Goal: Task Accomplishment & Management: Manage account settings

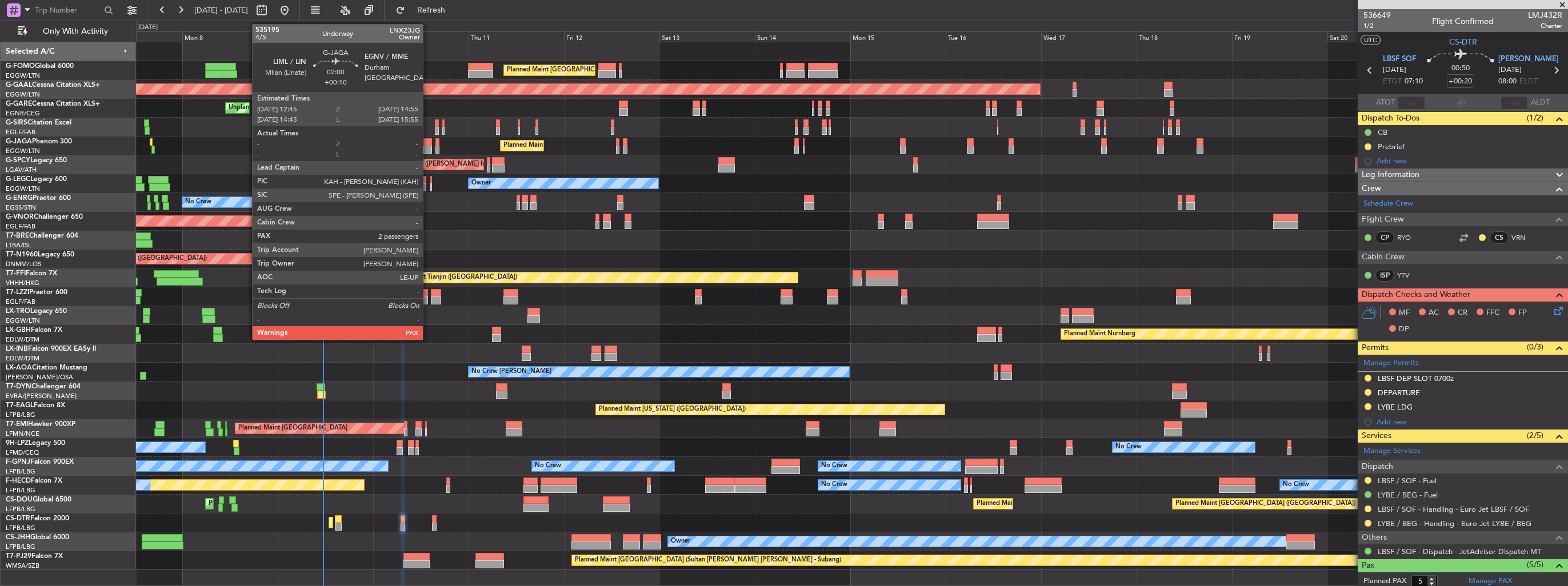
click at [428, 143] on div at bounding box center [428, 142] width 9 height 8
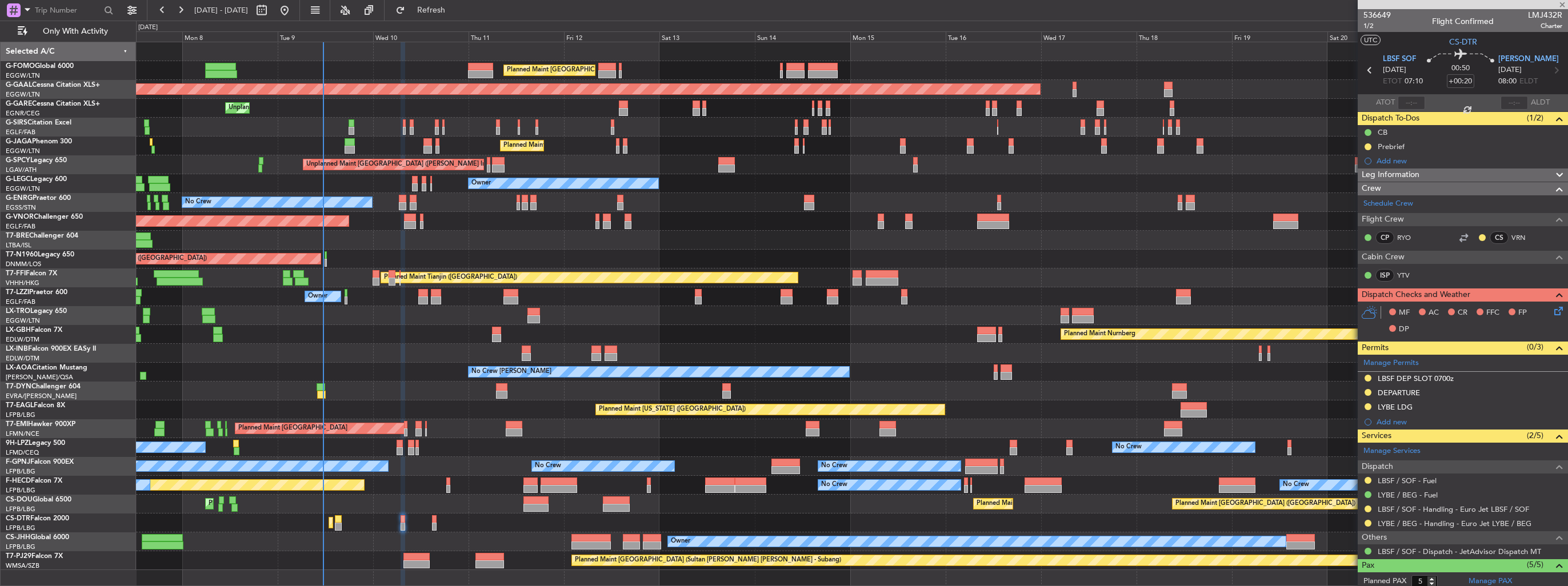
type input "+00:10"
type input "2"
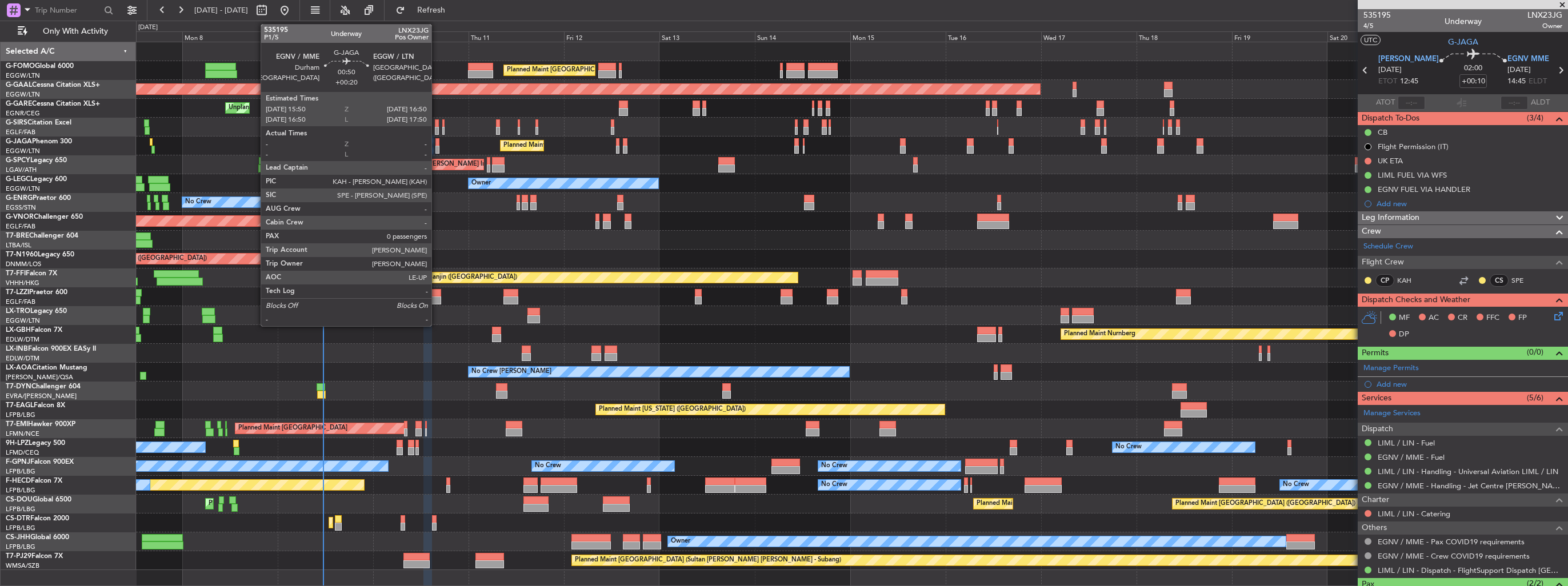
click at [437, 144] on div at bounding box center [437, 142] width 4 height 8
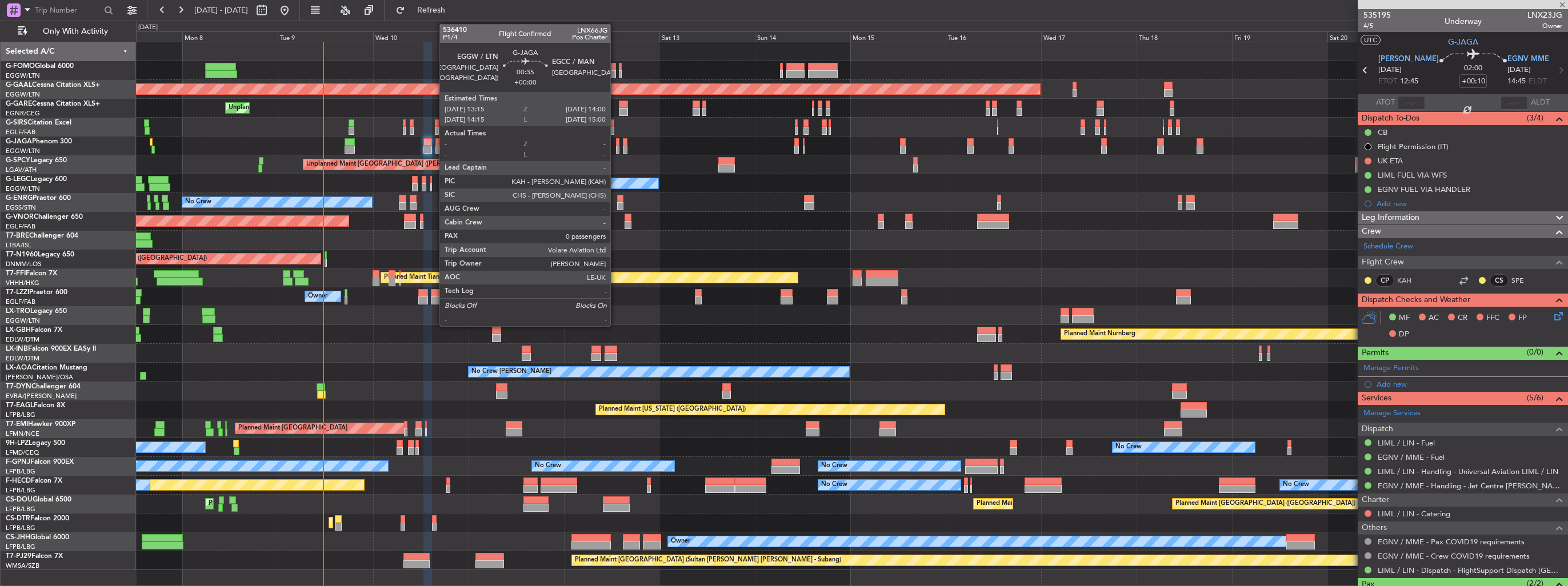
type input "+00:20"
type input "0"
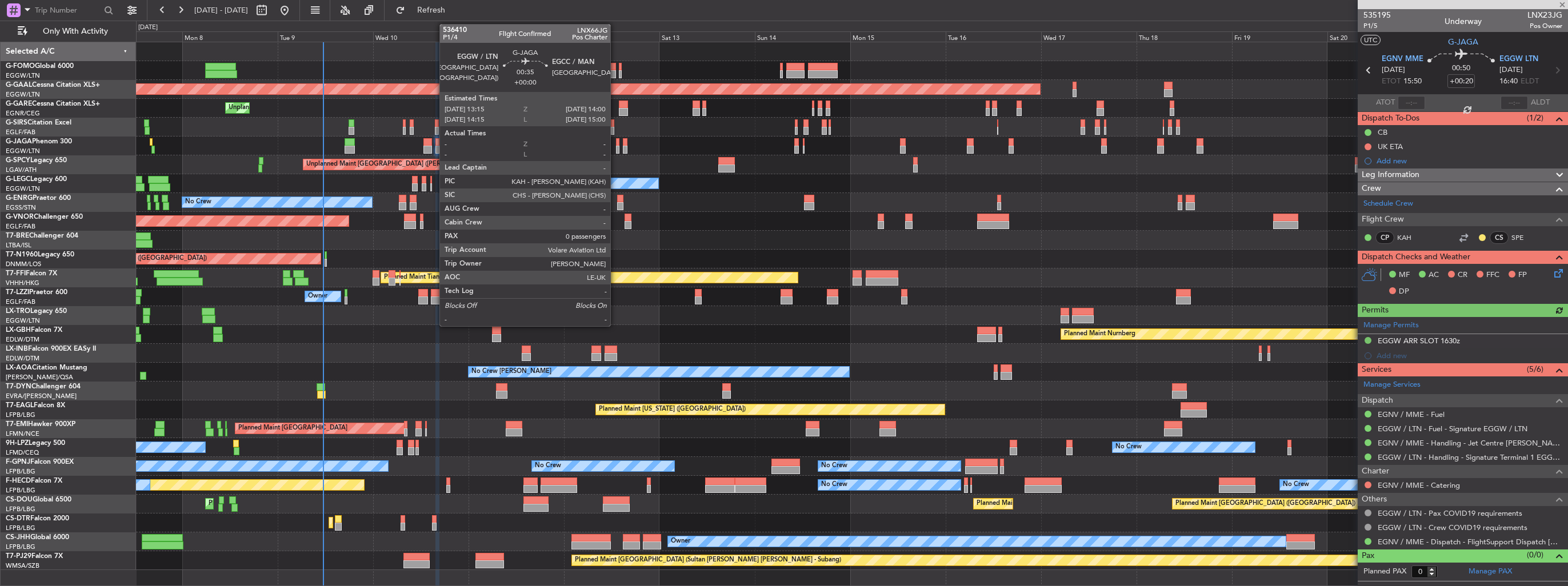
click at [616, 149] on div at bounding box center [617, 149] width 3 height 8
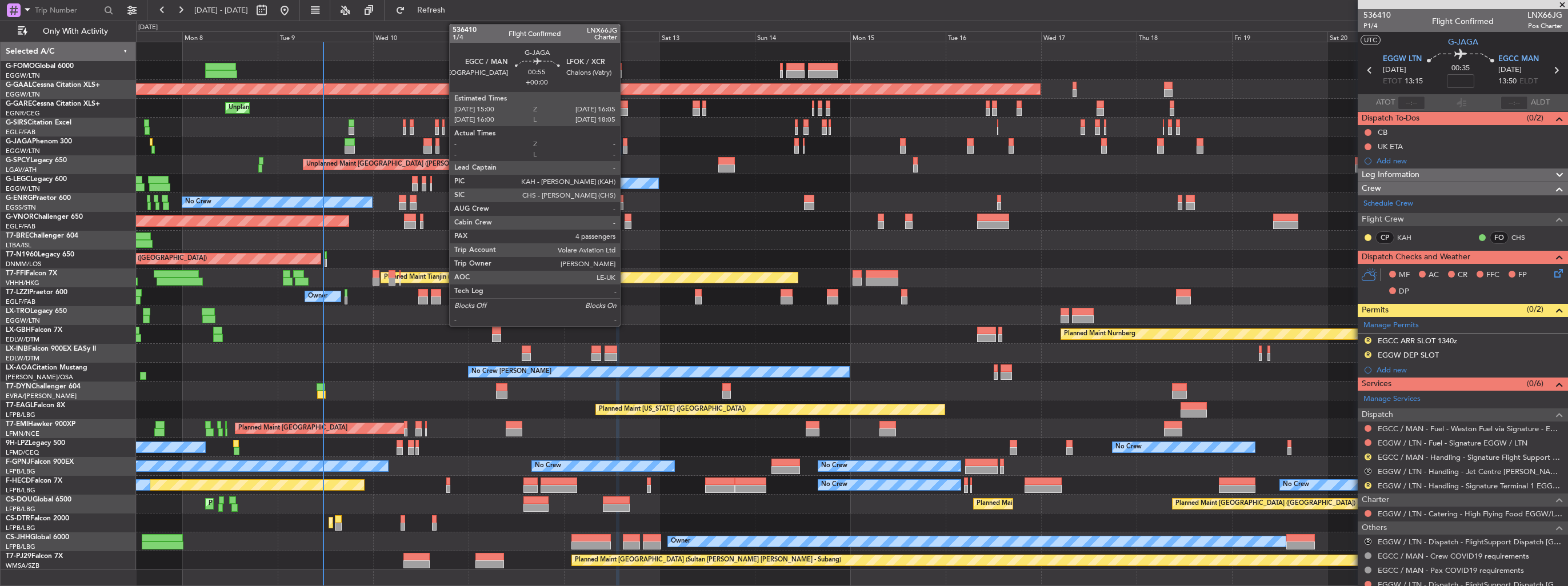
click at [625, 151] on div at bounding box center [625, 149] width 5 height 8
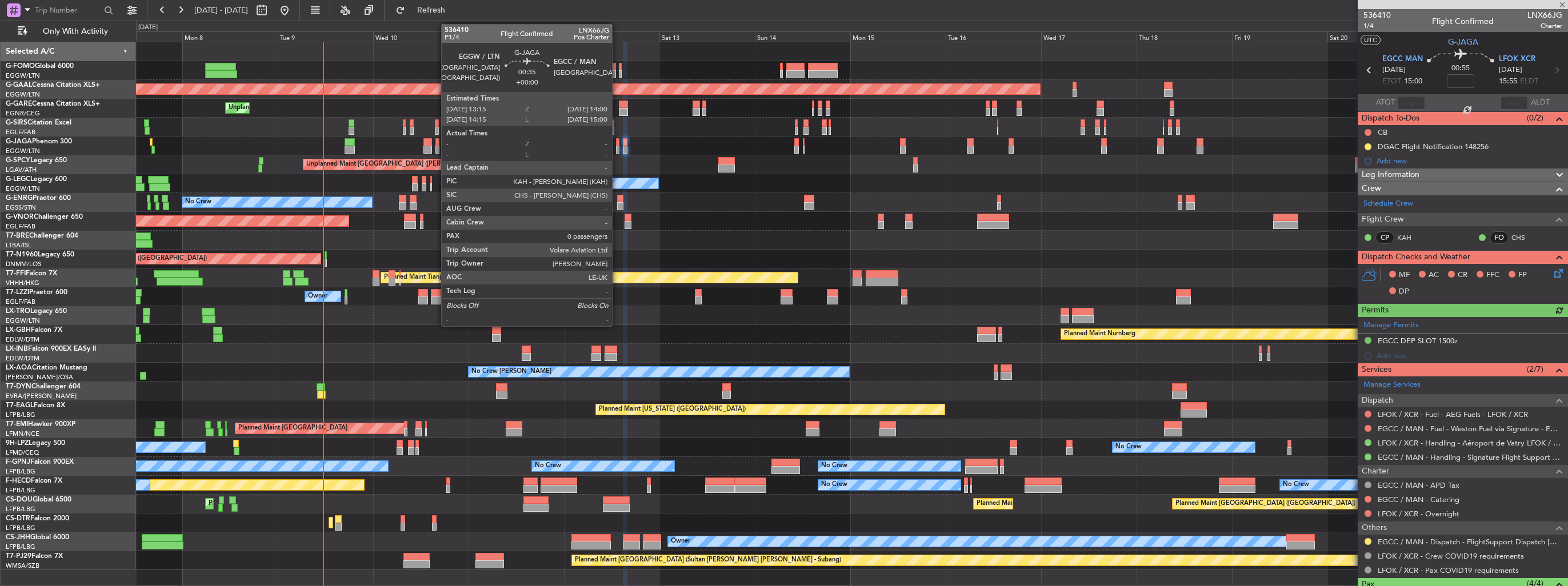
click at [617, 151] on div at bounding box center [617, 149] width 3 height 8
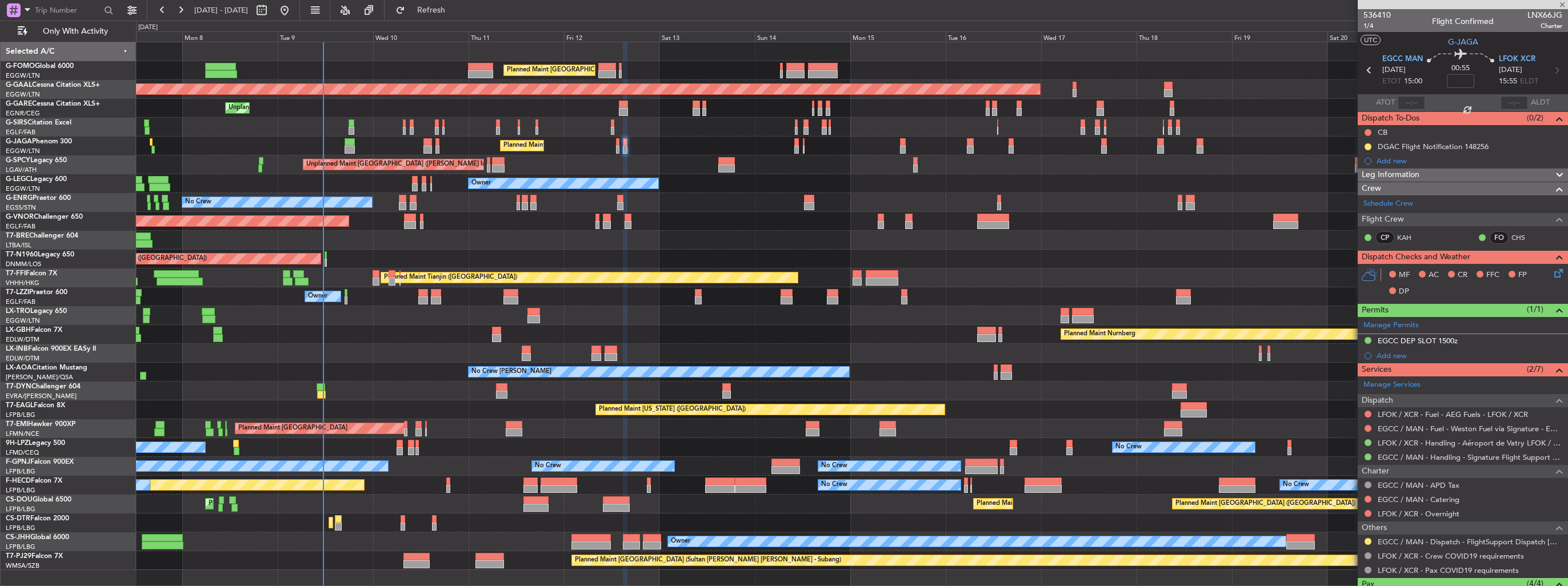
type input "0"
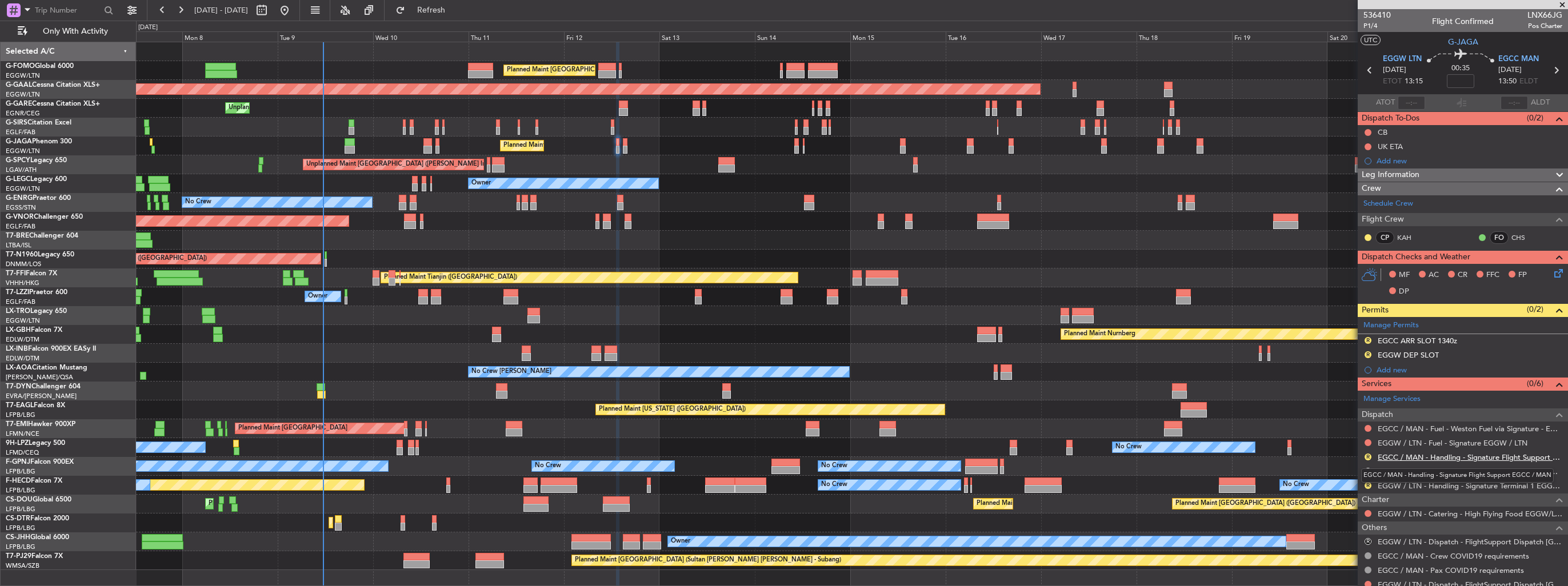
click at [1392, 457] on link "EGCC / MAN - Handling - Signature Flight Support EGCC / MAN" at bounding box center [1470, 457] width 185 height 10
click at [1369, 486] on button "R" at bounding box center [1368, 486] width 7 height 7
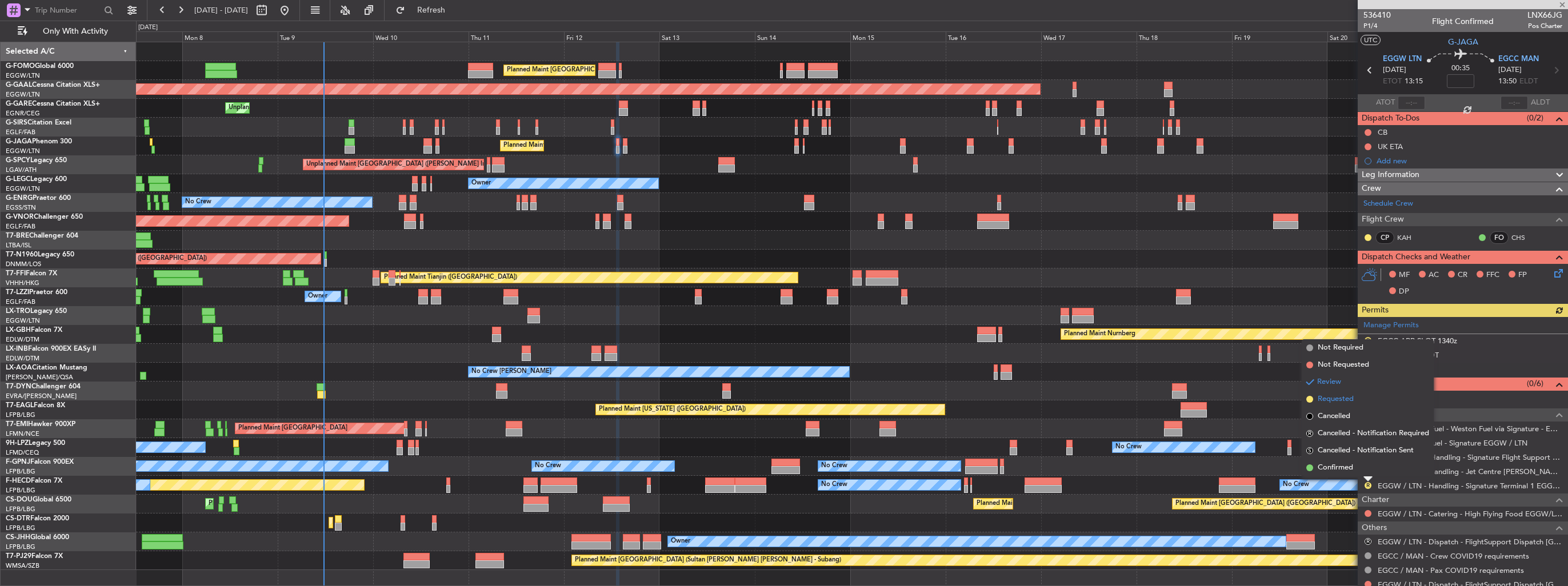
click at [1344, 400] on span "Requested" at bounding box center [1335, 399] width 36 height 11
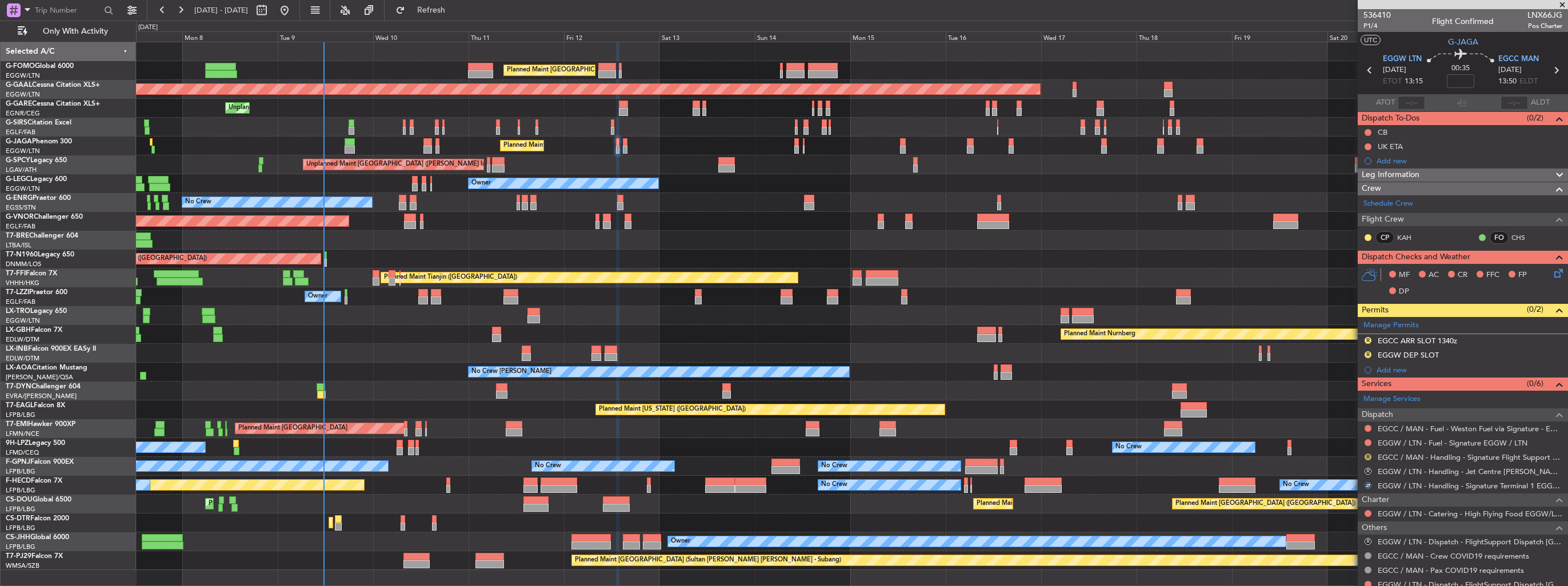
click at [1369, 457] on button "R" at bounding box center [1368, 457] width 7 height 7
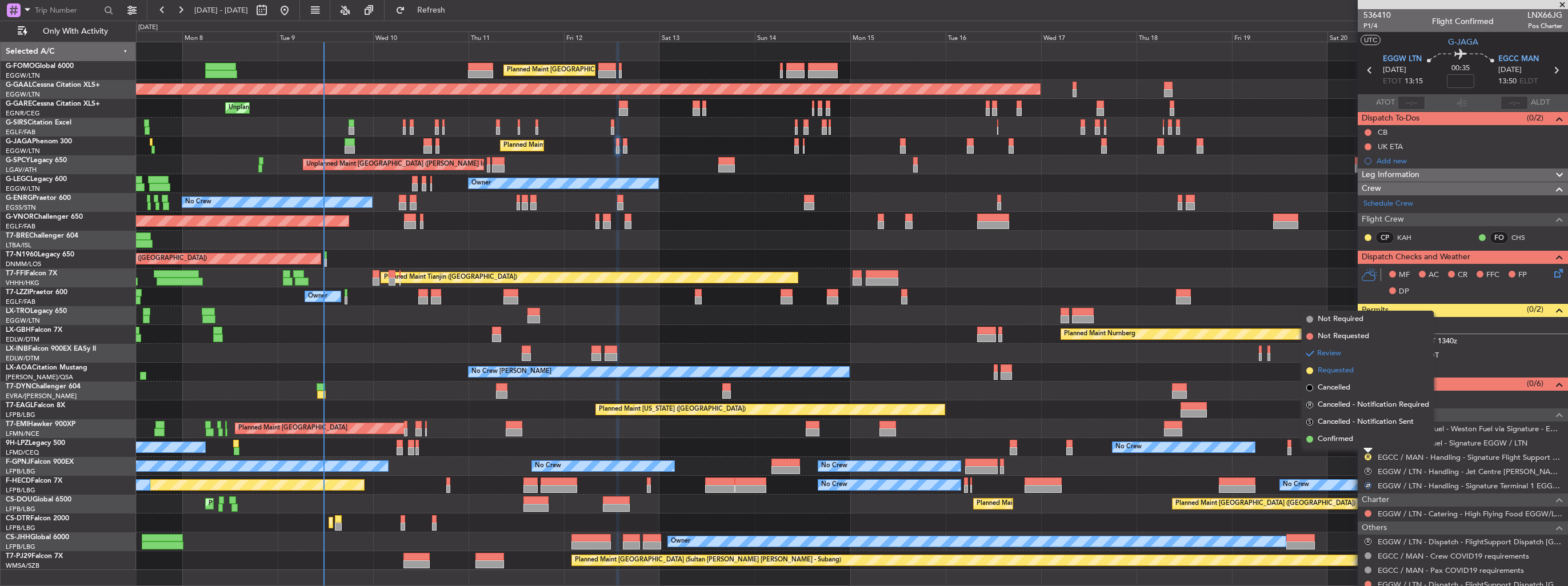
click at [1340, 372] on span "Requested" at bounding box center [1335, 370] width 36 height 11
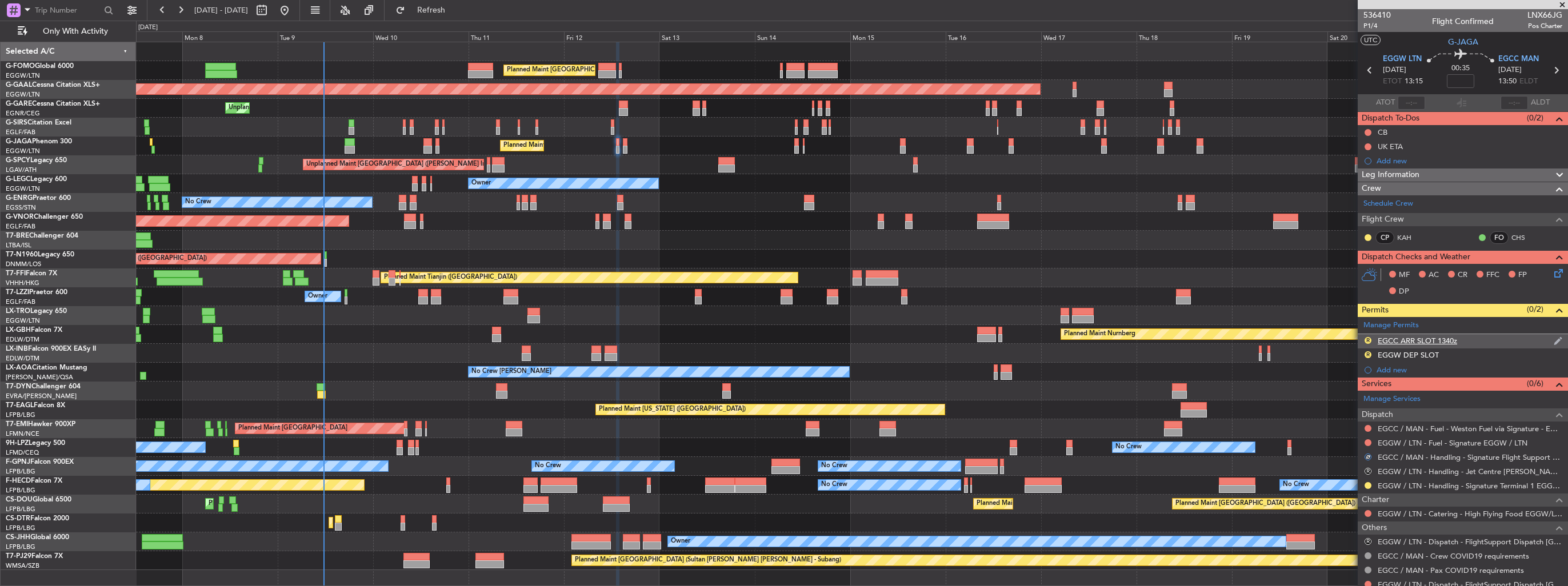
click at [1554, 339] on img at bounding box center [1558, 342] width 9 height 10
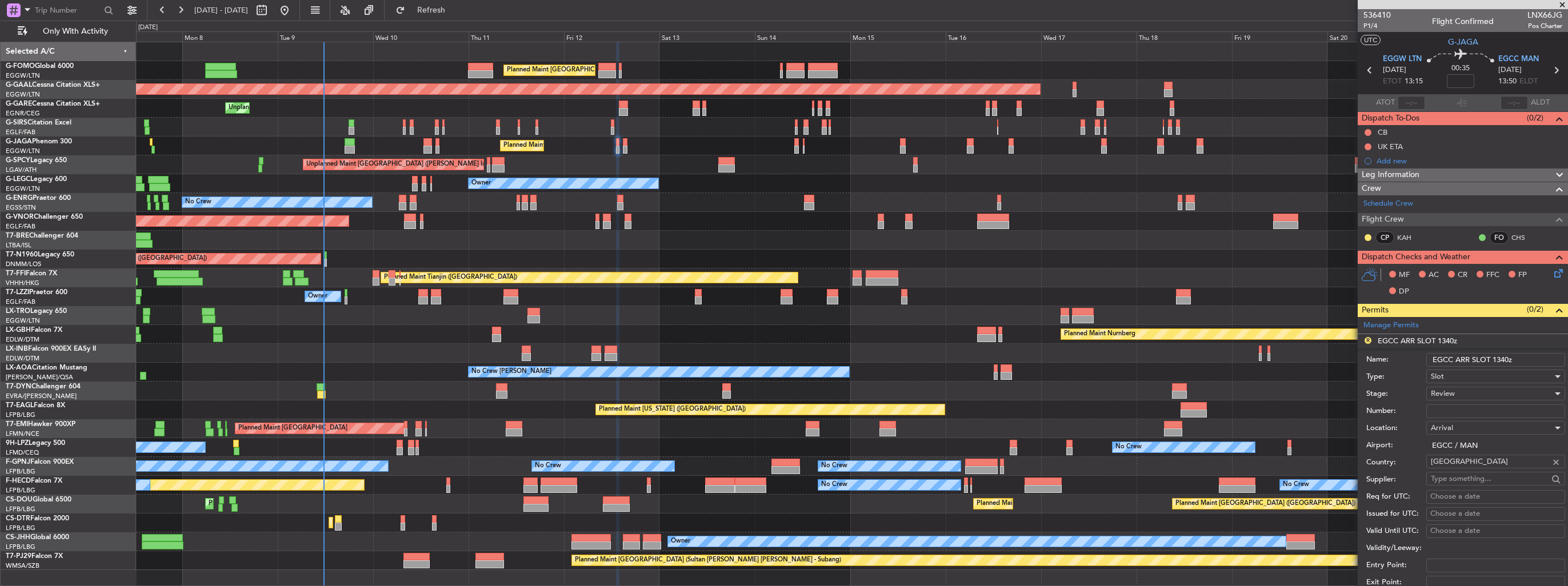
drag, startPoint x: 1519, startPoint y: 355, endPoint x: 1500, endPoint y: 357, distance: 19.1
click at [1500, 357] on input "EGCC ARR SLOT 1340z" at bounding box center [1496, 360] width 139 height 14
type input "EGCC ARR SLOT 1315z"
click at [1473, 392] on div "Review" at bounding box center [1492, 394] width 122 height 17
click at [1485, 469] on span "Requested" at bounding box center [1491, 467] width 120 height 17
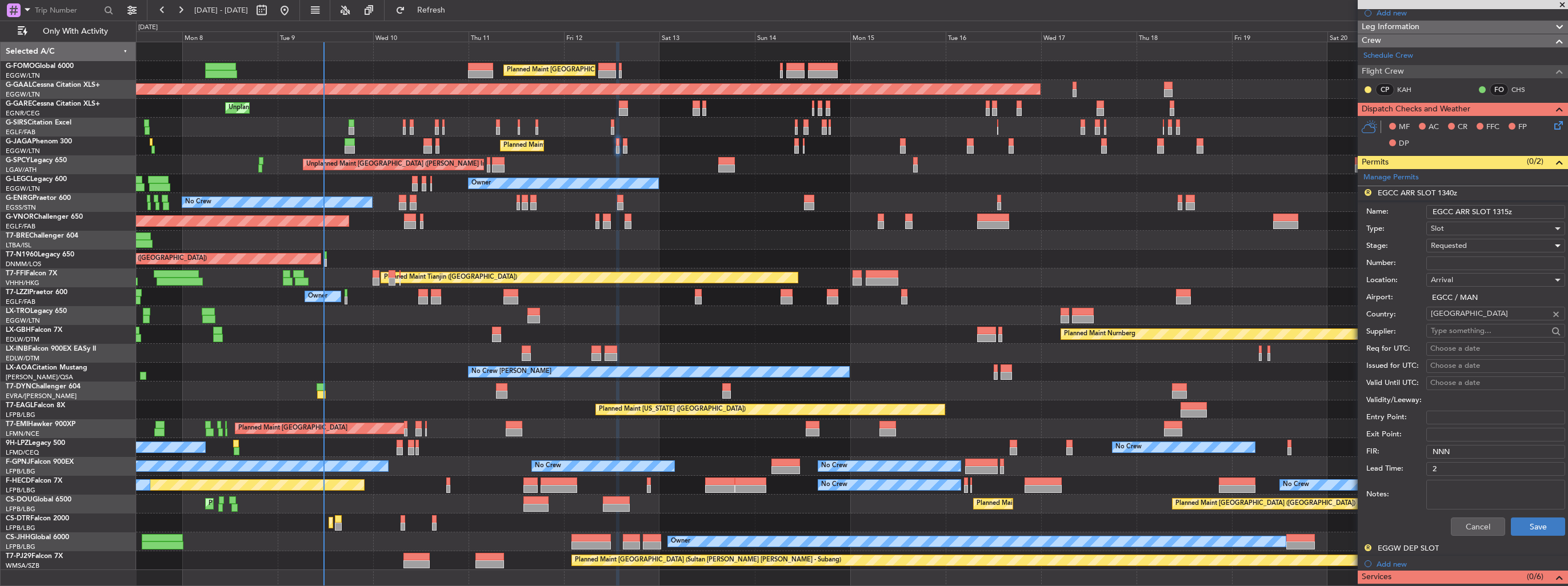
scroll to position [229, 0]
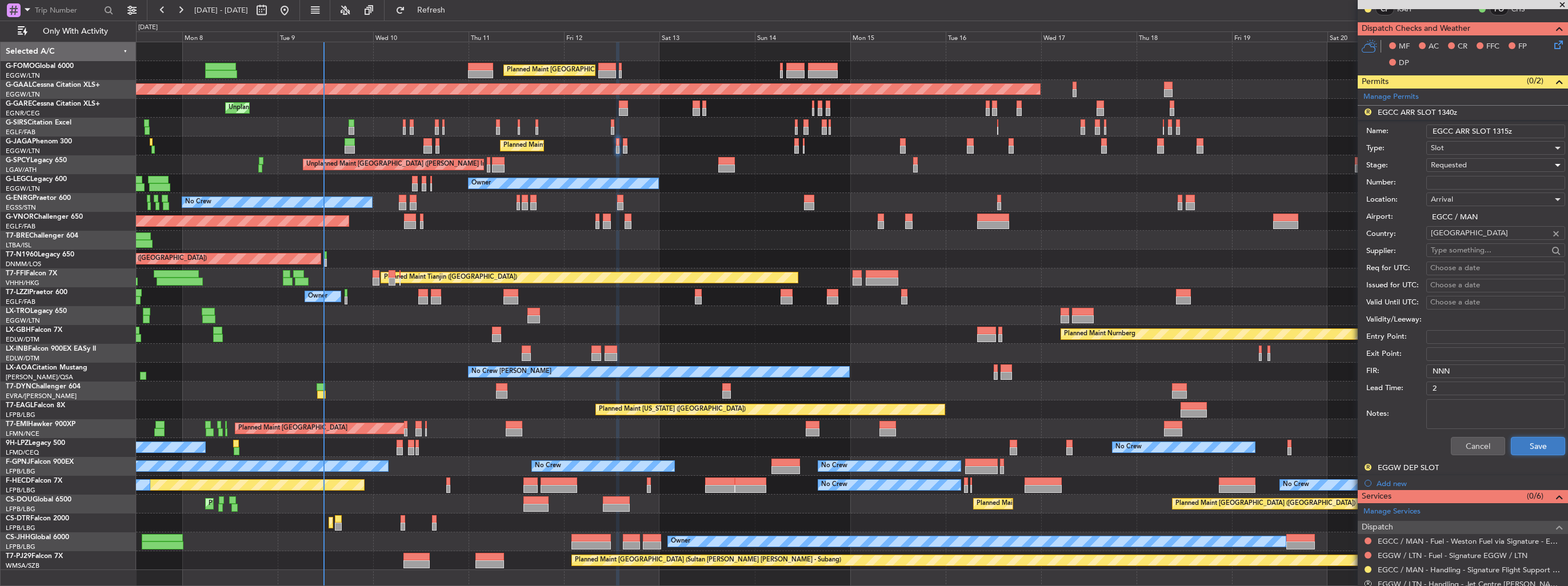
click at [1529, 444] on button "Save" at bounding box center [1538, 446] width 54 height 18
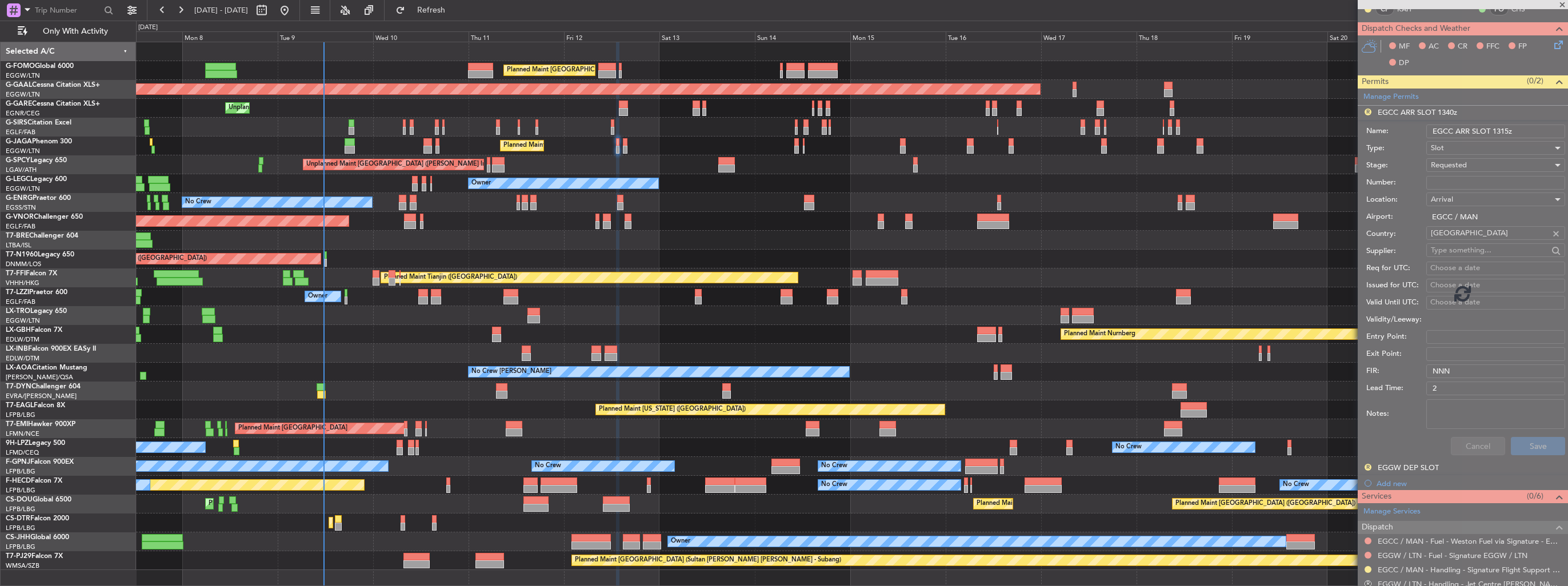
scroll to position [36, 0]
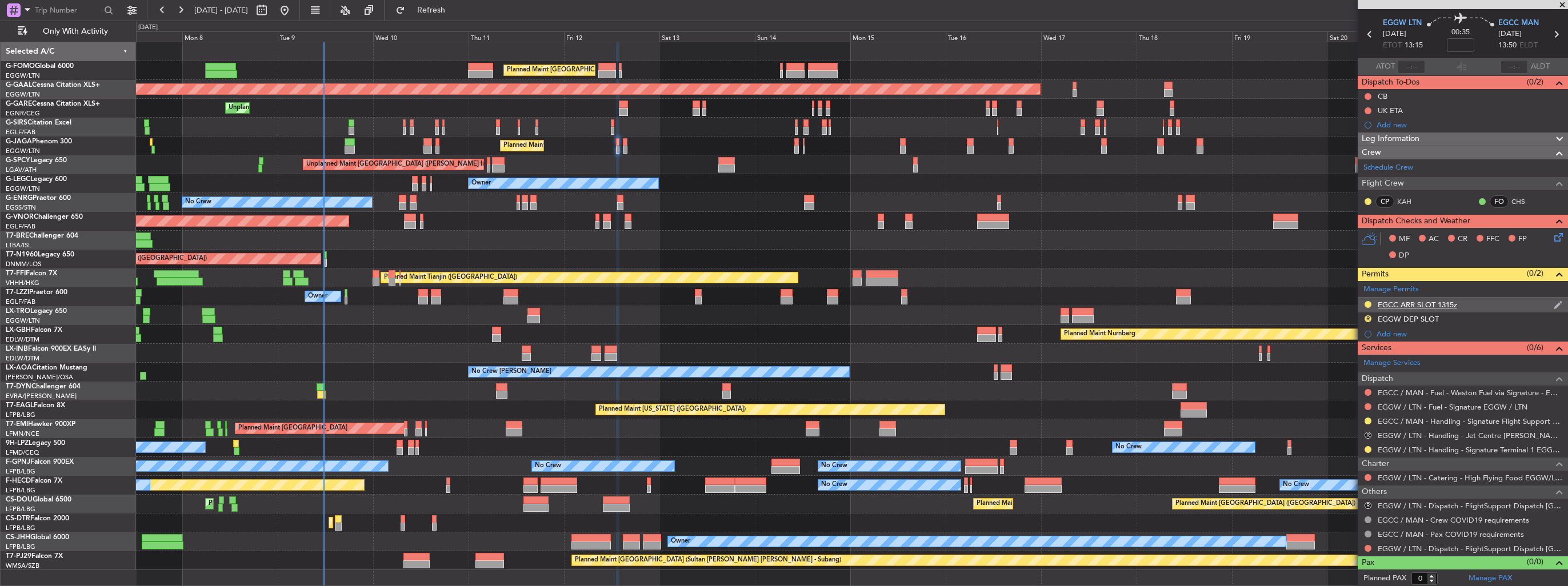
click at [1554, 306] on img at bounding box center [1558, 305] width 9 height 10
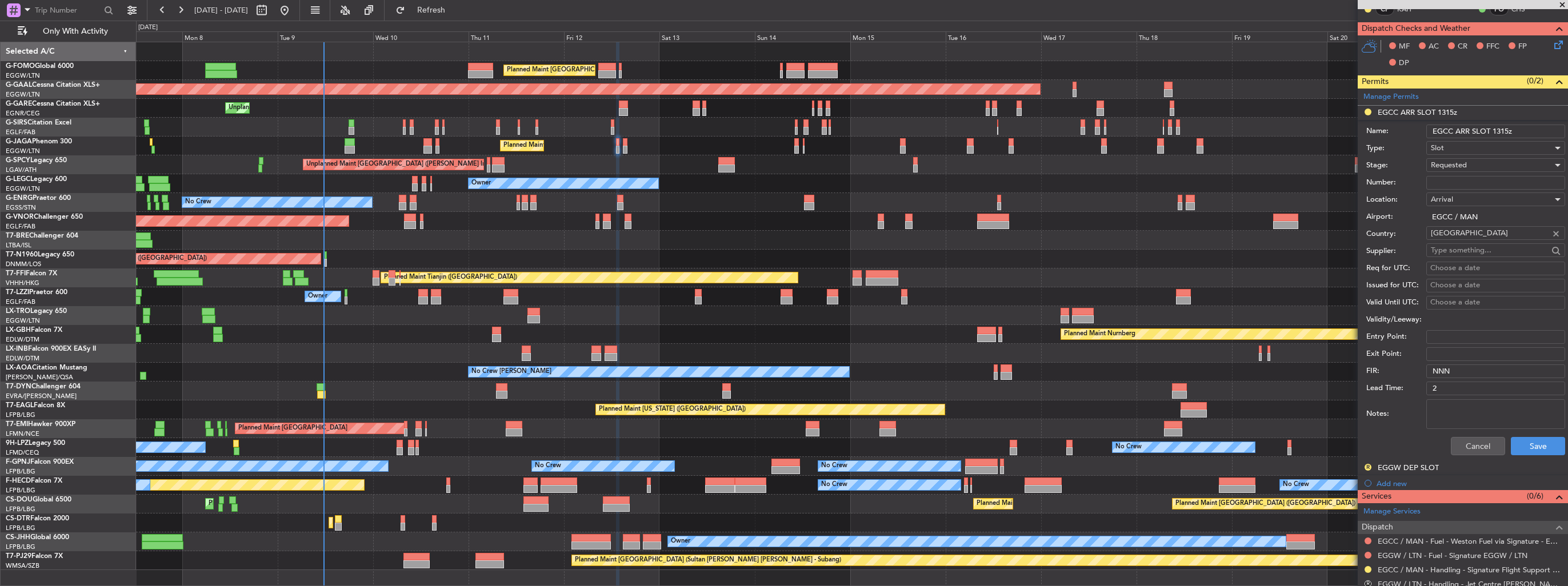
scroll to position [57, 0]
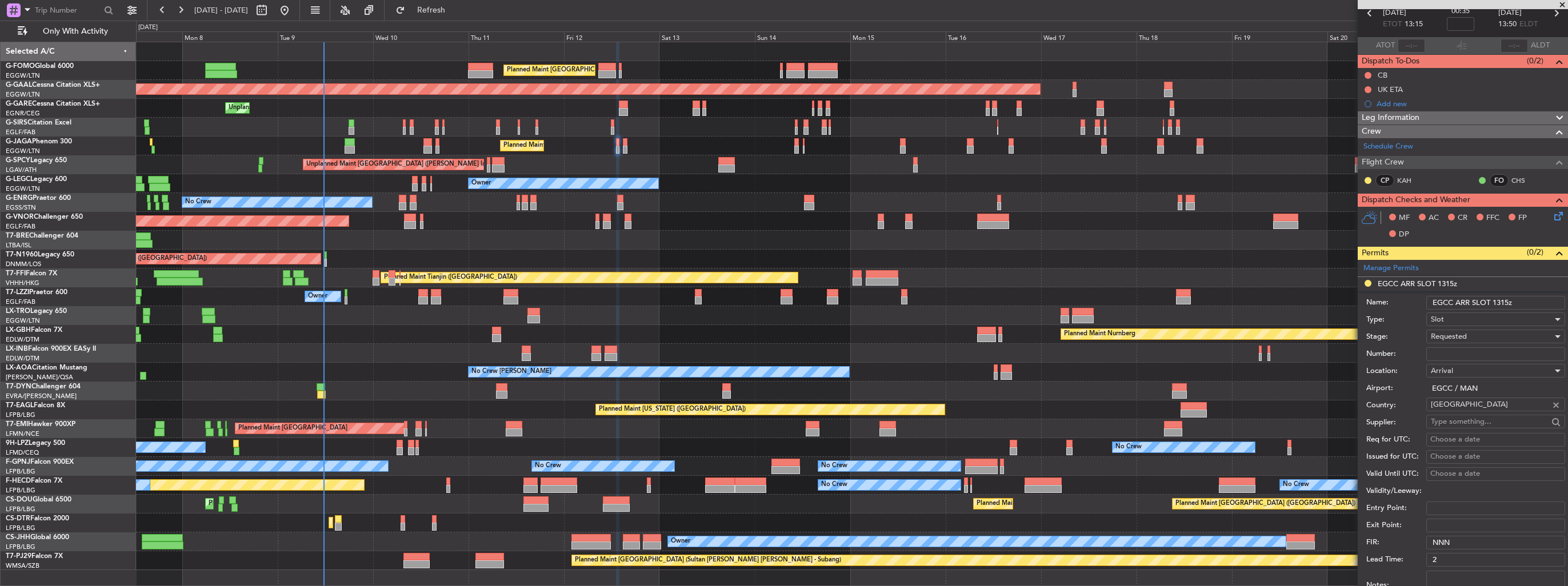
drag, startPoint x: 1519, startPoint y: 303, endPoint x: 1495, endPoint y: 301, distance: 24.1
click at [1495, 301] on input "EGCC ARR SLOT 1315z" at bounding box center [1496, 303] width 139 height 14
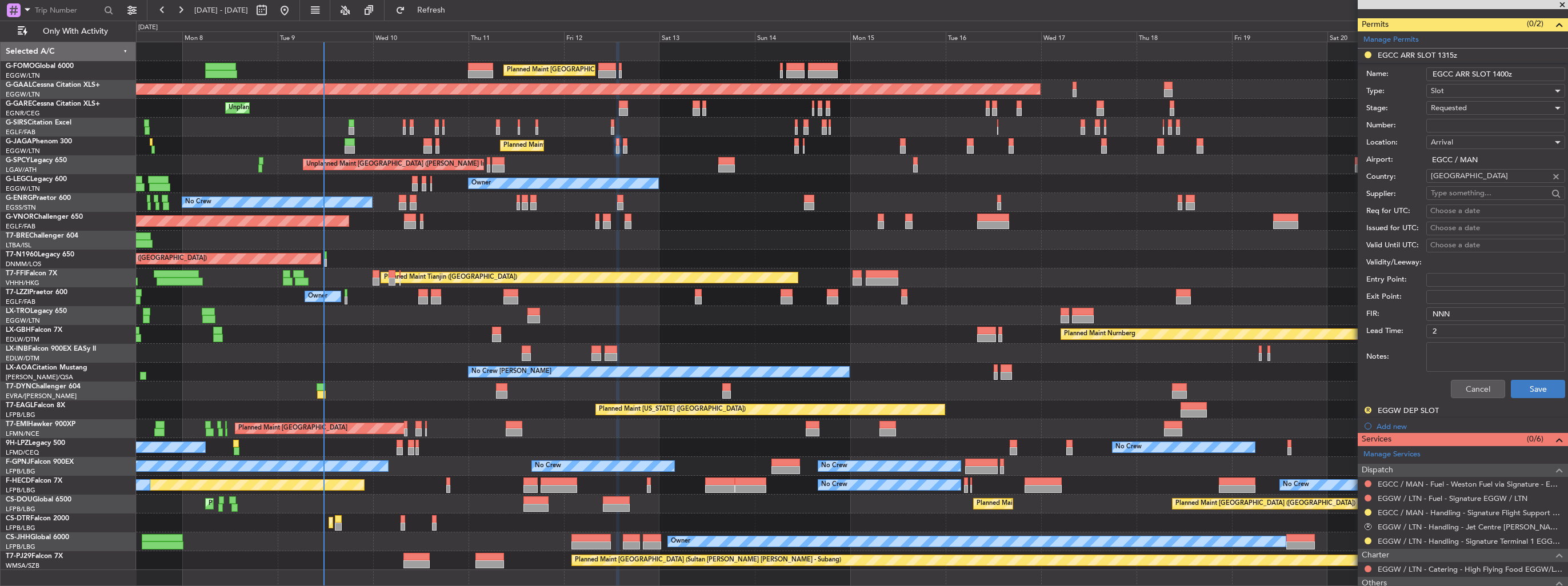
type input "EGCC ARR SLOT 1400z"
click at [1529, 391] on button "Save" at bounding box center [1538, 389] width 54 height 18
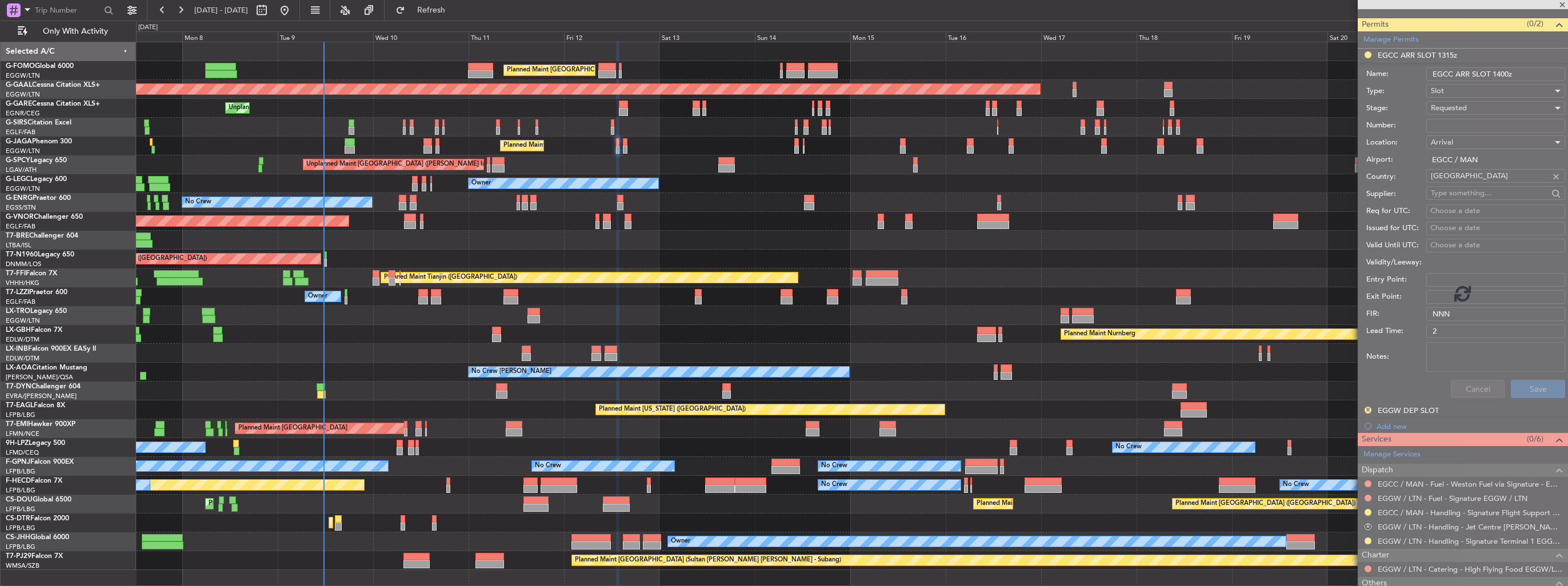
scroll to position [36, 0]
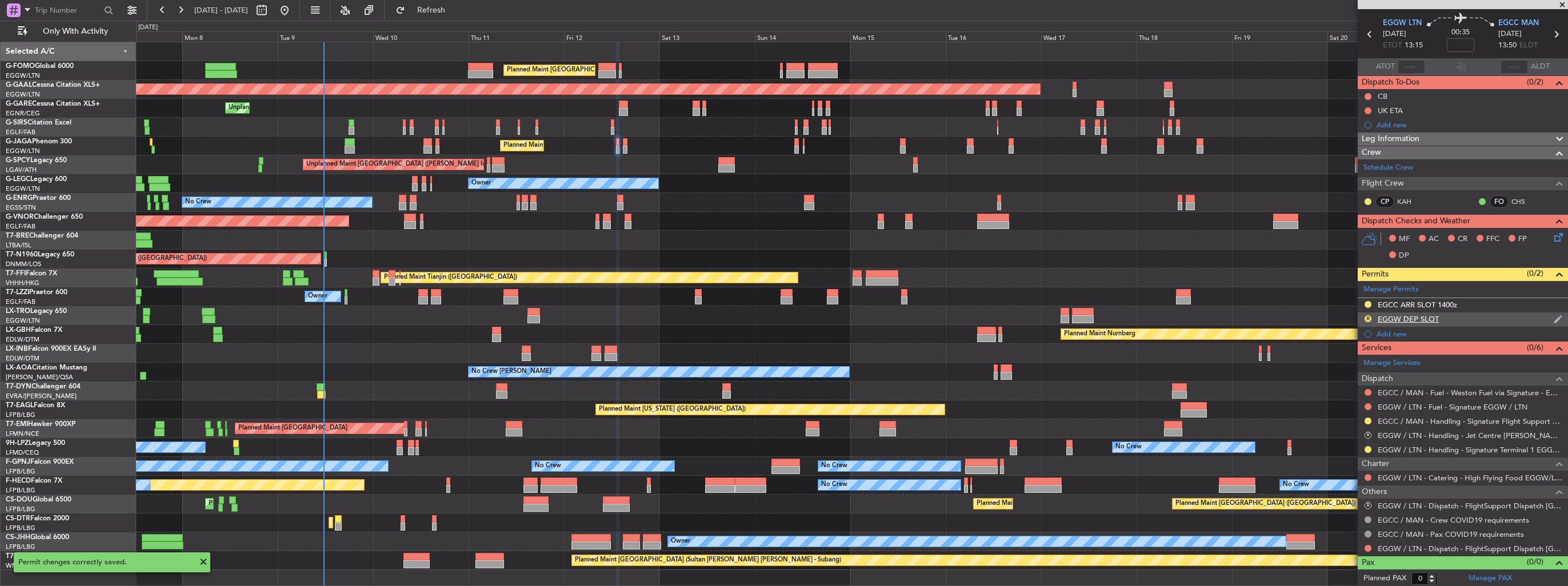
click at [1554, 319] on img at bounding box center [1558, 320] width 9 height 10
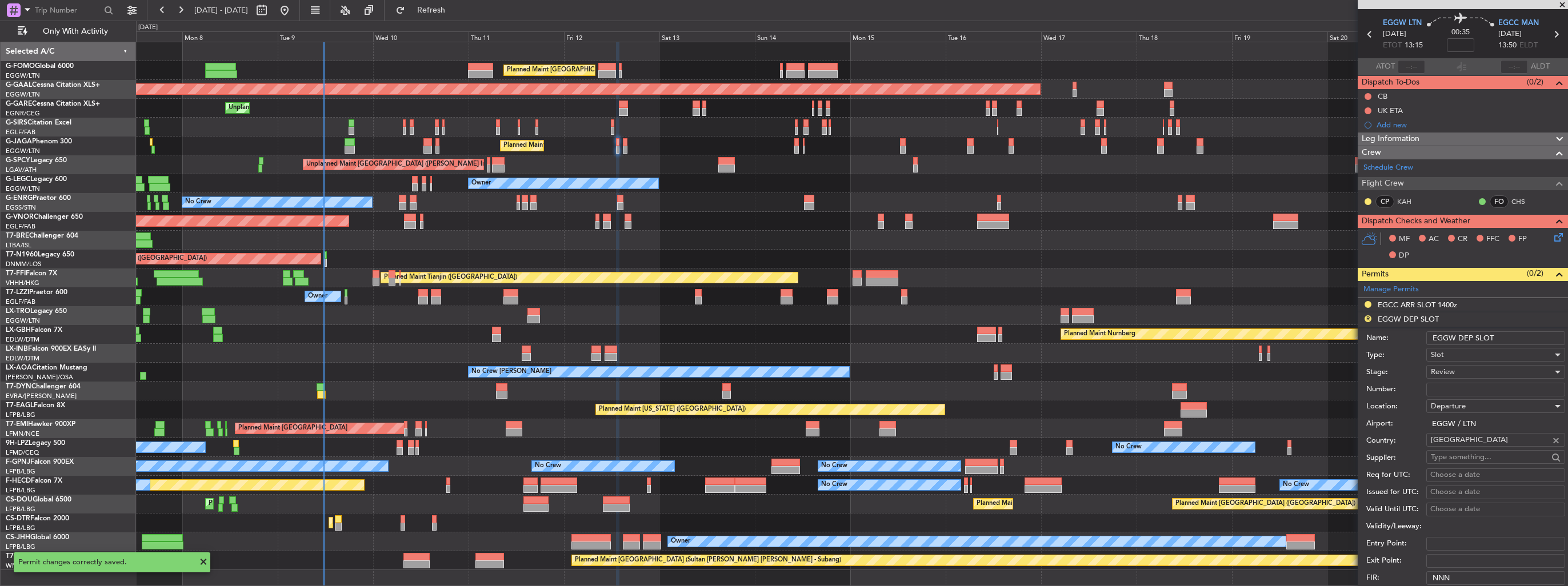
scroll to position [286, 0]
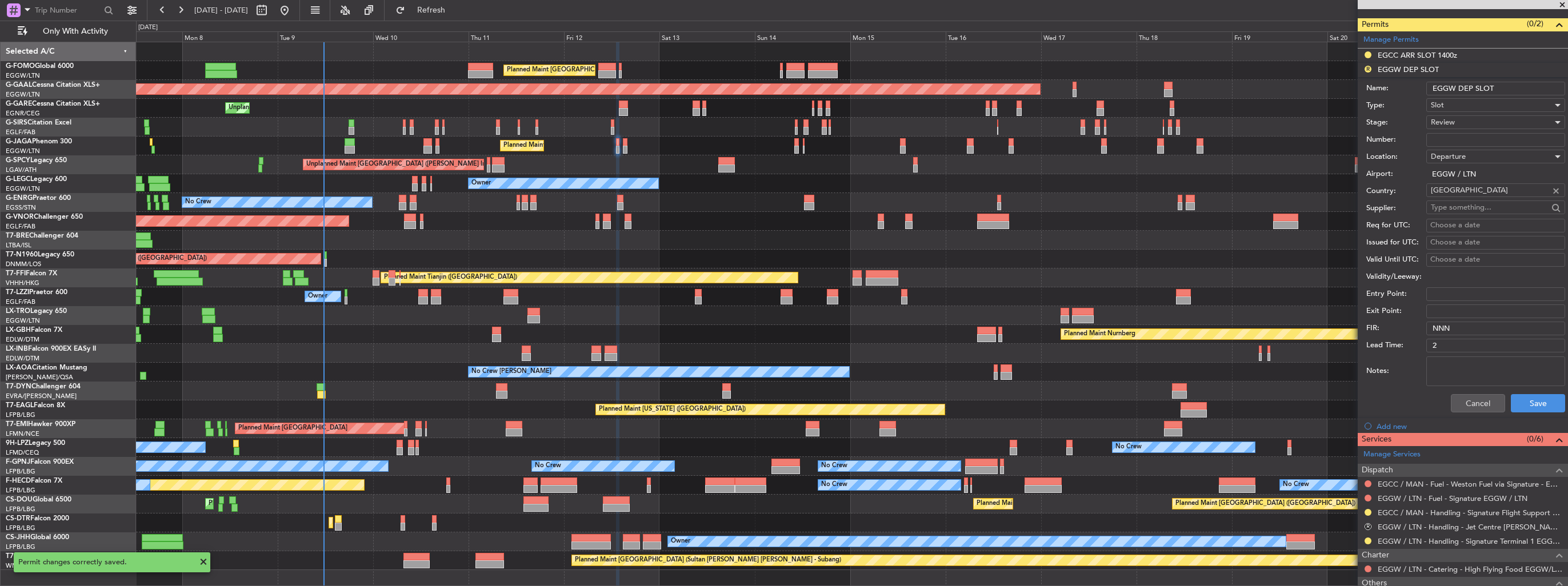
click at [1506, 83] on input "EGGW DEP SLOT" at bounding box center [1496, 88] width 139 height 14
type input "EGGW DEP SLOT 1315z"
click at [1457, 123] on div "Review" at bounding box center [1492, 122] width 122 height 17
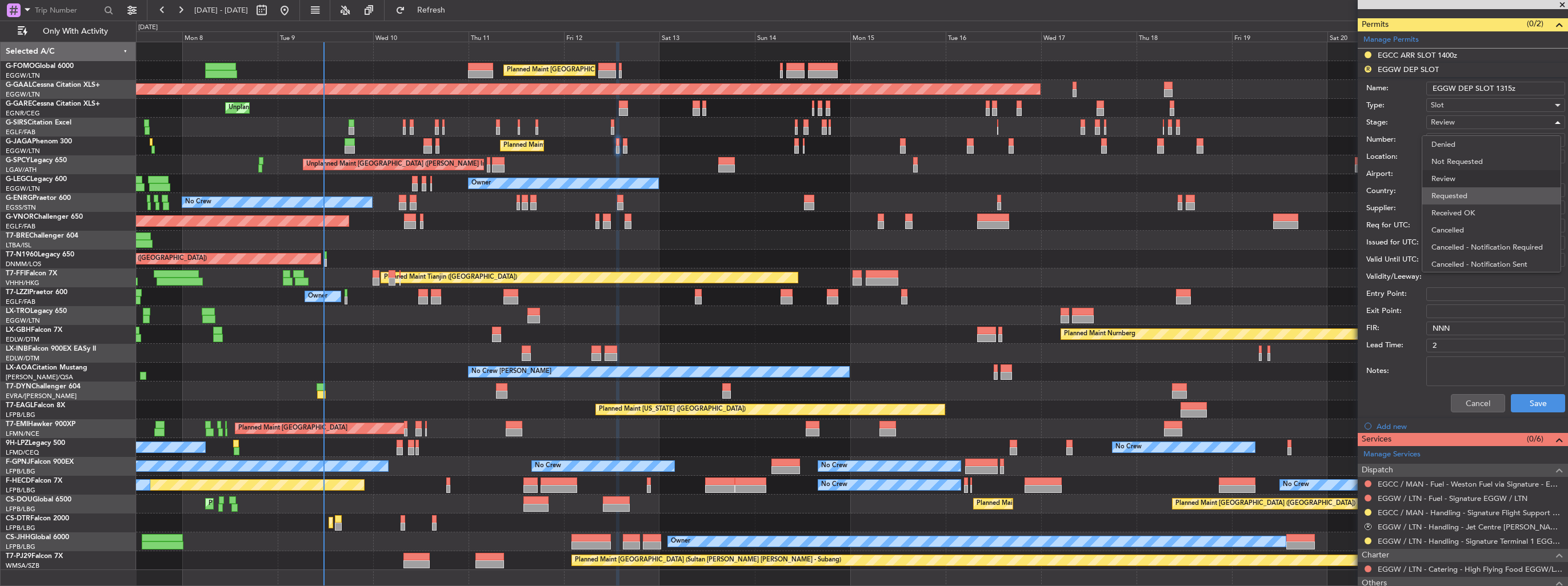
click at [1464, 192] on span "Requested" at bounding box center [1491, 196] width 120 height 17
click at [1529, 401] on button "Save" at bounding box center [1538, 404] width 54 height 18
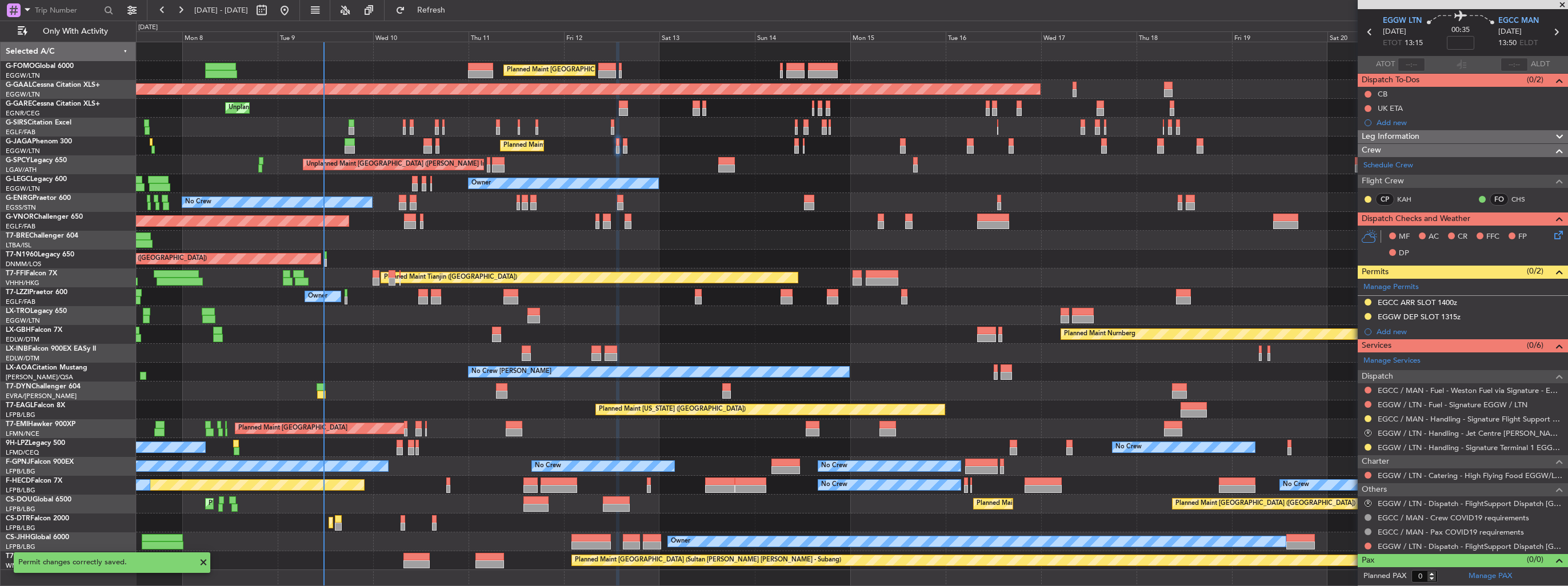
scroll to position [36, 0]
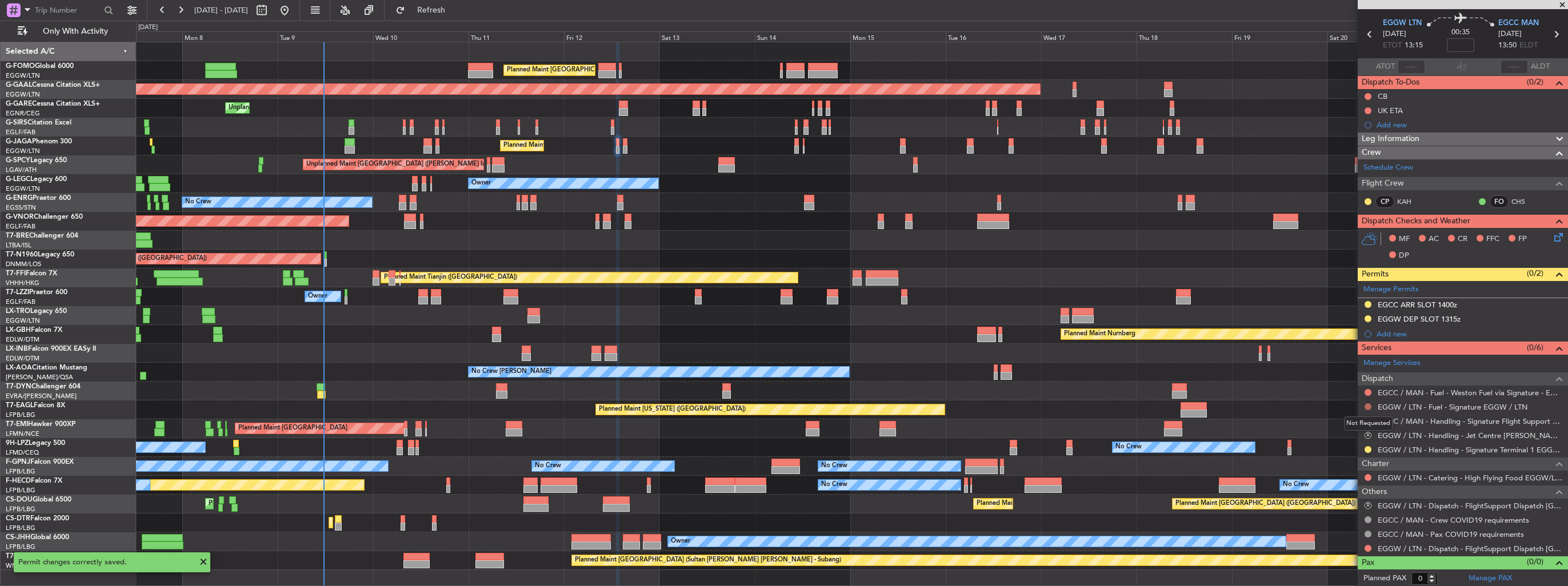
click at [1367, 408] on button at bounding box center [1368, 407] width 7 height 7
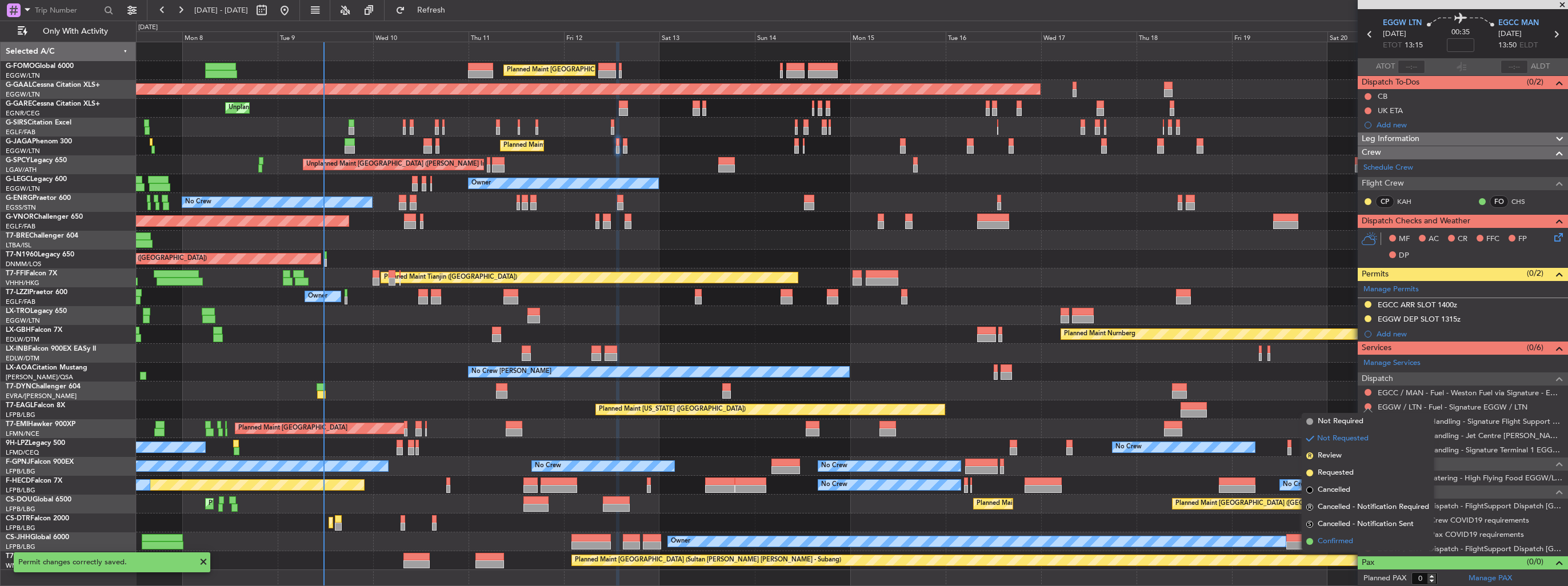
click at [1331, 545] on span "Confirmed" at bounding box center [1335, 541] width 35 height 11
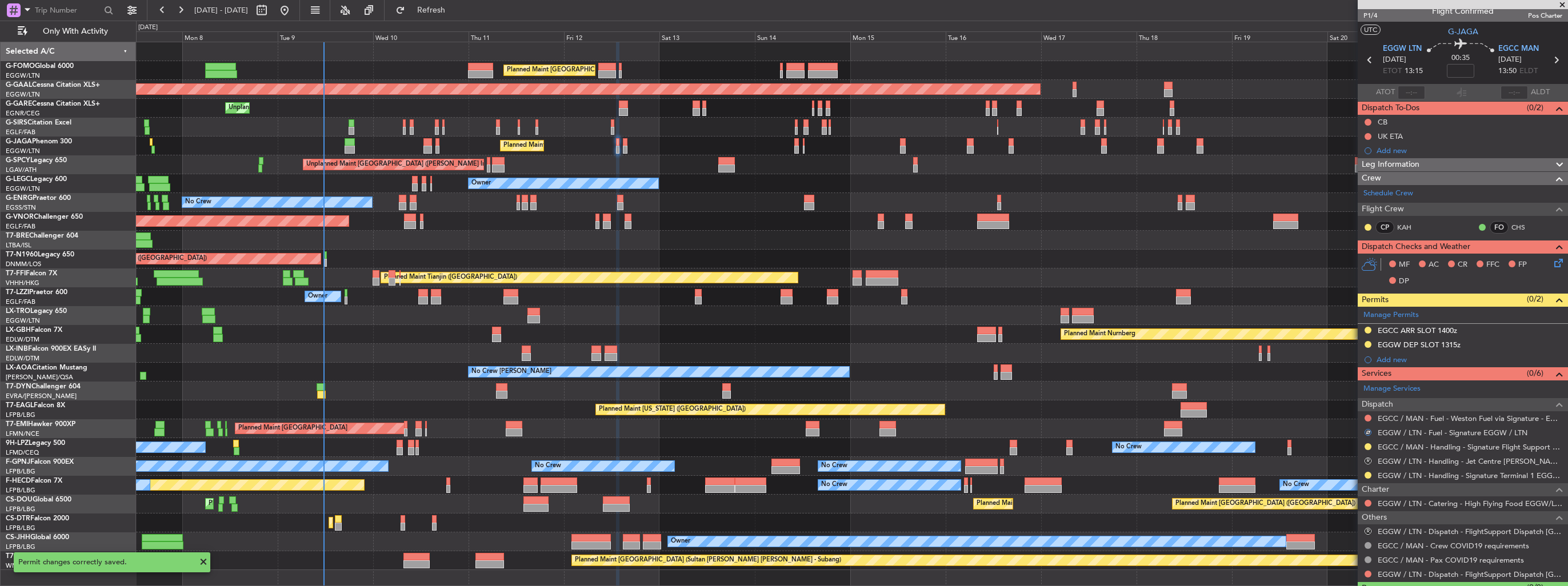
scroll to position [0, 0]
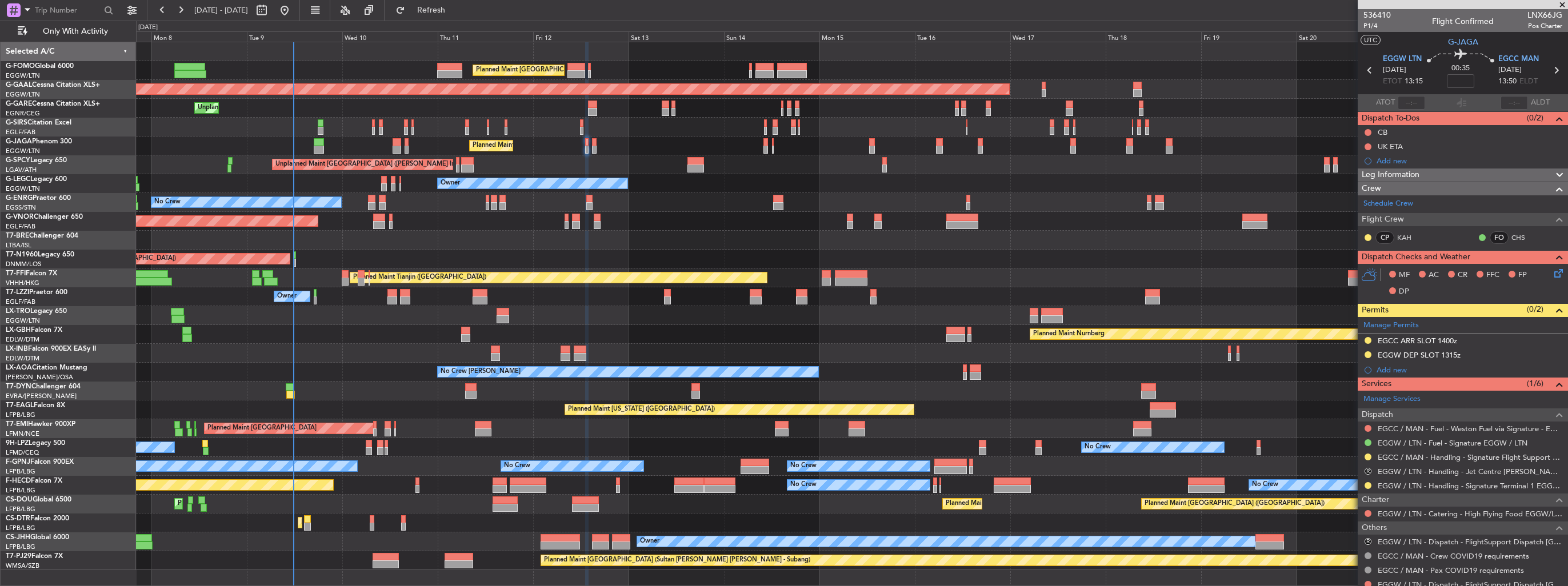
click at [638, 241] on div at bounding box center [852, 240] width 1432 height 19
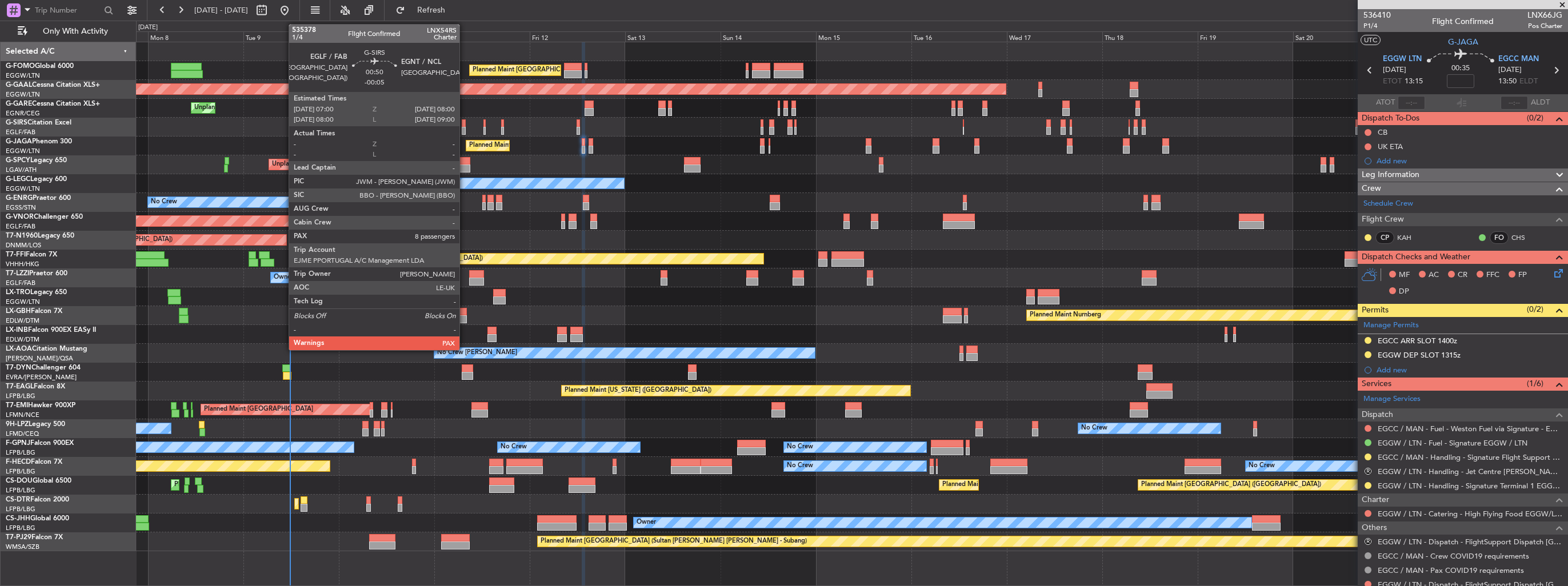
click at [465, 131] on div at bounding box center [463, 131] width 4 height 8
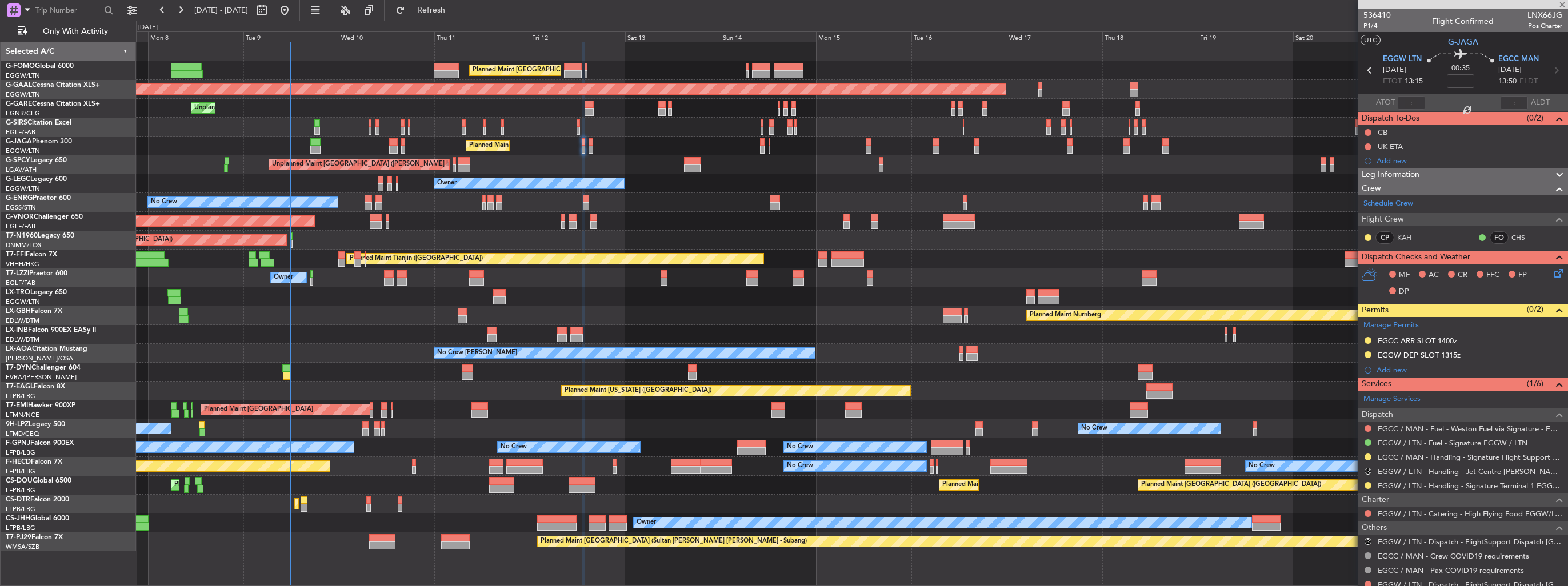
type input "-00:05"
type input "8"
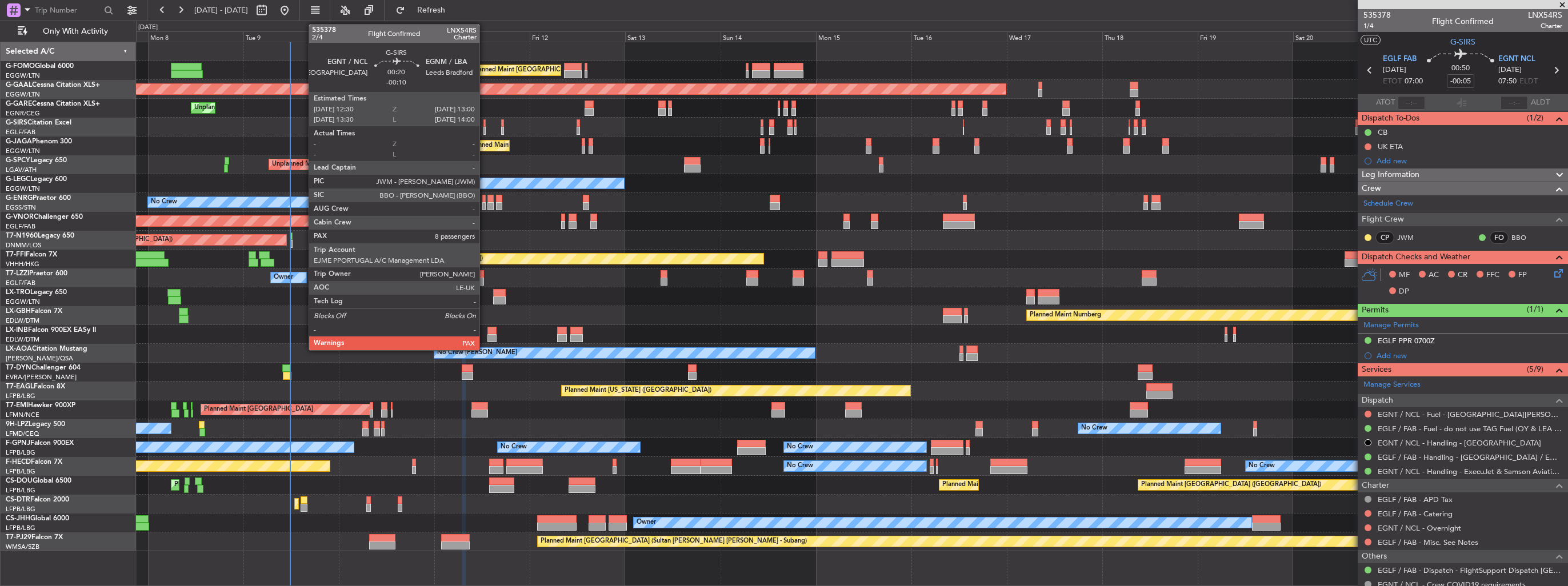
click at [484, 130] on div at bounding box center [484, 131] width 2 height 8
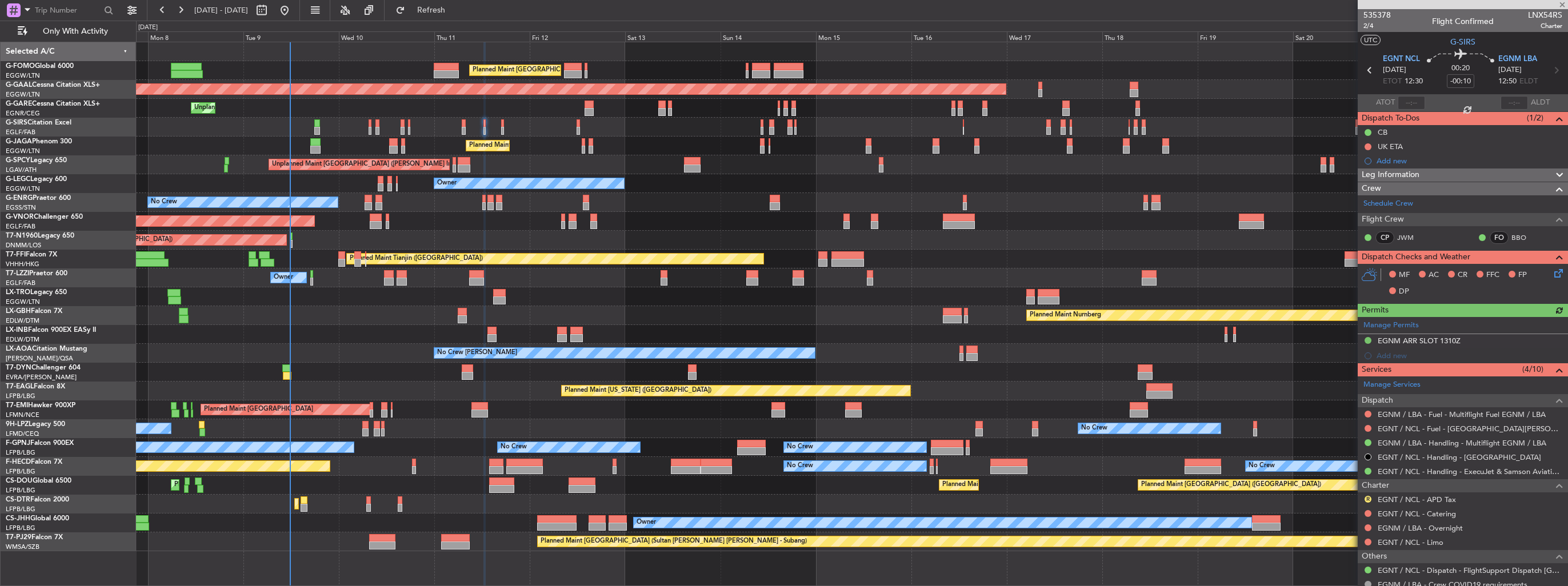
click at [504, 132] on div "Planned Maint [GEOGRAPHIC_DATA] ([GEOGRAPHIC_DATA])" at bounding box center [852, 127] width 1432 height 19
click at [500, 129] on div "Planned Maint [GEOGRAPHIC_DATA] ([GEOGRAPHIC_DATA])" at bounding box center [852, 127] width 1432 height 19
click at [501, 129] on div at bounding box center [503, 131] width 3 height 8
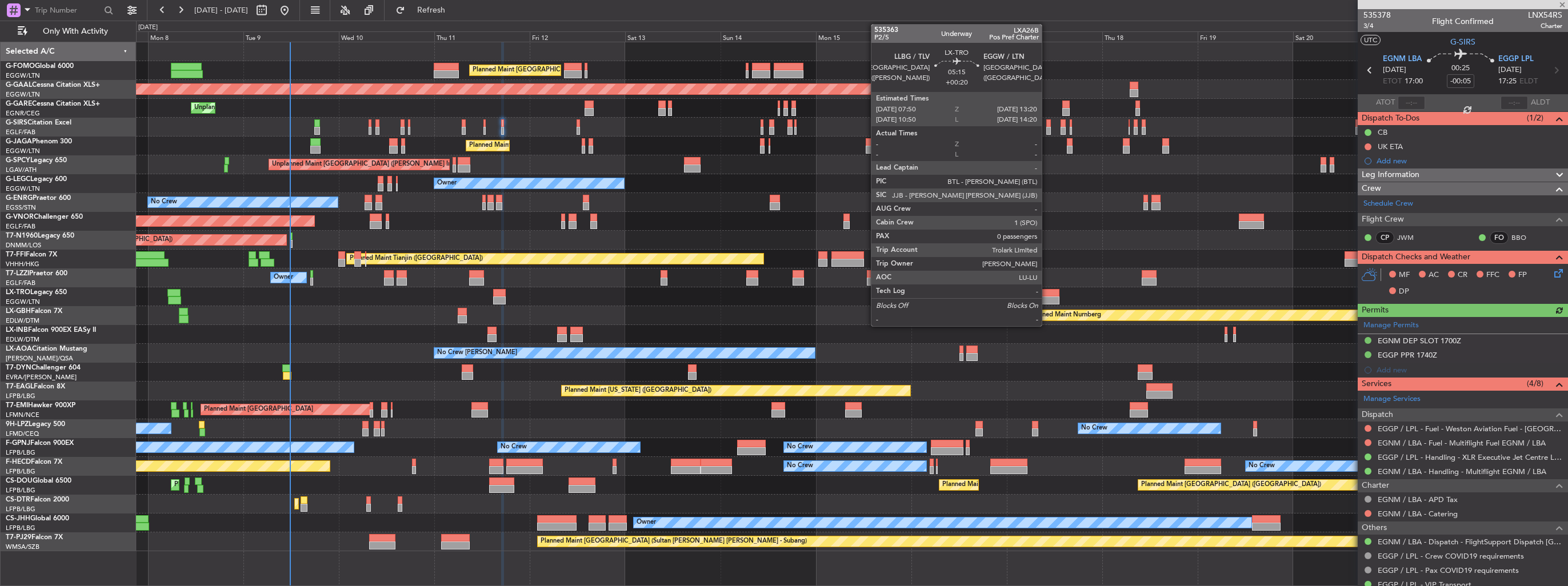
click at [1047, 298] on div at bounding box center [1049, 300] width 22 height 8
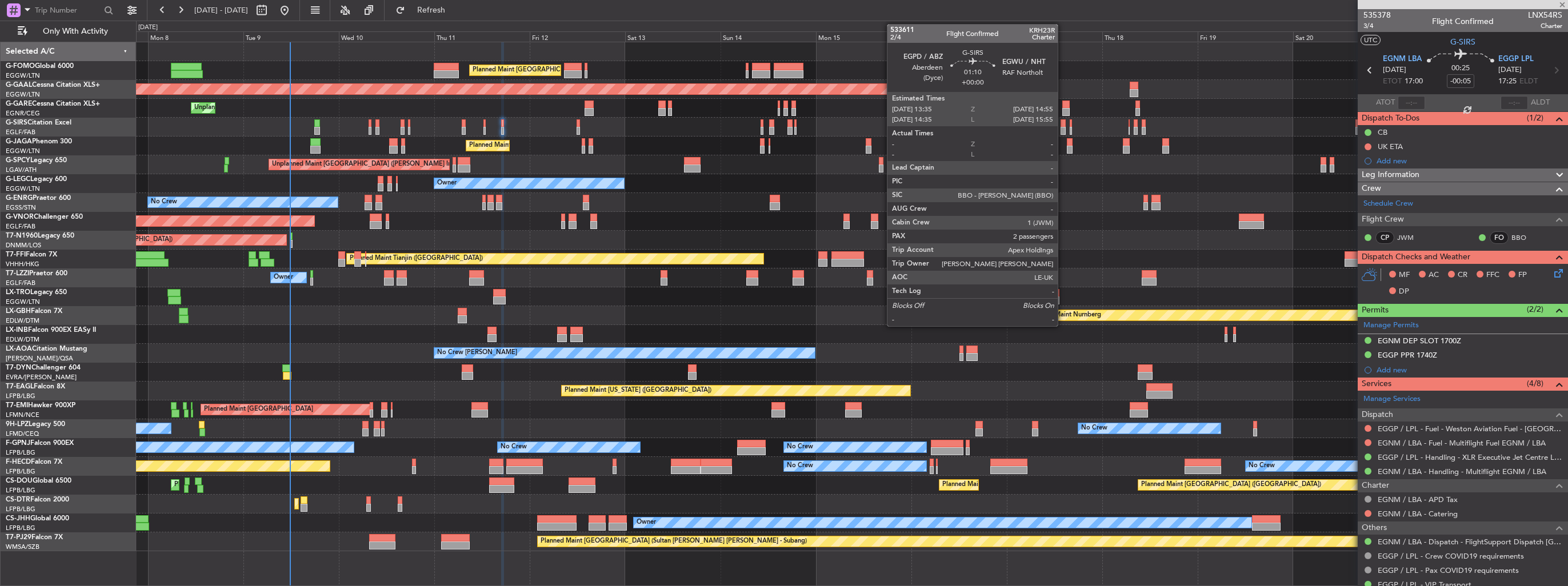
type input "+00:20"
type input "0"
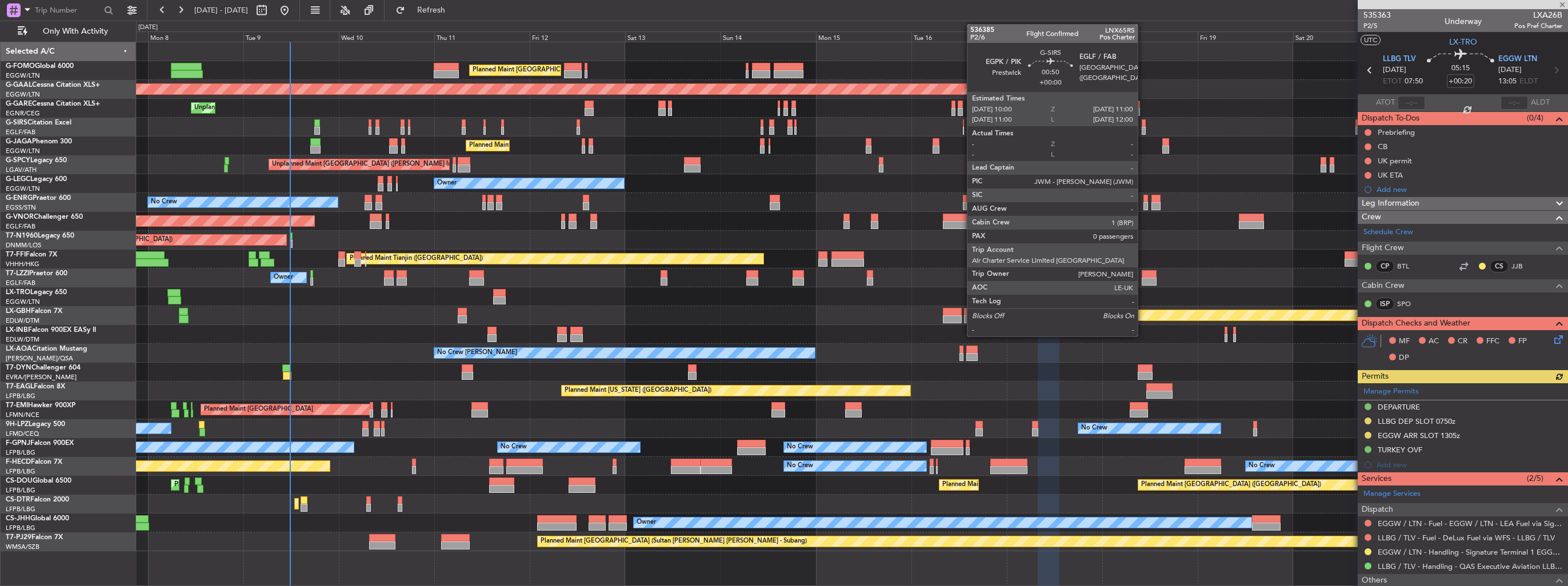
click at [1143, 128] on div at bounding box center [1144, 131] width 4 height 8
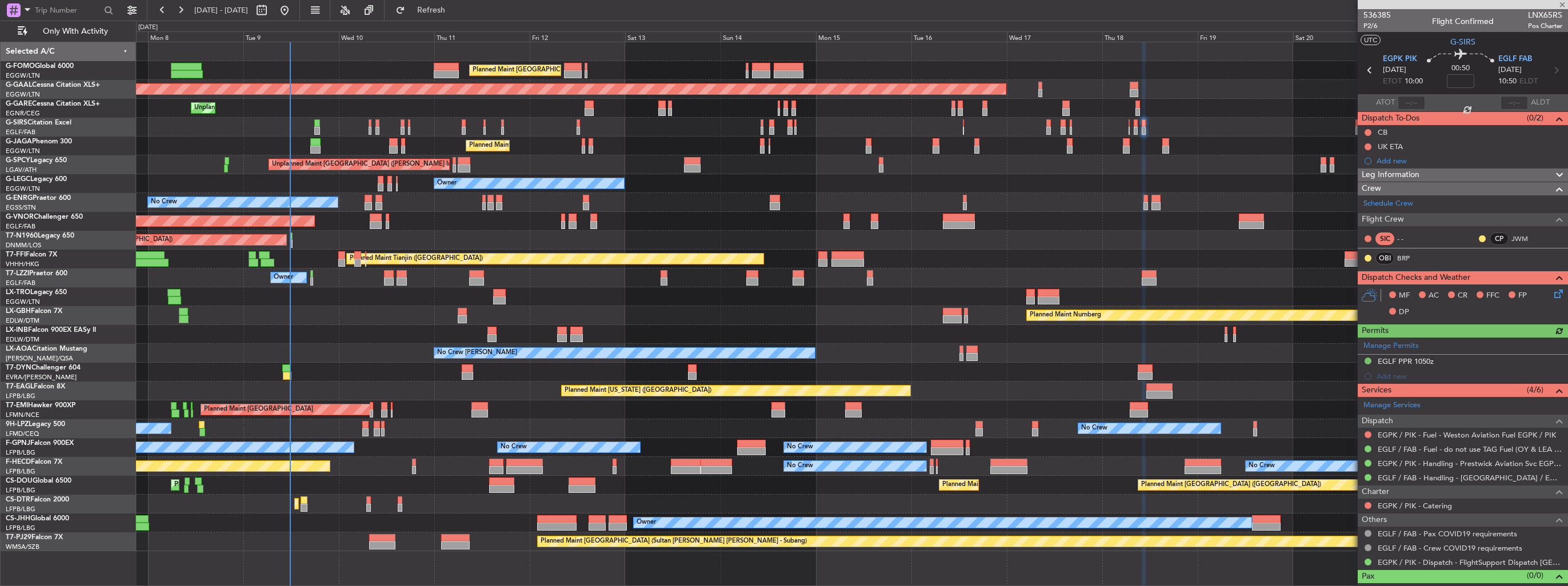
click at [1059, 292] on div at bounding box center [852, 297] width 1432 height 19
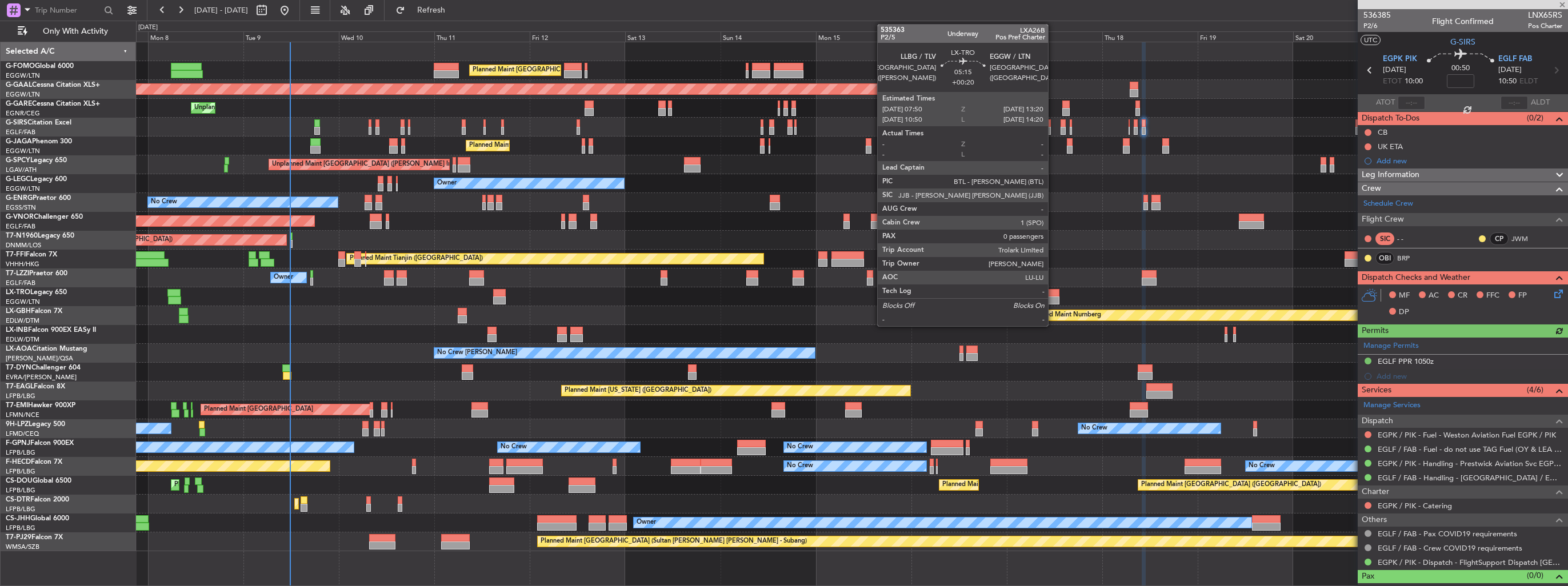
click at [1053, 292] on div at bounding box center [1049, 293] width 22 height 8
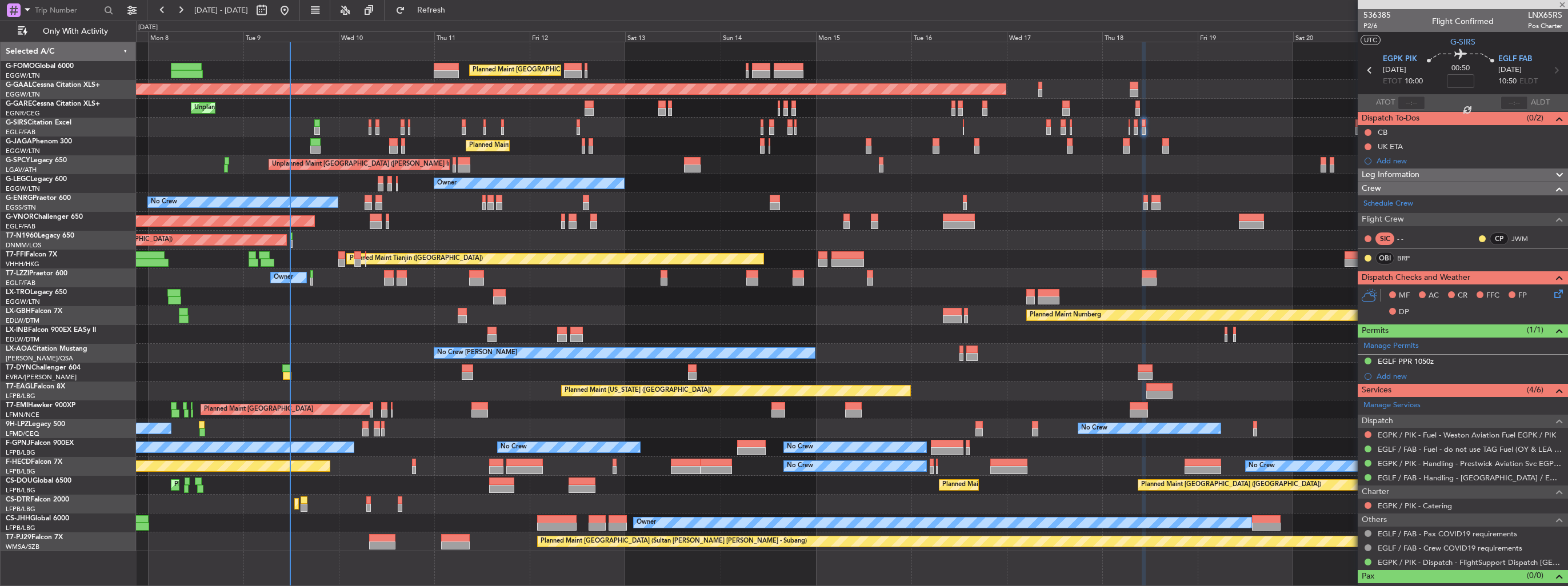
type input "+00:20"
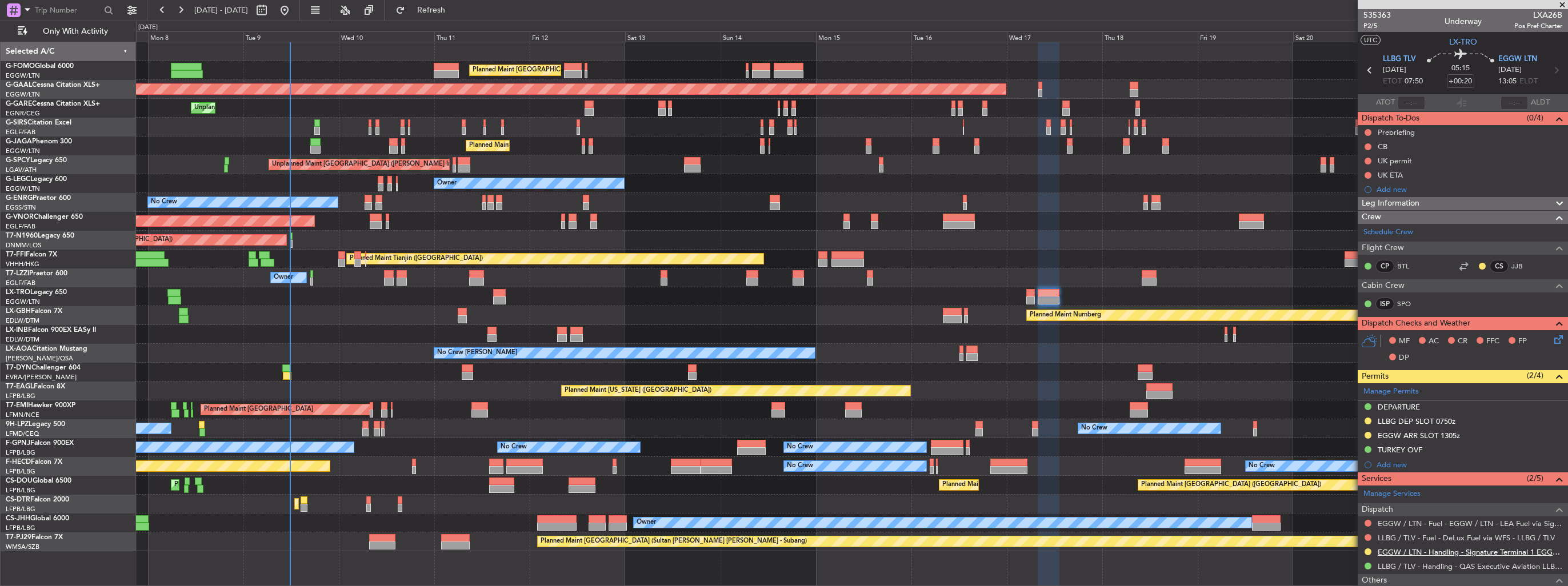
click at [1406, 547] on link "EGGW / LTN - Handling - Signature Terminal 1 EGGW / LTN" at bounding box center [1470, 552] width 185 height 10
click at [1554, 435] on img at bounding box center [1558, 436] width 9 height 10
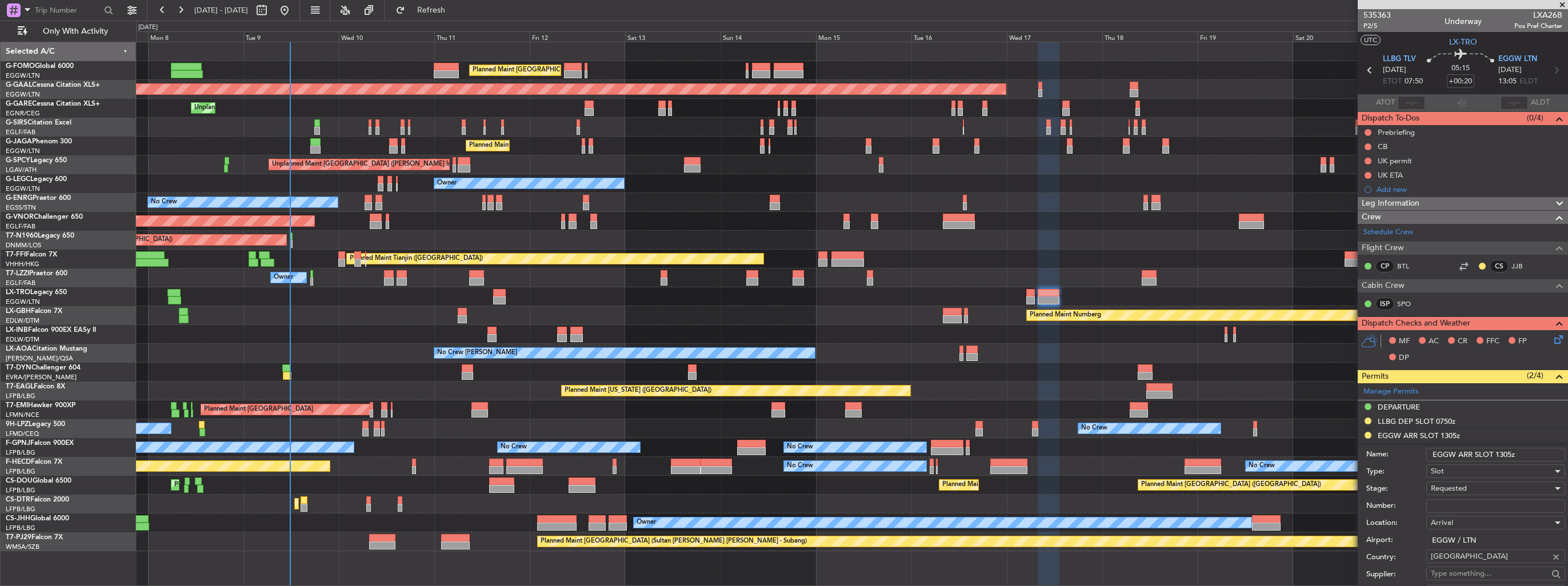
drag, startPoint x: 1519, startPoint y: 452, endPoint x: 1502, endPoint y: 452, distance: 17.0
click at [1502, 452] on input "EGGW ARR SLOT 1305z" at bounding box center [1496, 455] width 139 height 14
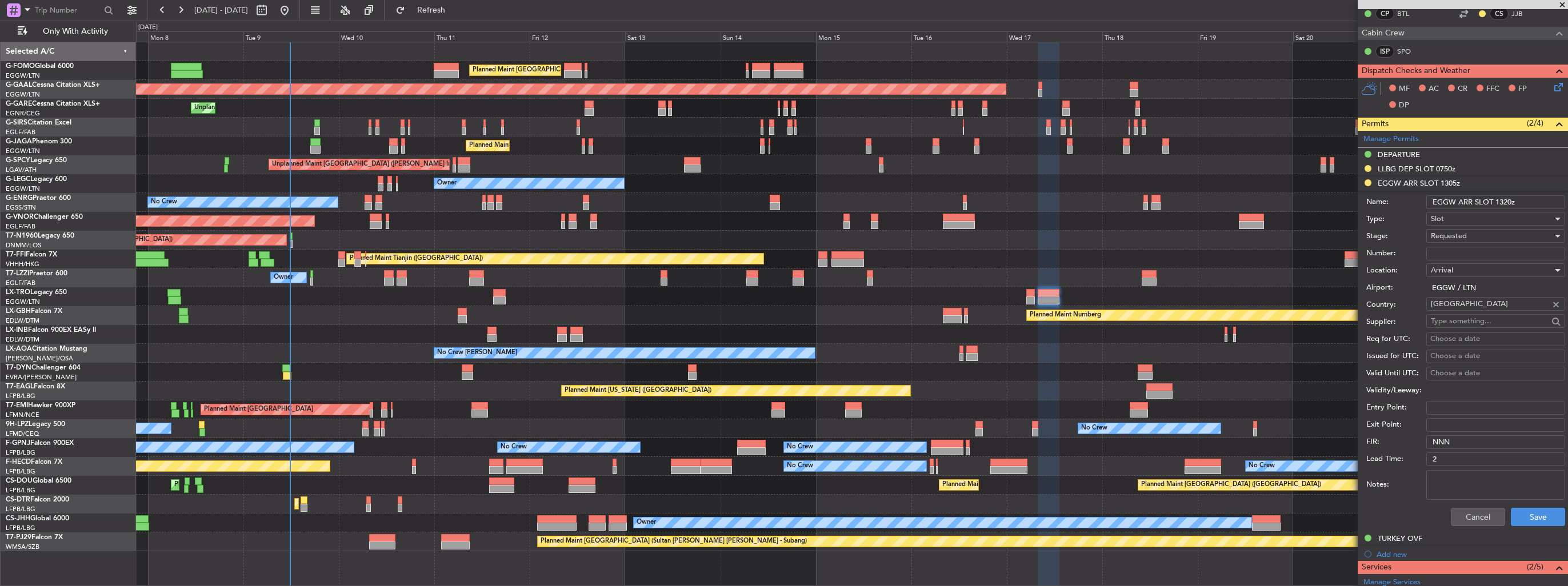
scroll to position [343, 0]
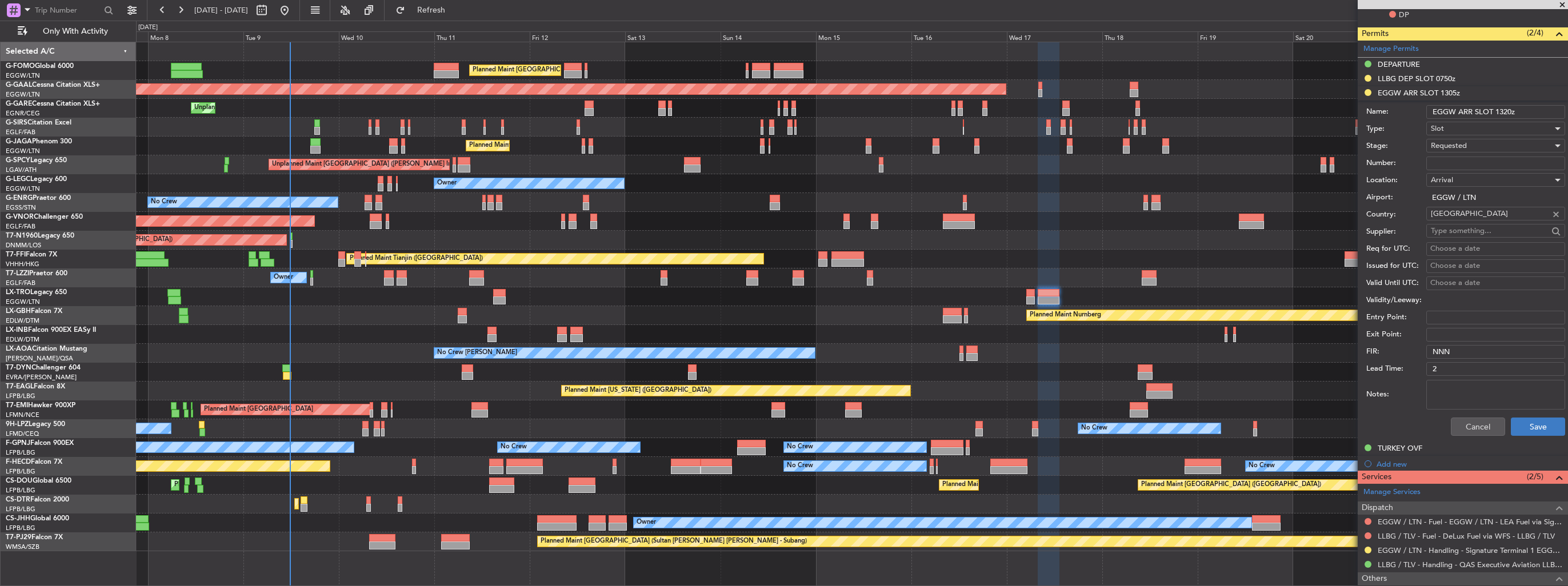
type input "EGGW ARR SLOT 1320z"
click at [1529, 426] on button "Save" at bounding box center [1538, 427] width 54 height 18
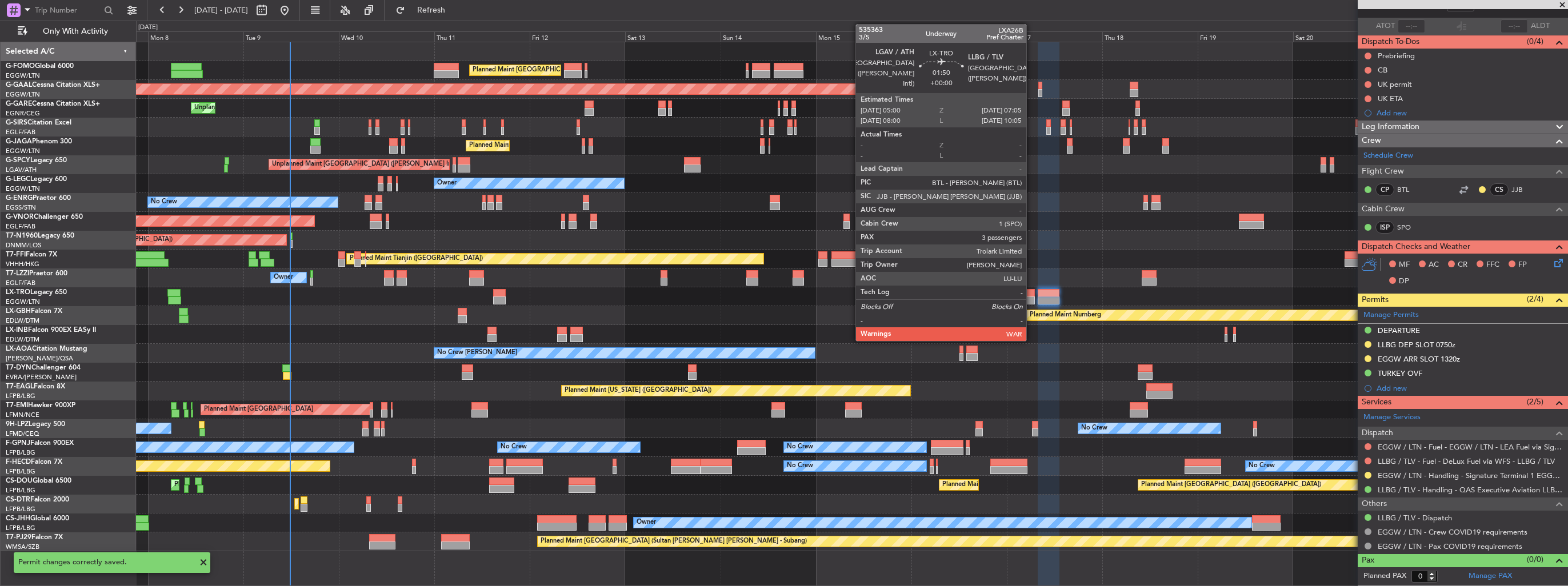
scroll to position [73, 0]
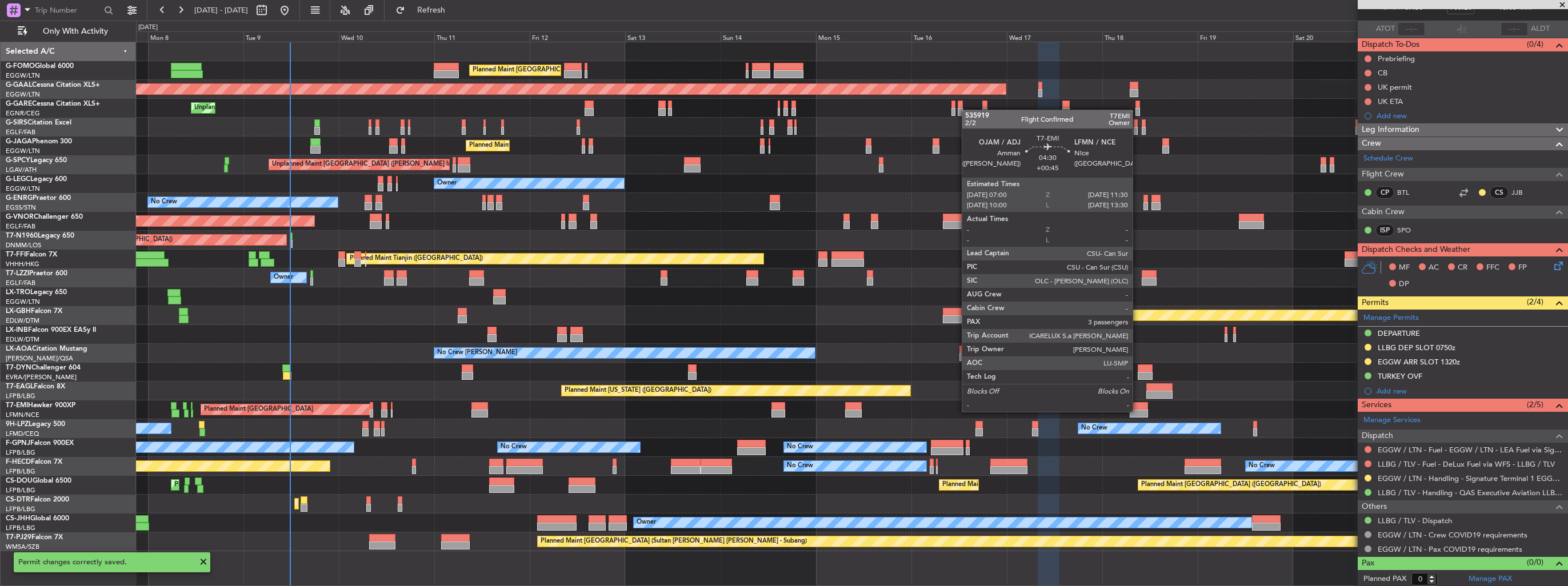
click at [1138, 411] on div at bounding box center [1139, 414] width 18 height 8
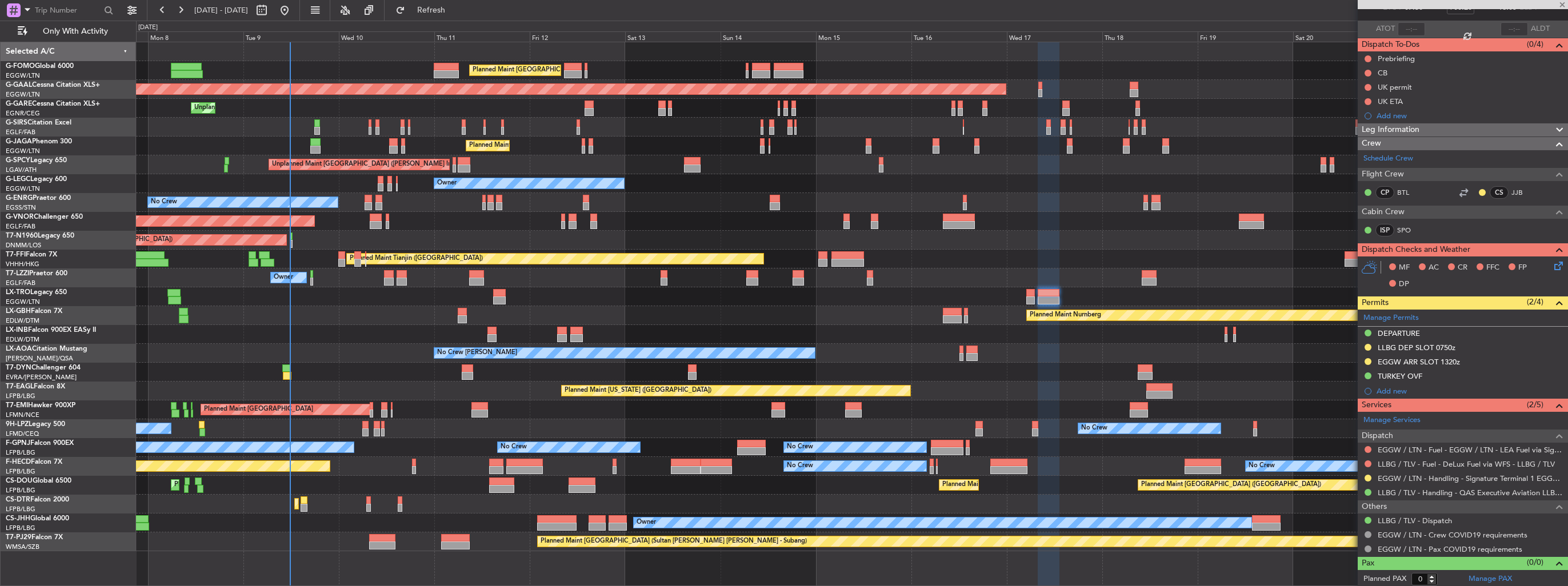
type input "+00:45"
type input "3"
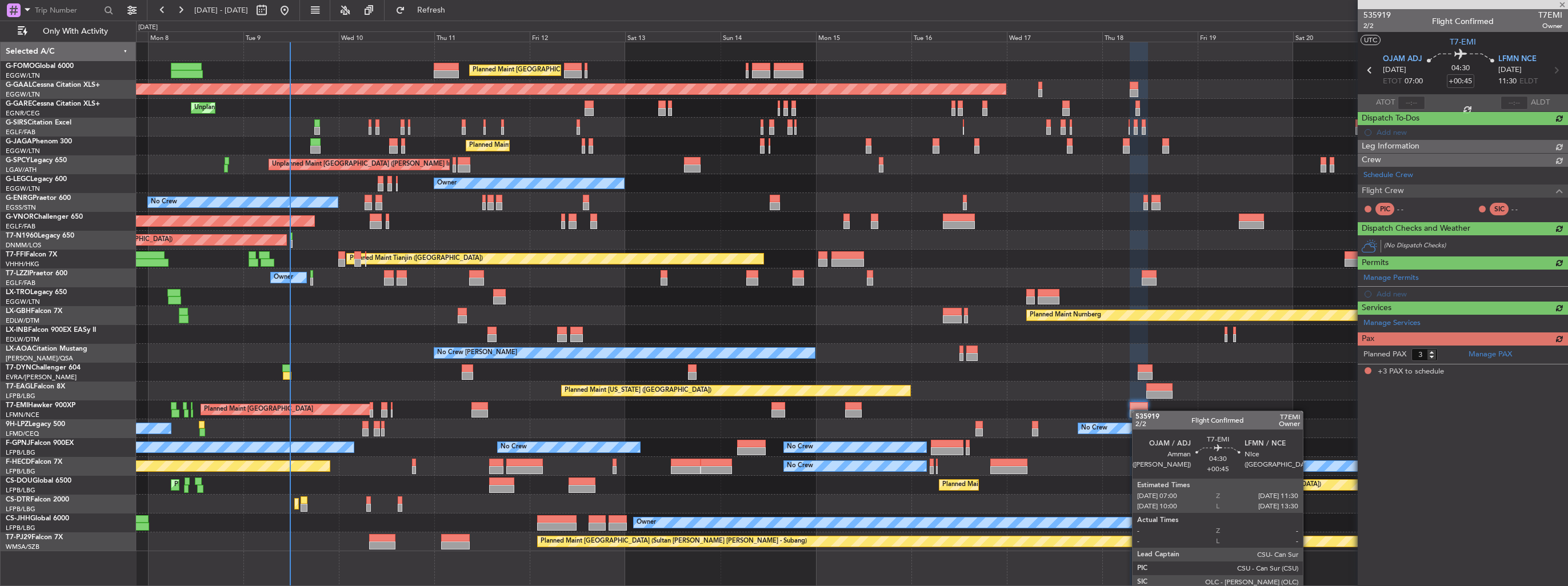
scroll to position [0, 0]
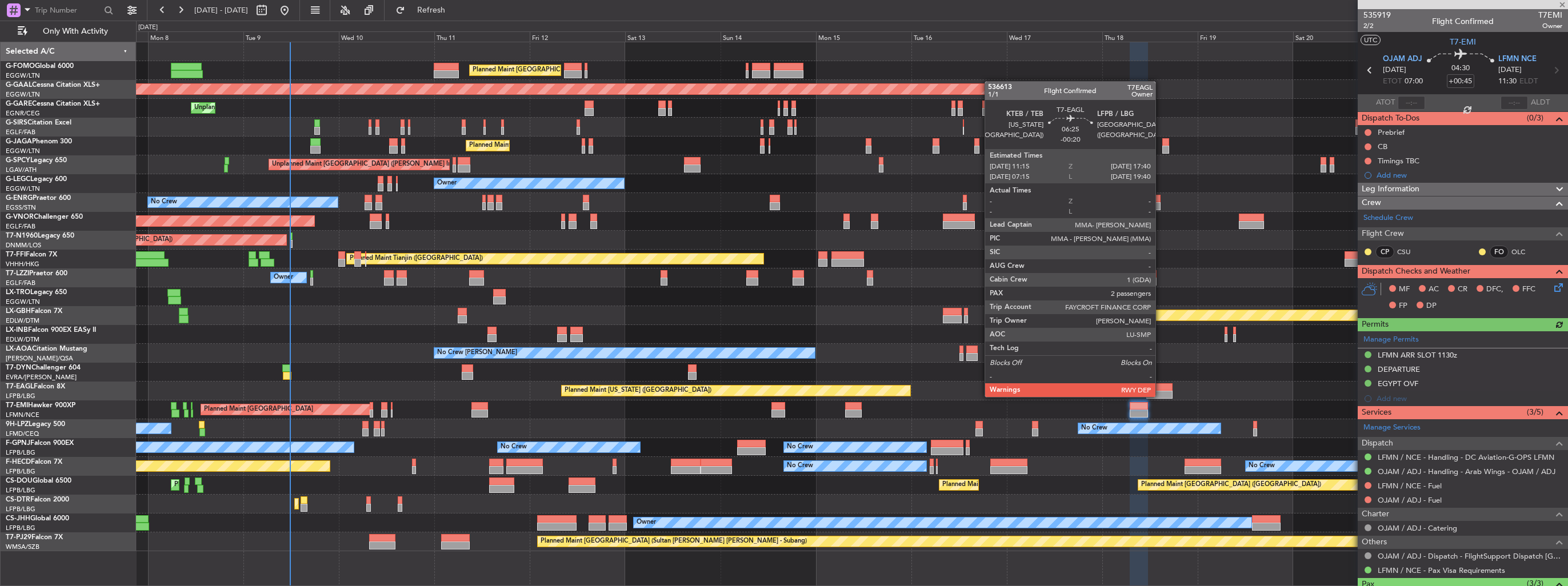
click at [1161, 395] on div at bounding box center [1159, 395] width 26 height 8
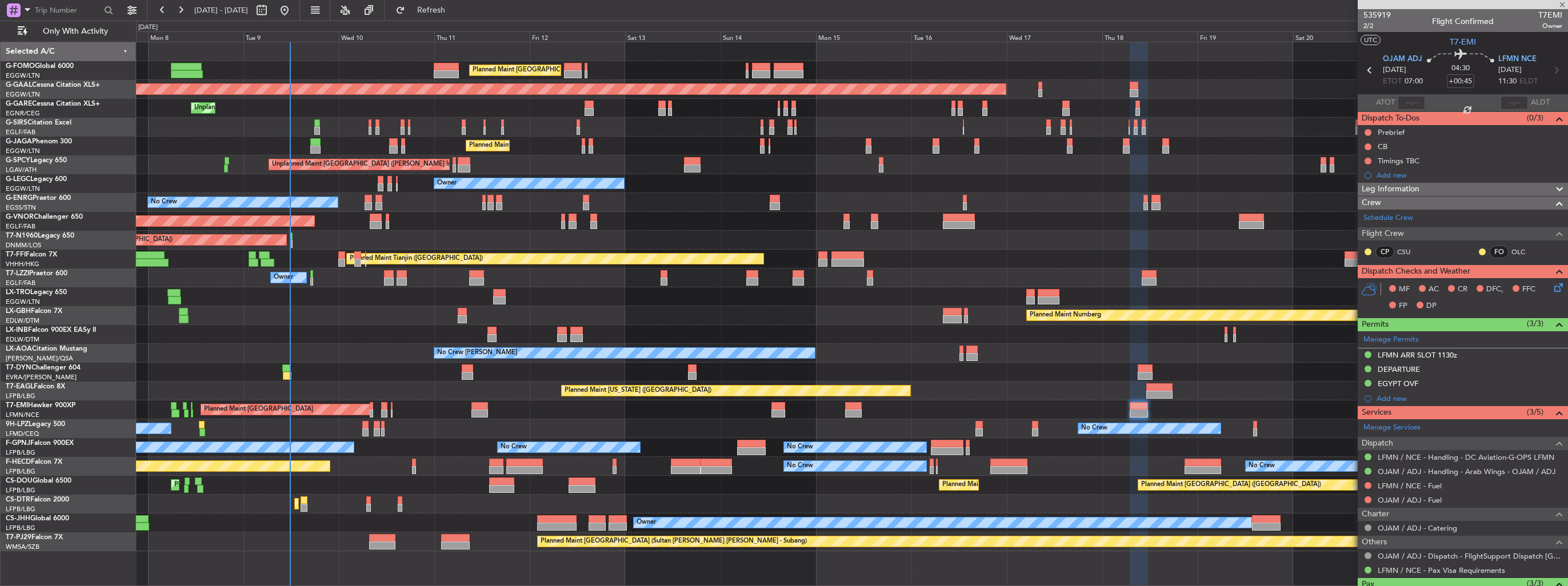
type input "-00:20"
type input "2"
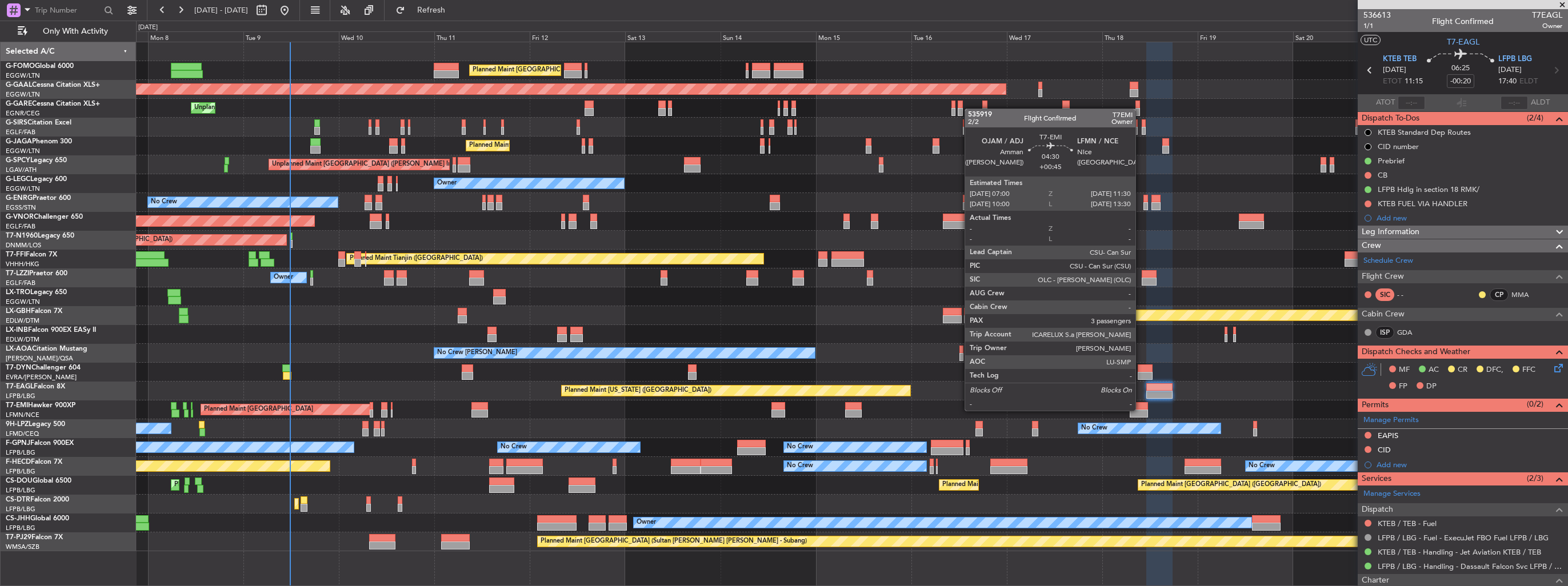
click at [1141, 410] on div at bounding box center [1139, 414] width 18 height 8
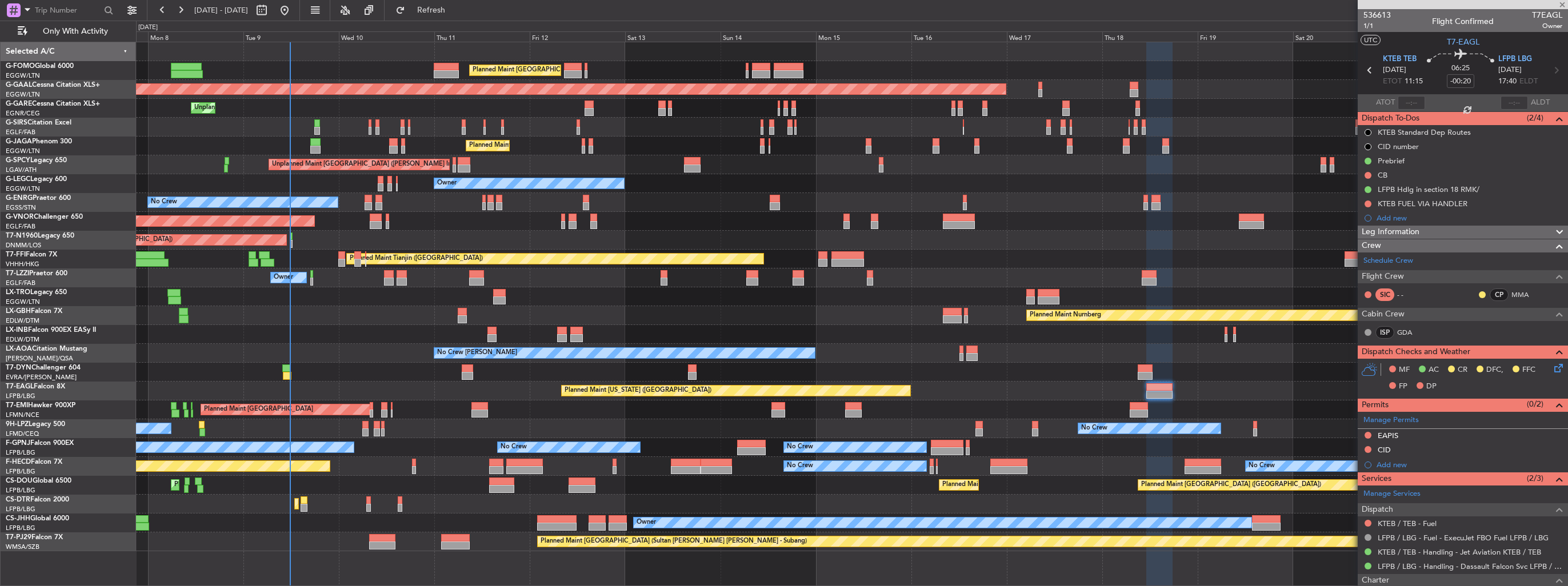
type input "+00:45"
type input "3"
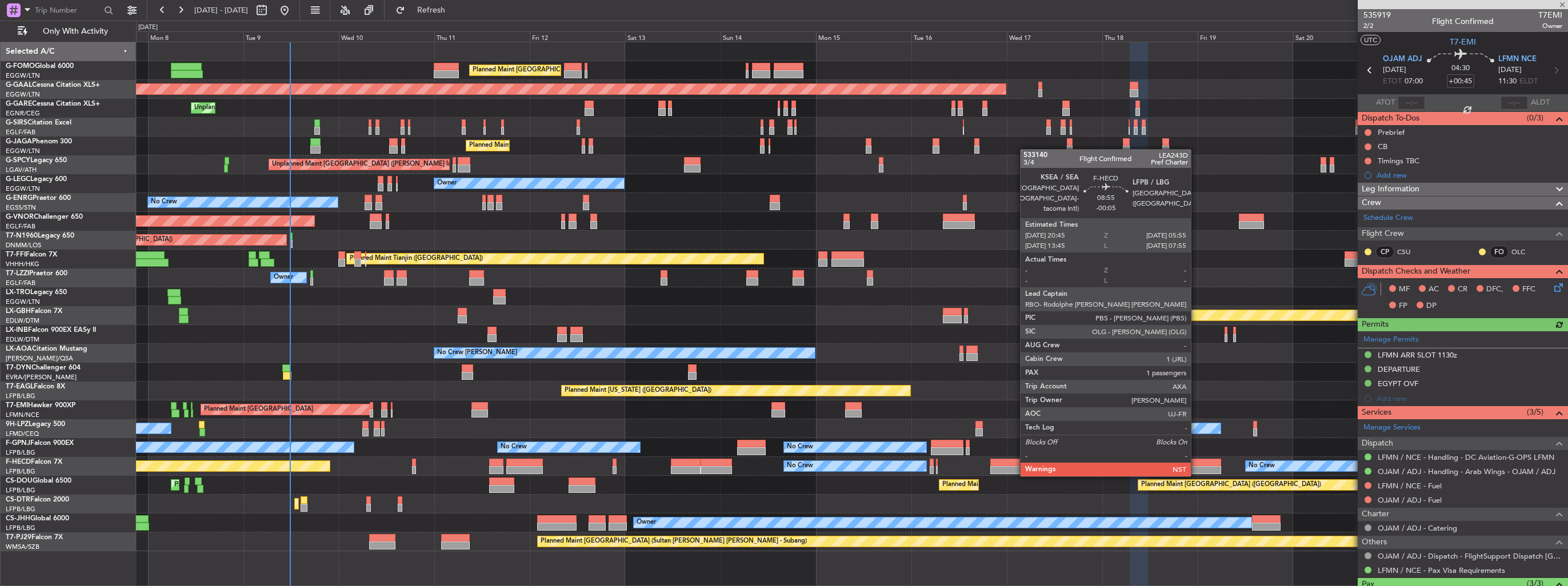
click at [1207, 473] on div at bounding box center [1203, 470] width 37 height 8
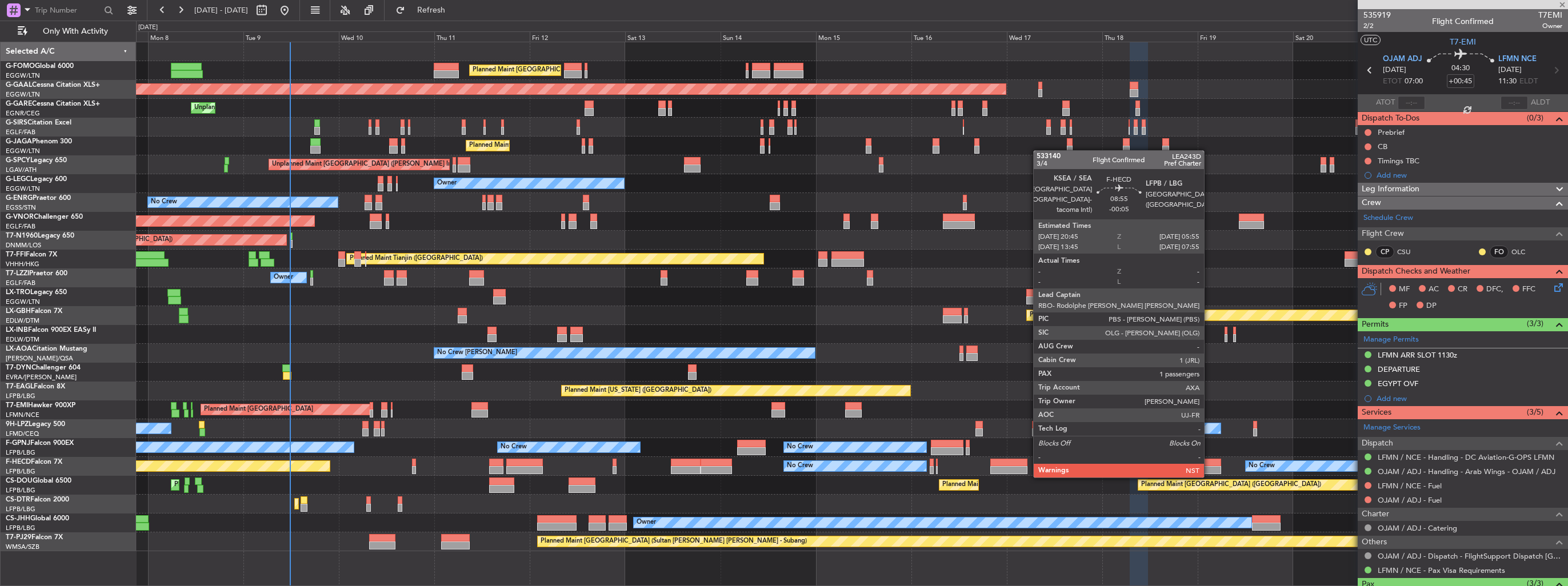
type input "-00:05"
type input "1"
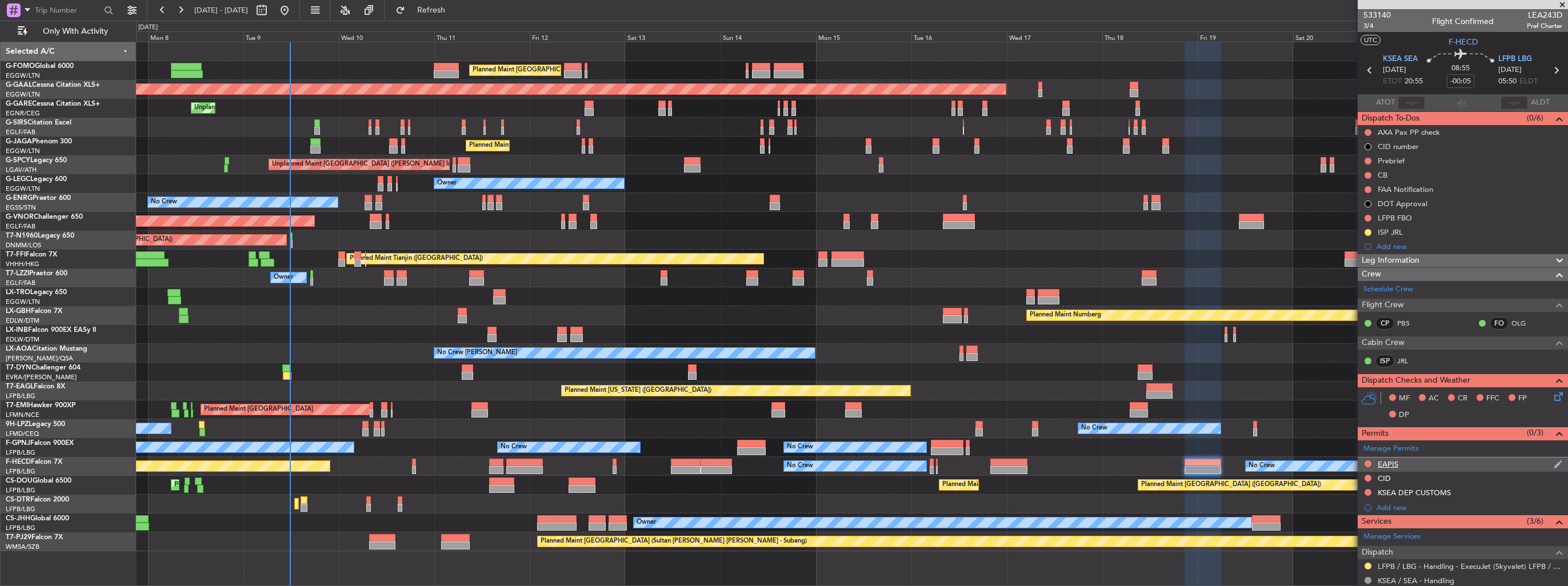
scroll to position [142, 0]
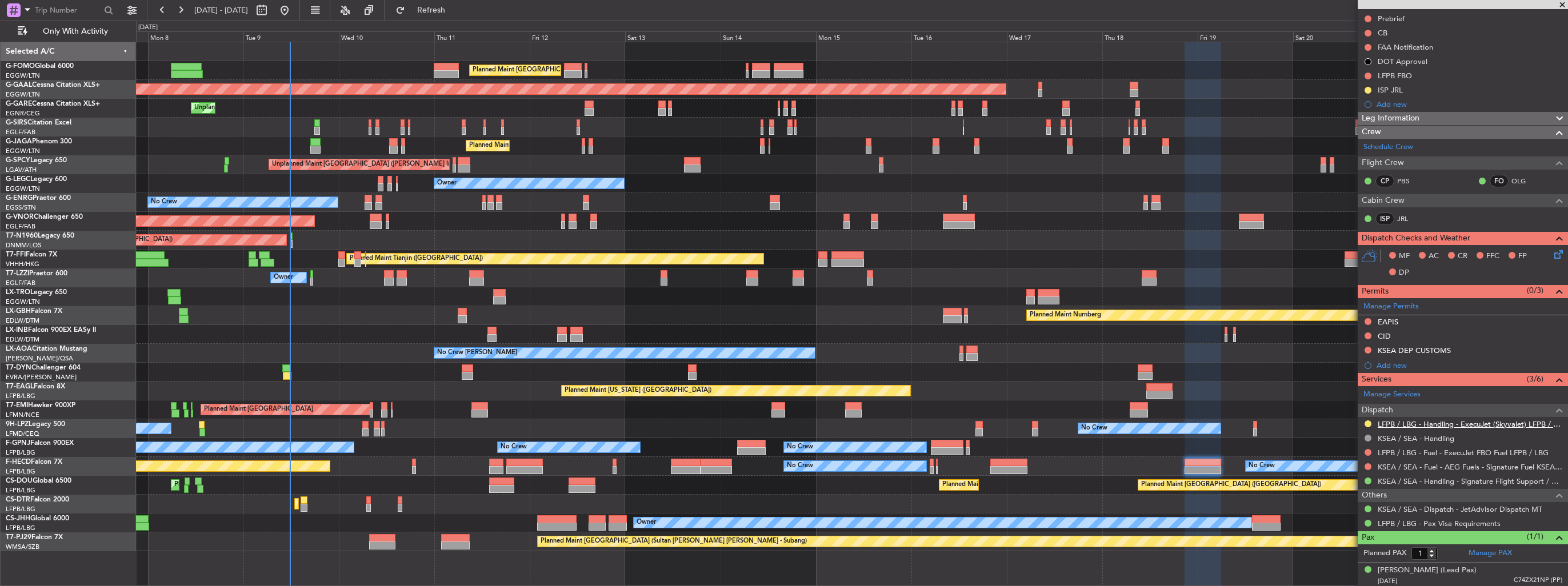
click at [1404, 423] on link "LFPB / LBG - Handling - ExecuJet (Skyvalet) LFPB / LBG" at bounding box center [1470, 424] width 185 height 10
click at [1394, 421] on link "LFPB / LBG - Handling - ExecuJet (Skyvalet) LFPB / LBG" at bounding box center [1470, 424] width 185 height 10
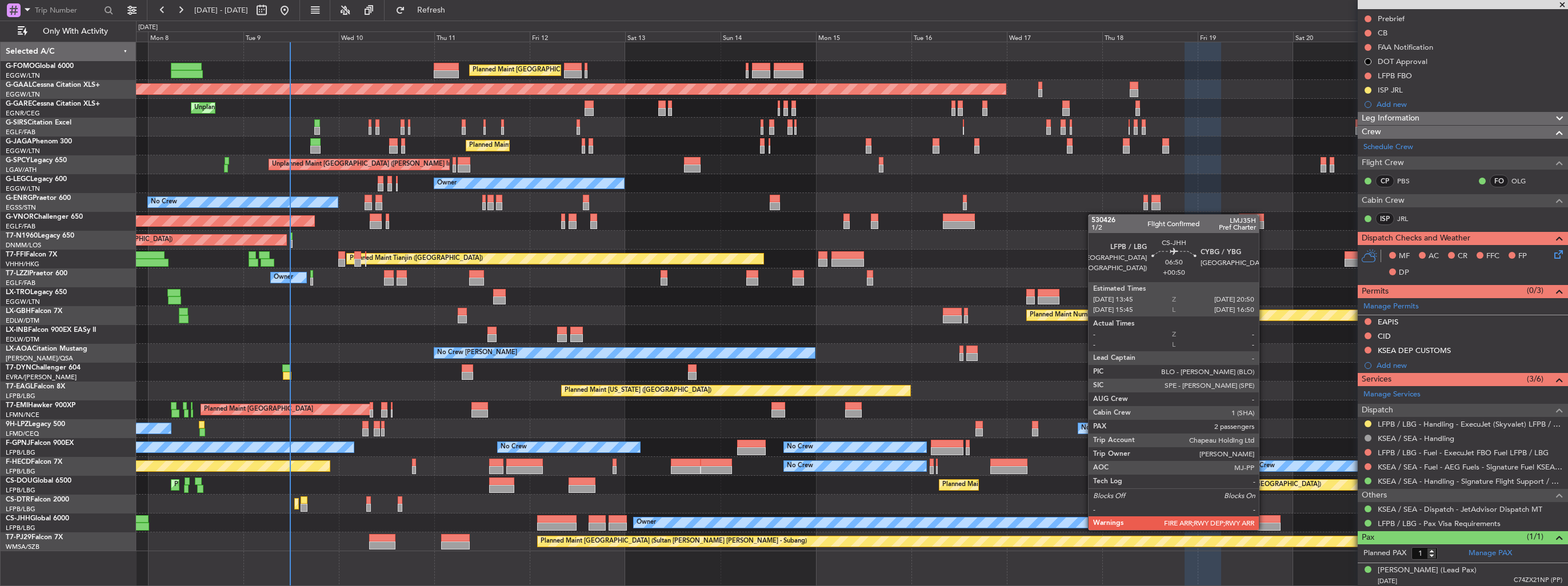
click at [1264, 529] on div at bounding box center [1266, 527] width 29 height 8
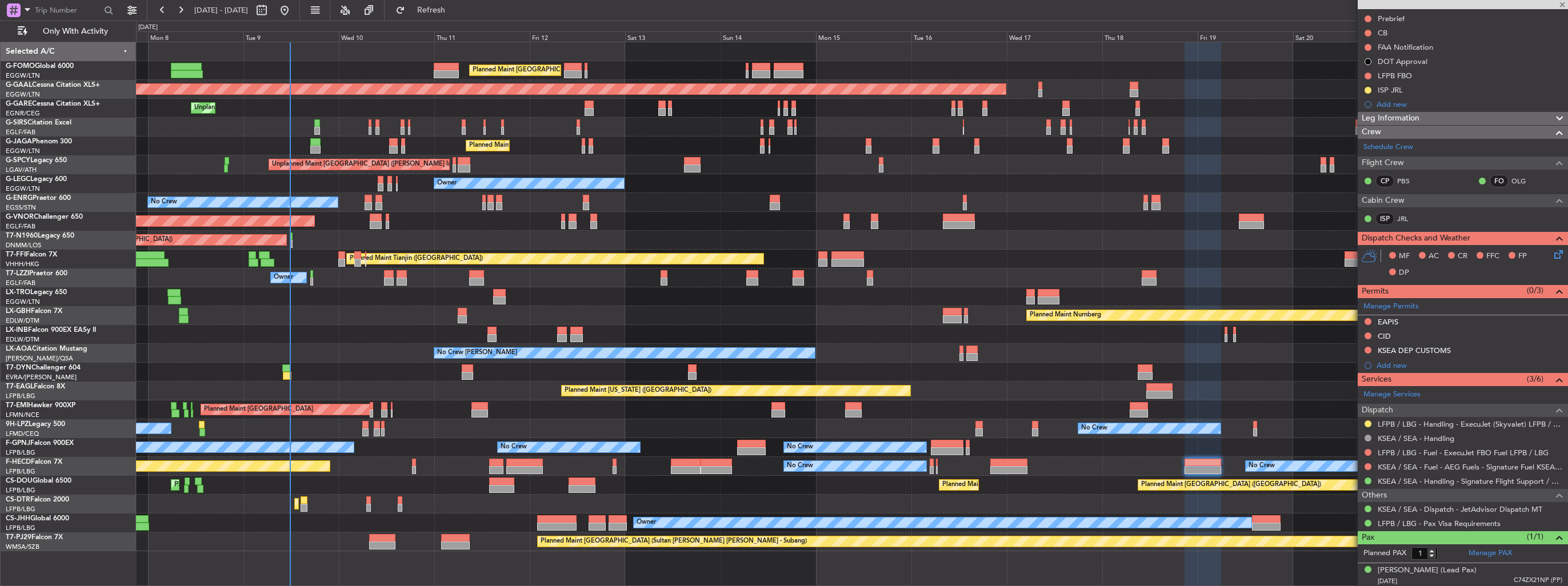
type input "+00:50"
type input "2"
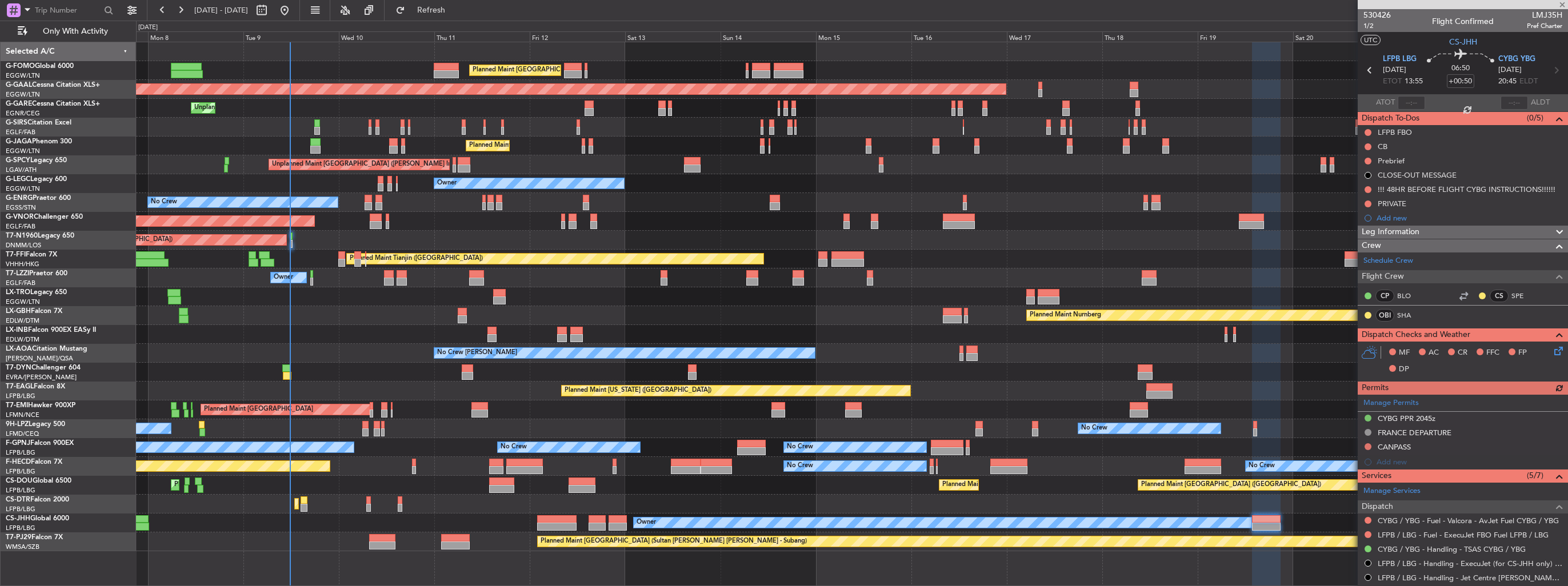
scroll to position [172, 0]
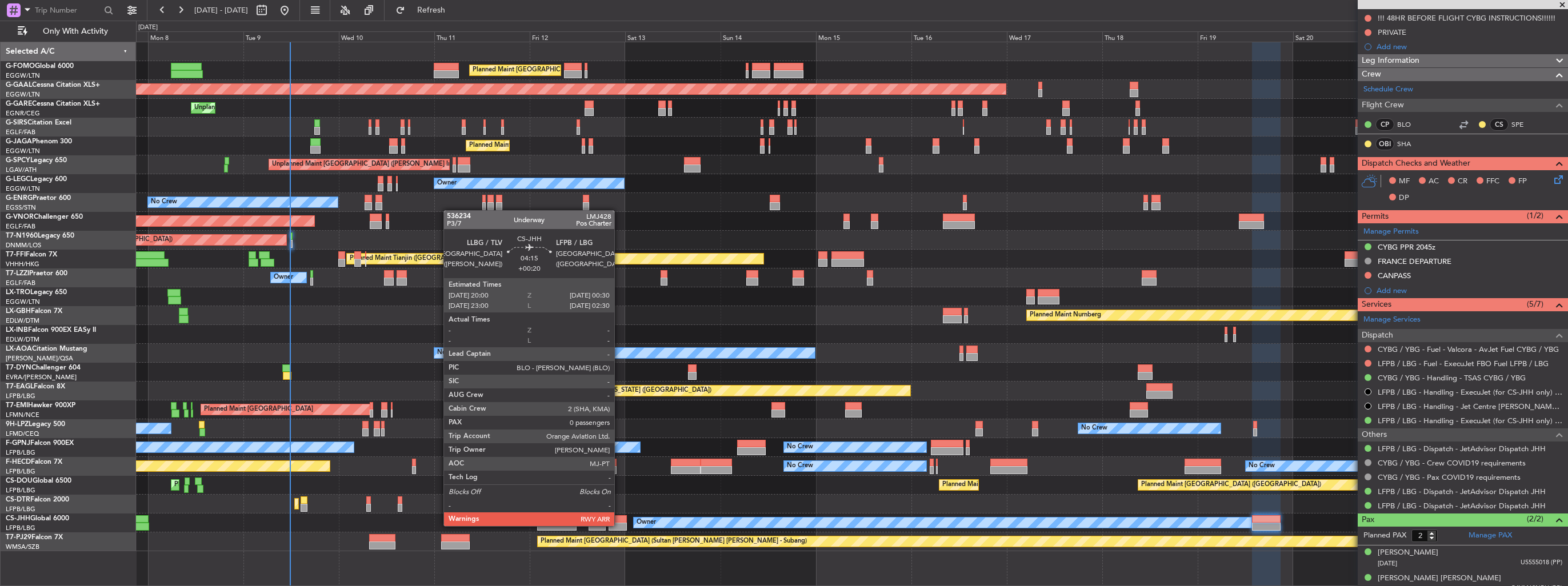
click at [619, 525] on div at bounding box center [617, 527] width 18 height 8
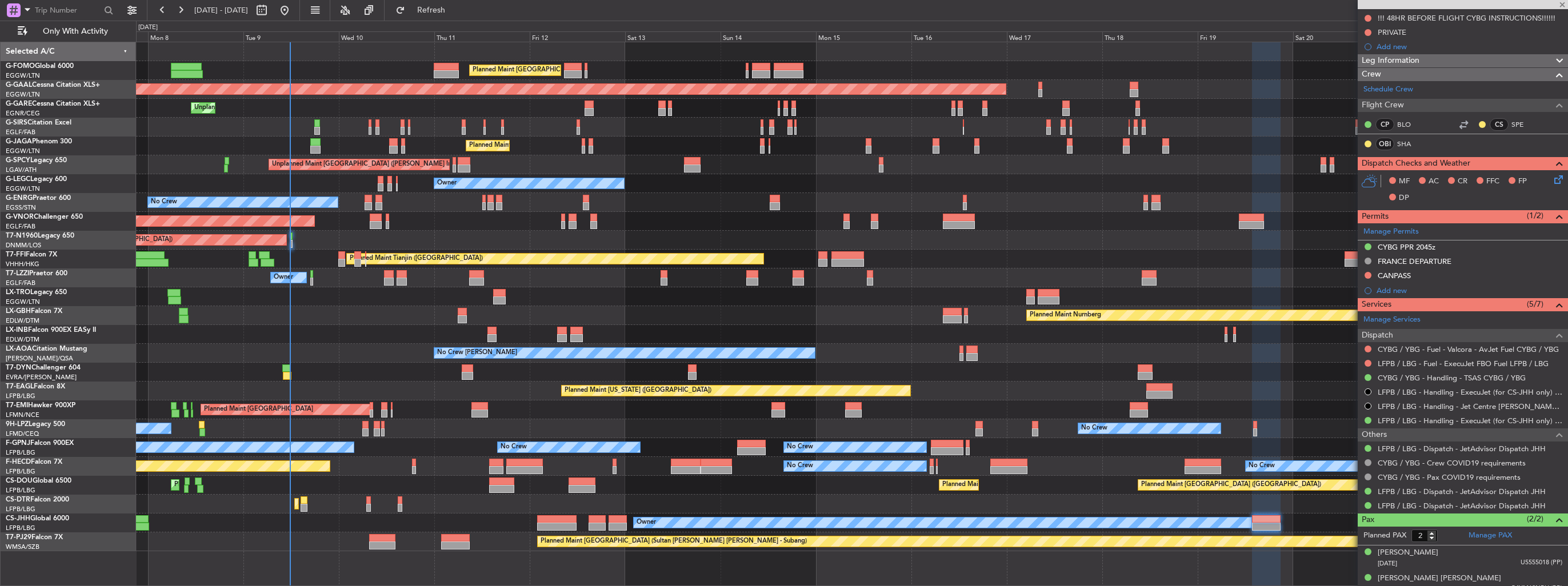
type input "+00:20"
type input "0"
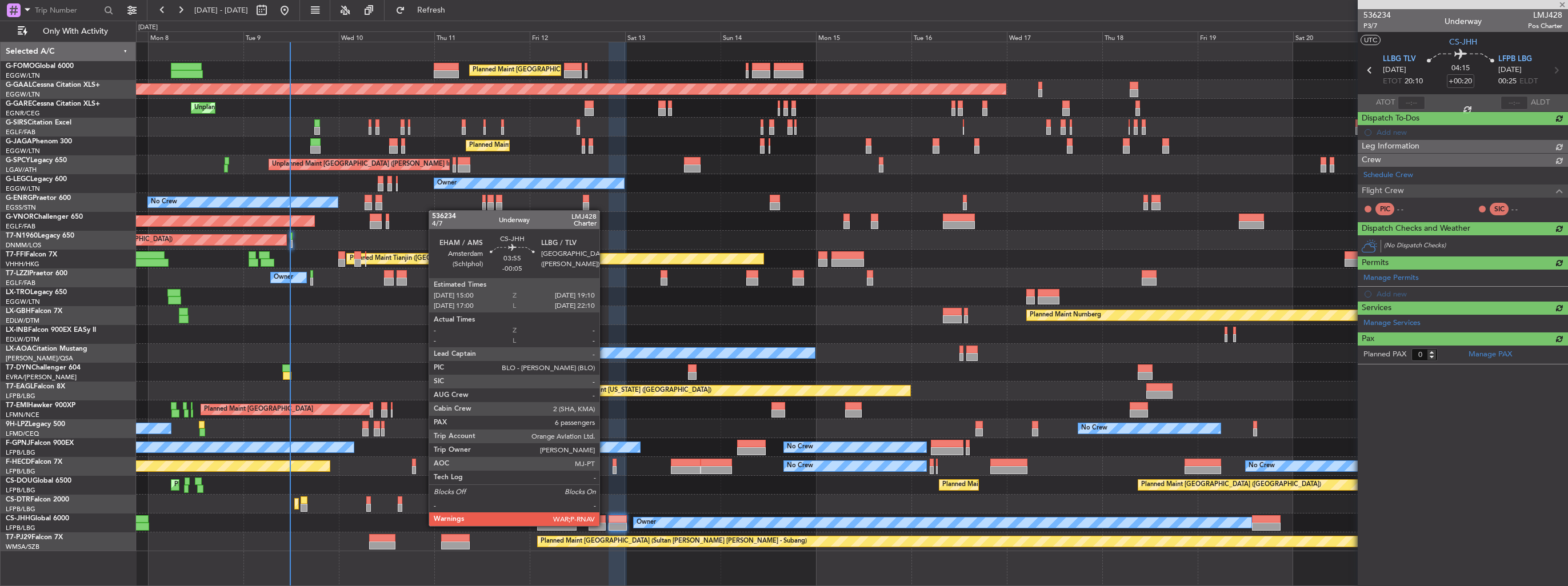
scroll to position [0, 0]
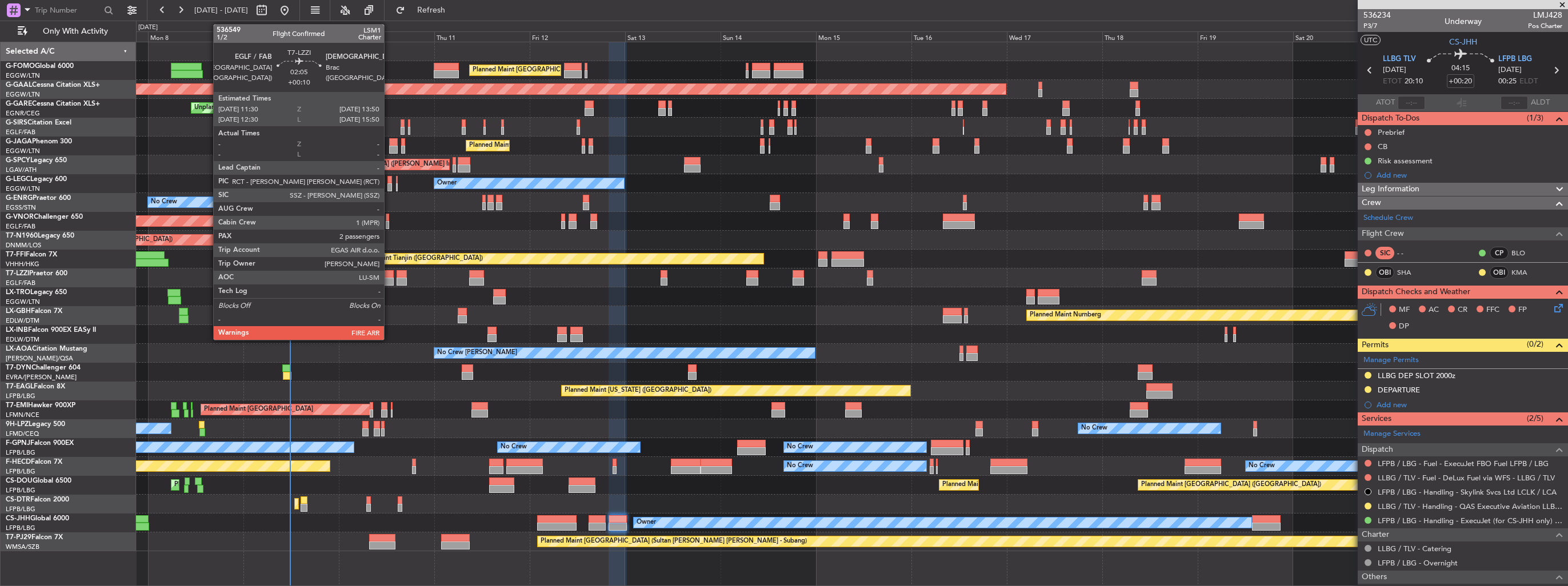
click at [389, 275] on div at bounding box center [389, 274] width 10 height 8
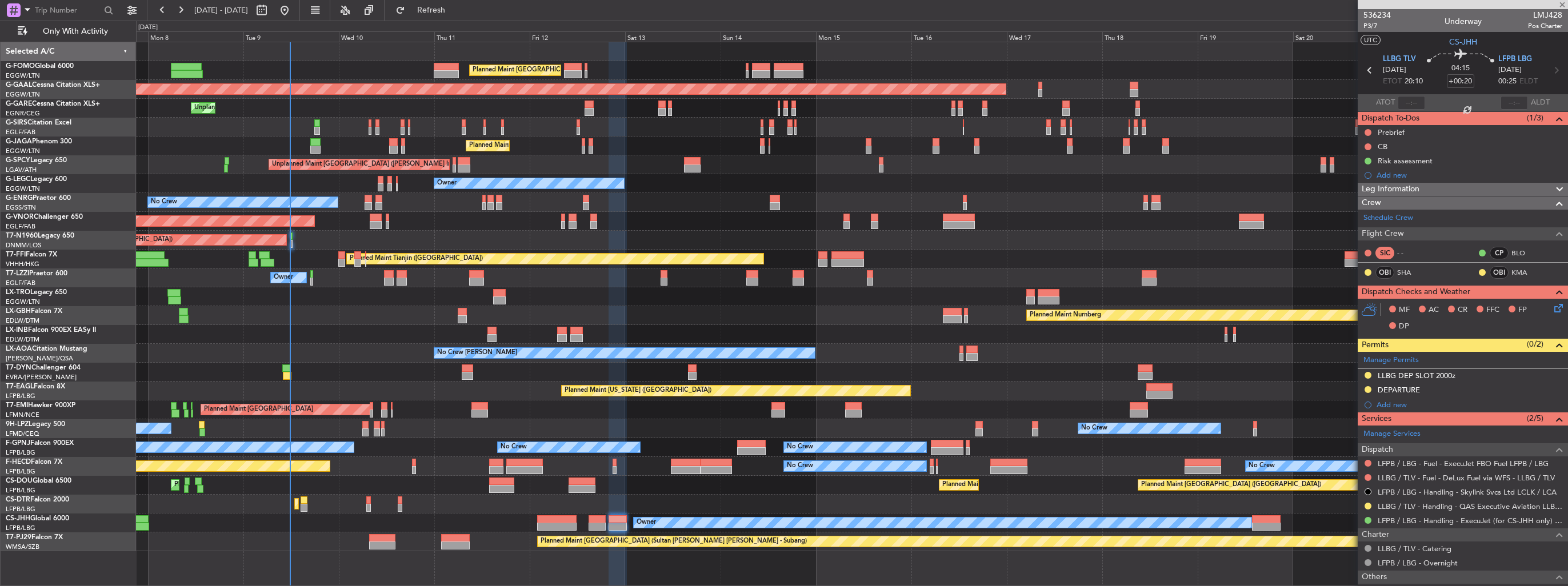
type input "+00:10"
type input "2"
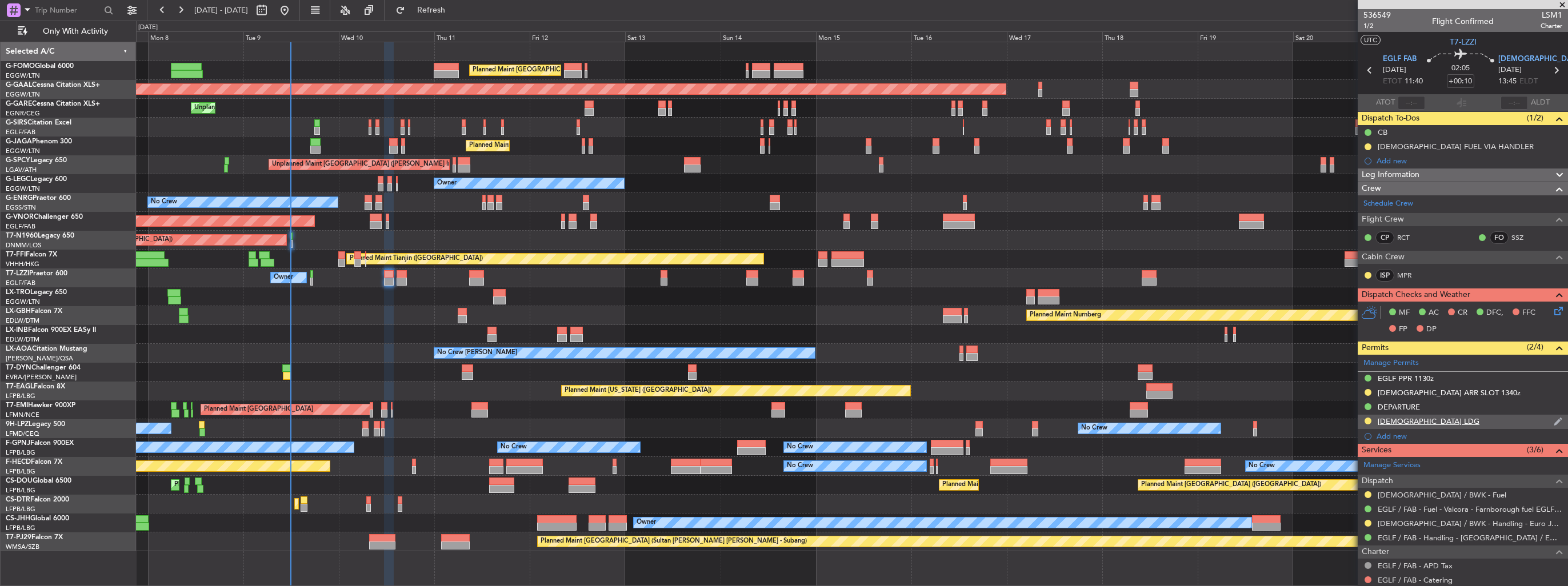
click at [1554, 417] on img at bounding box center [1558, 422] width 9 height 10
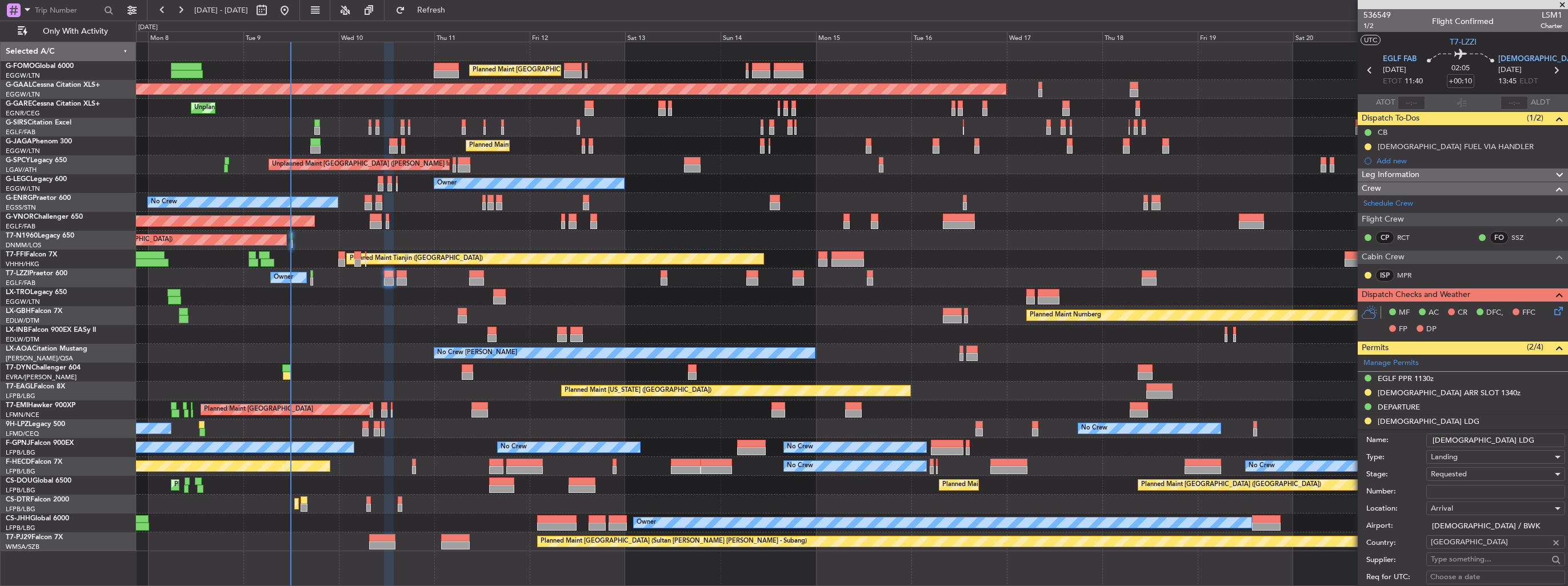
click at [1455, 492] on input "Number:" at bounding box center [1496, 492] width 139 height 14
paste input "-------------------------------------------------------------------------------…"
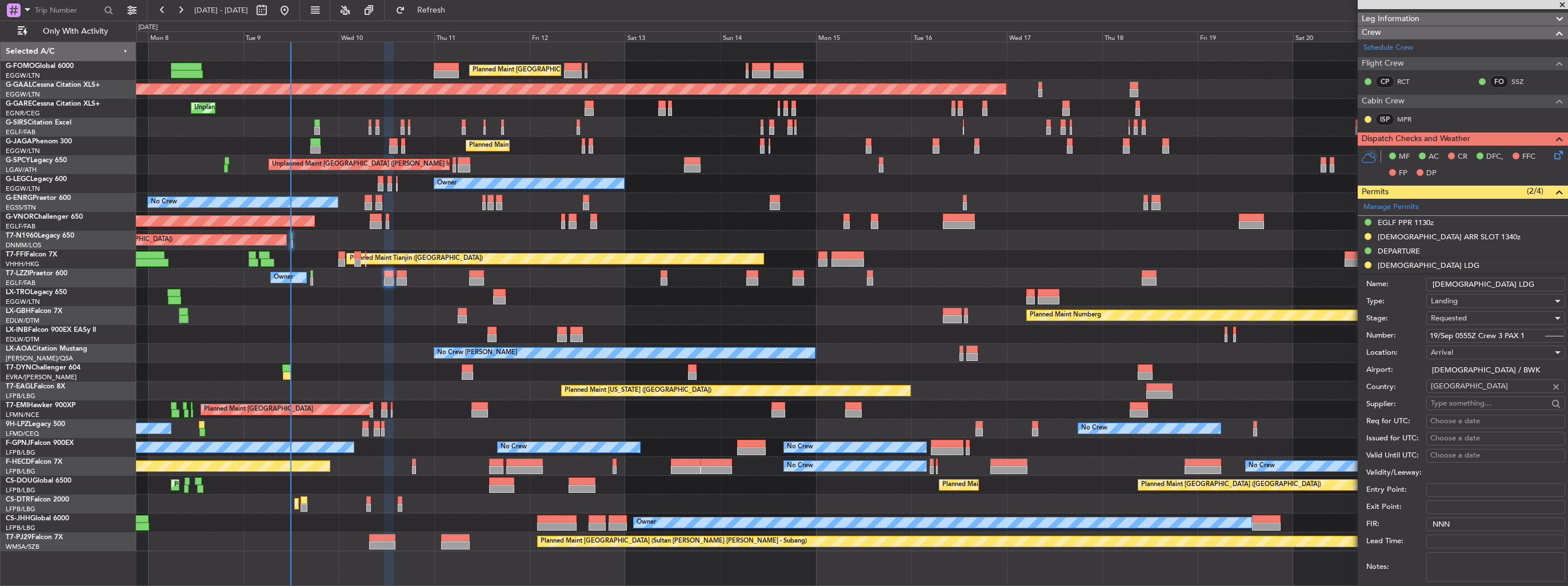
scroll to position [400, 0]
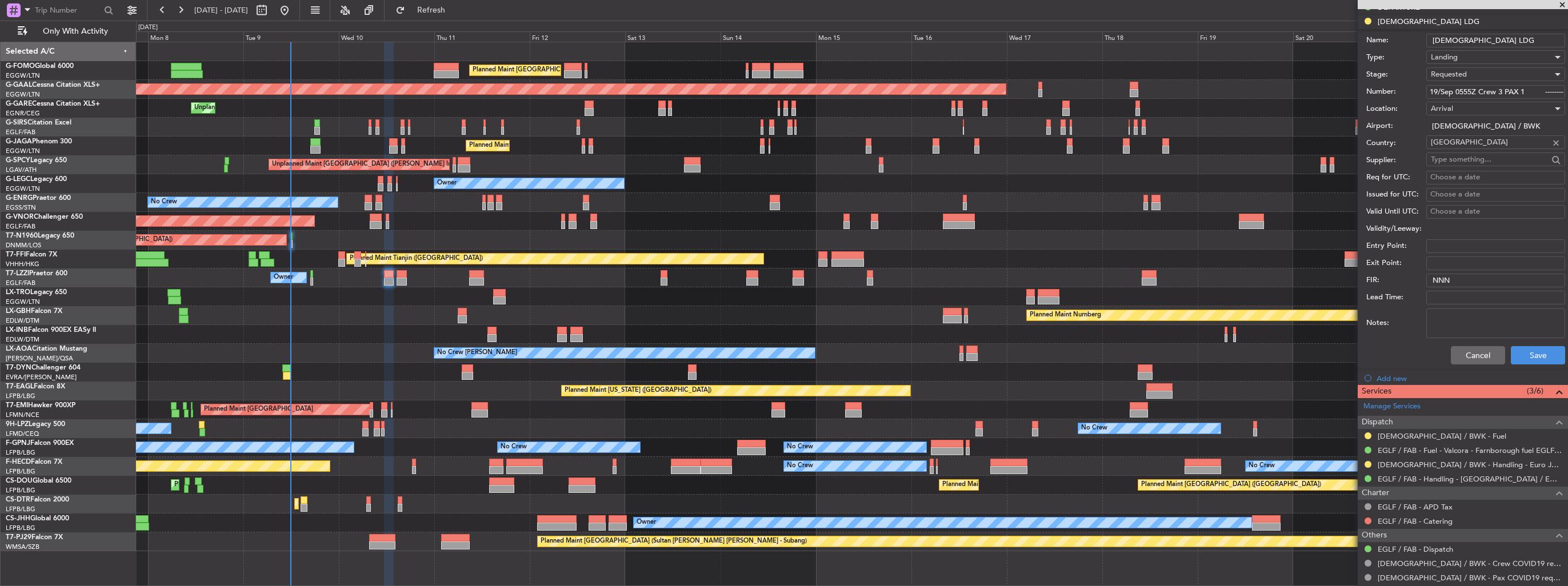
type input "-------------------------------------------------------------------------------…"
click at [1465, 353] on button "Cancel" at bounding box center [1478, 355] width 54 height 18
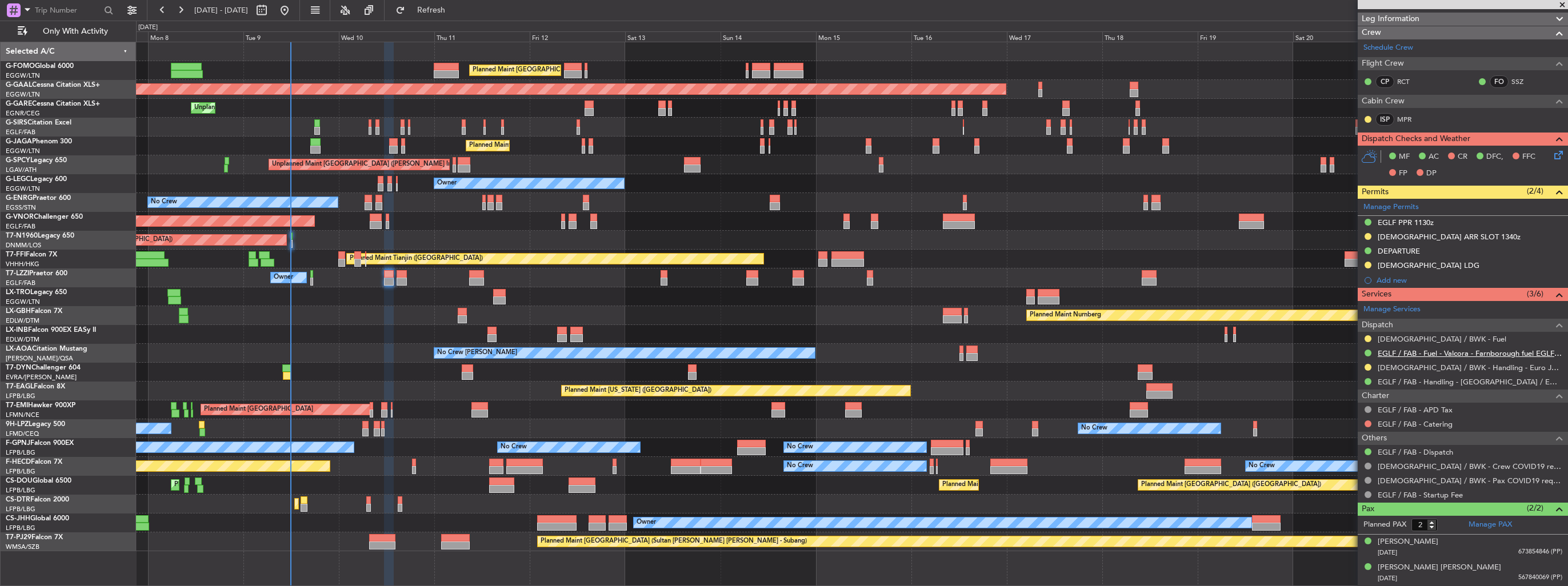
scroll to position [153, 0]
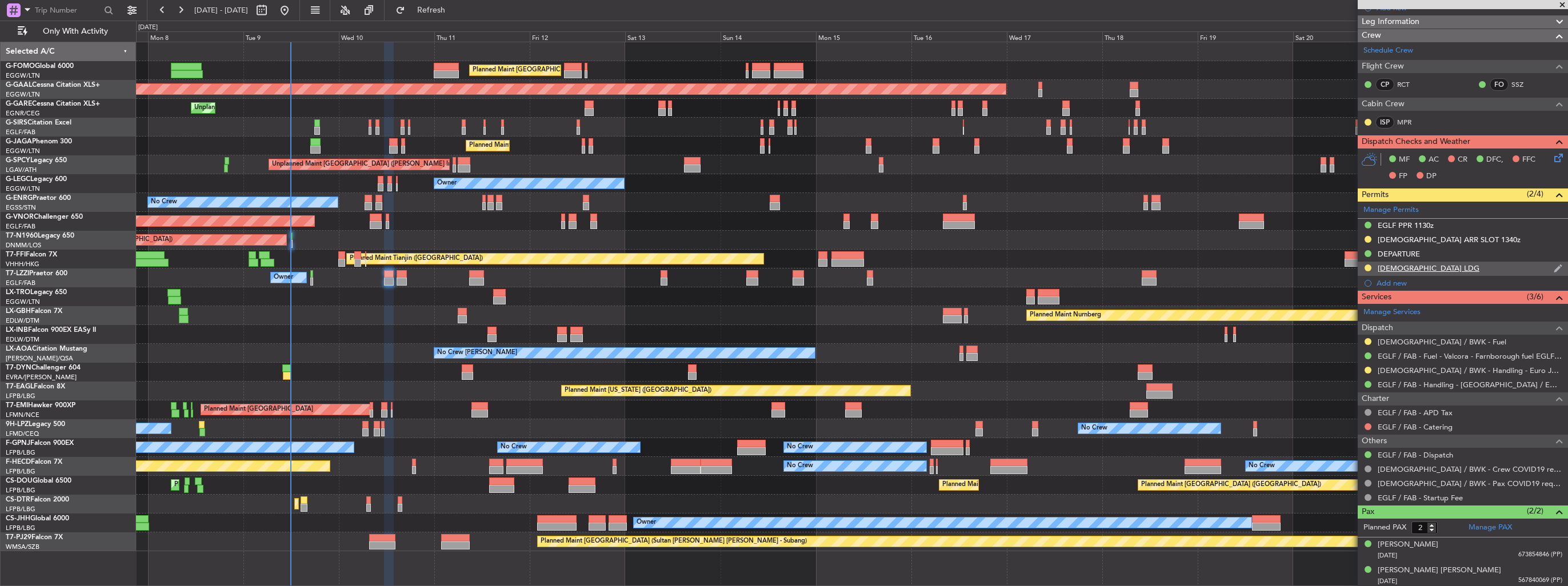
click at [1554, 265] on img at bounding box center [1558, 269] width 9 height 10
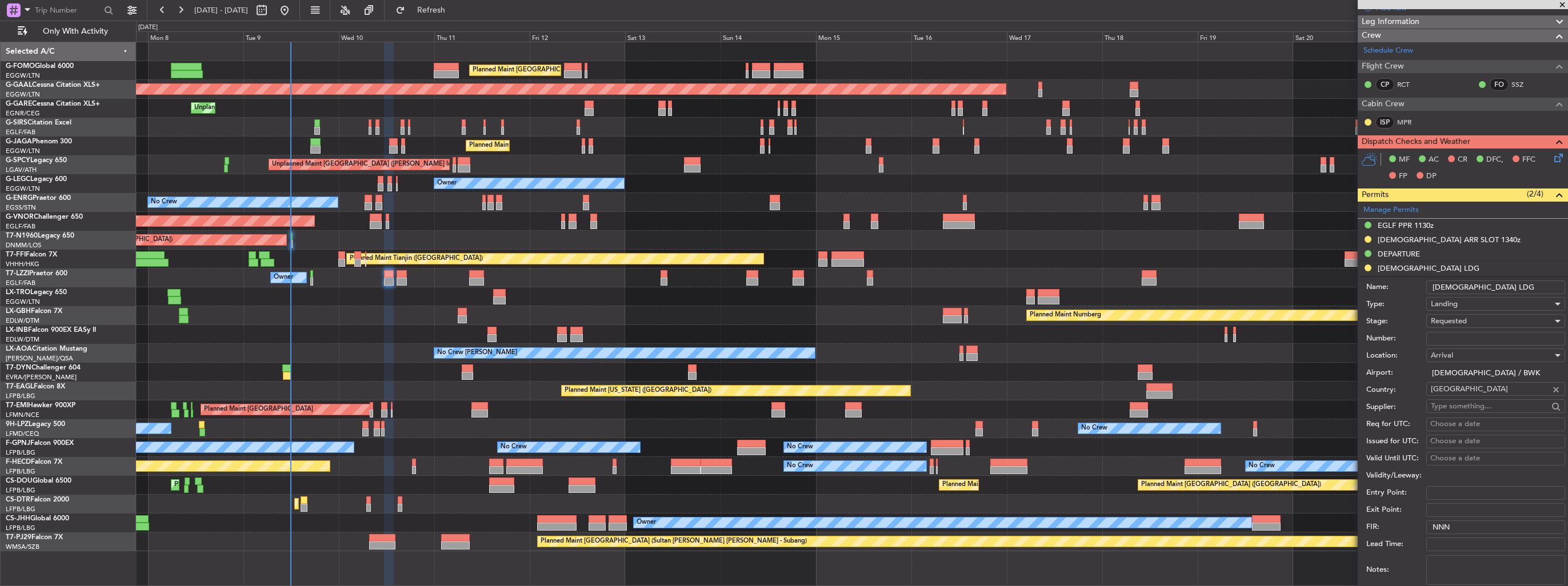
scroll to position [400, 0]
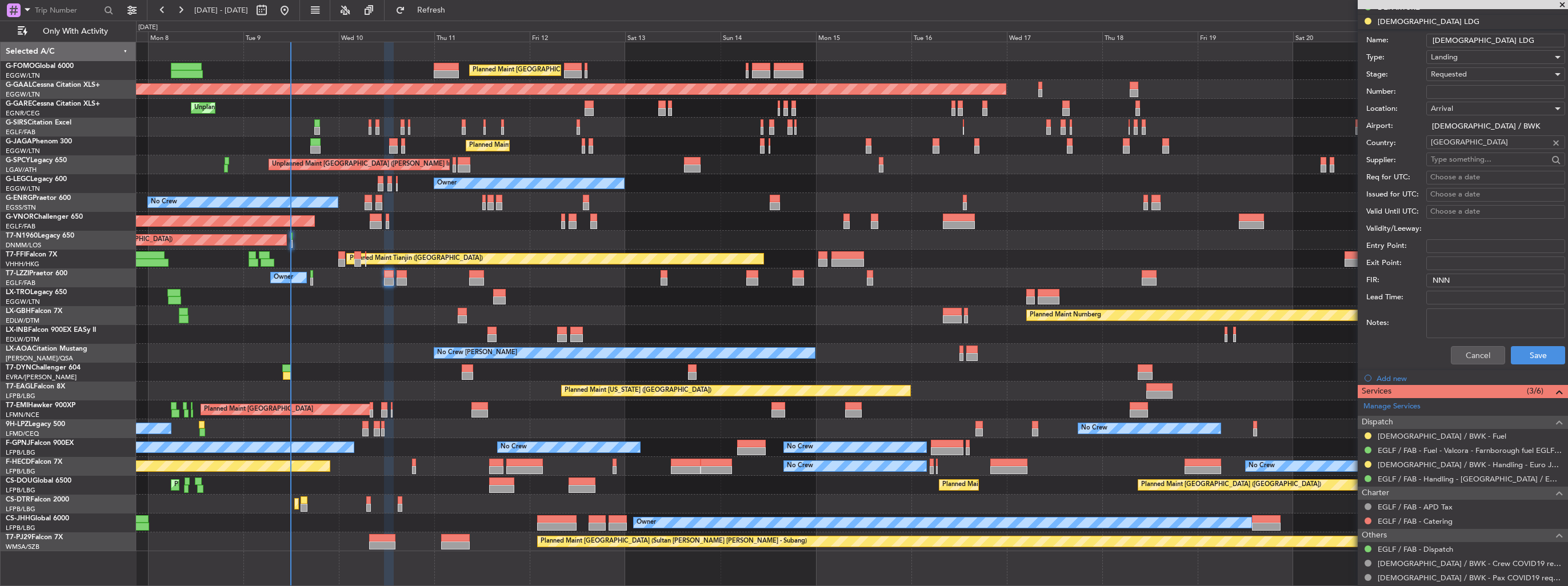
click at [1470, 85] on input "Number:" at bounding box center [1496, 92] width 139 height 14
paste input "CCAA-090902/2025"
type input "CCAA-090902/2025"
click at [1470, 72] on div "Requested" at bounding box center [1492, 74] width 122 height 17
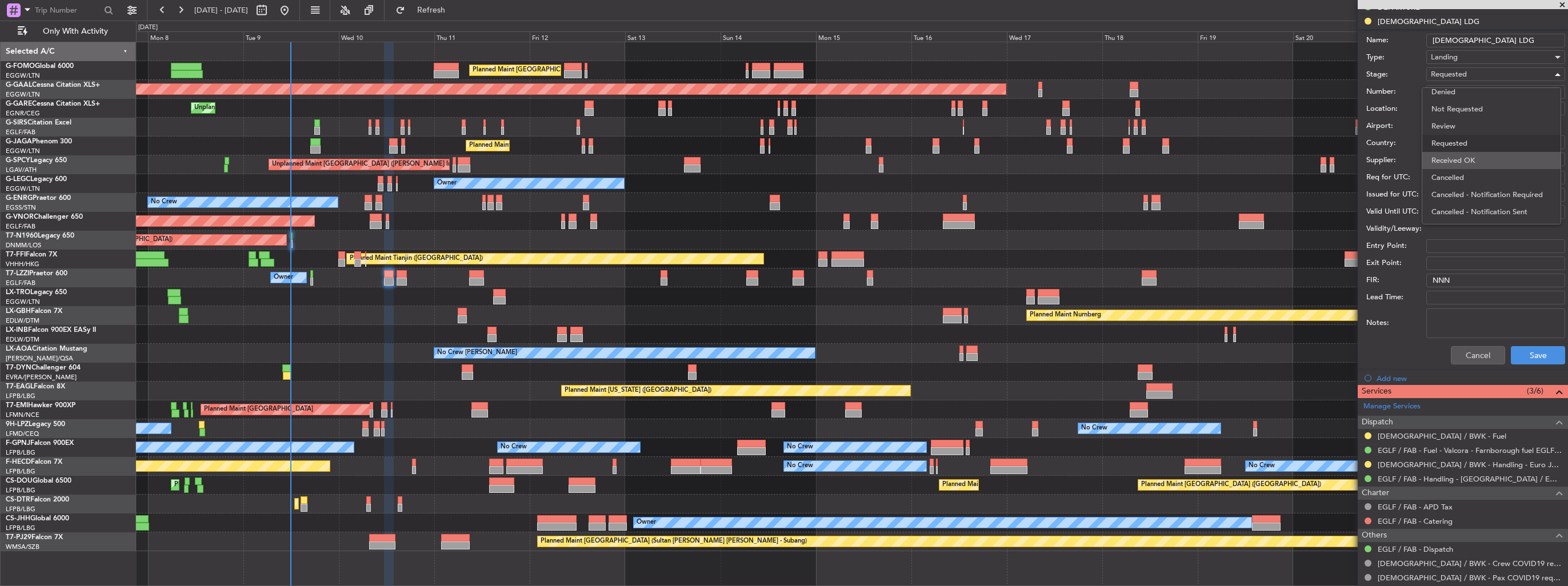
click at [1476, 158] on span "Received OK" at bounding box center [1491, 161] width 120 height 17
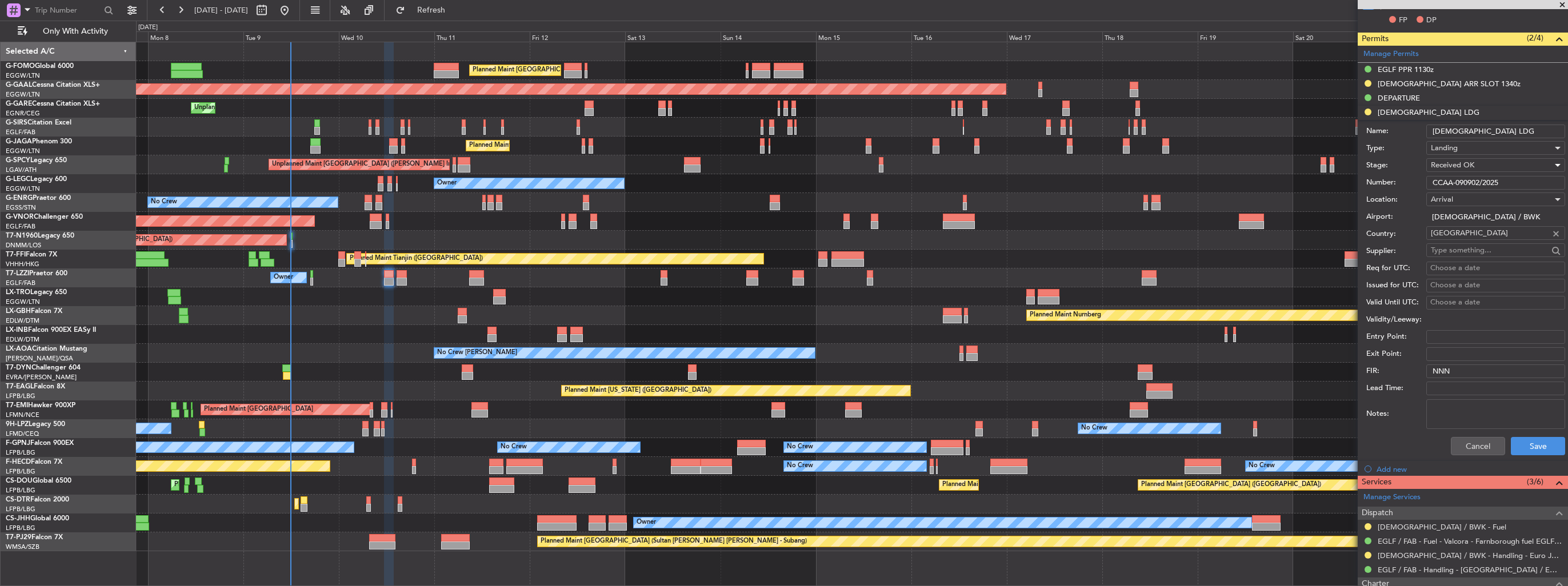
scroll to position [343, 0]
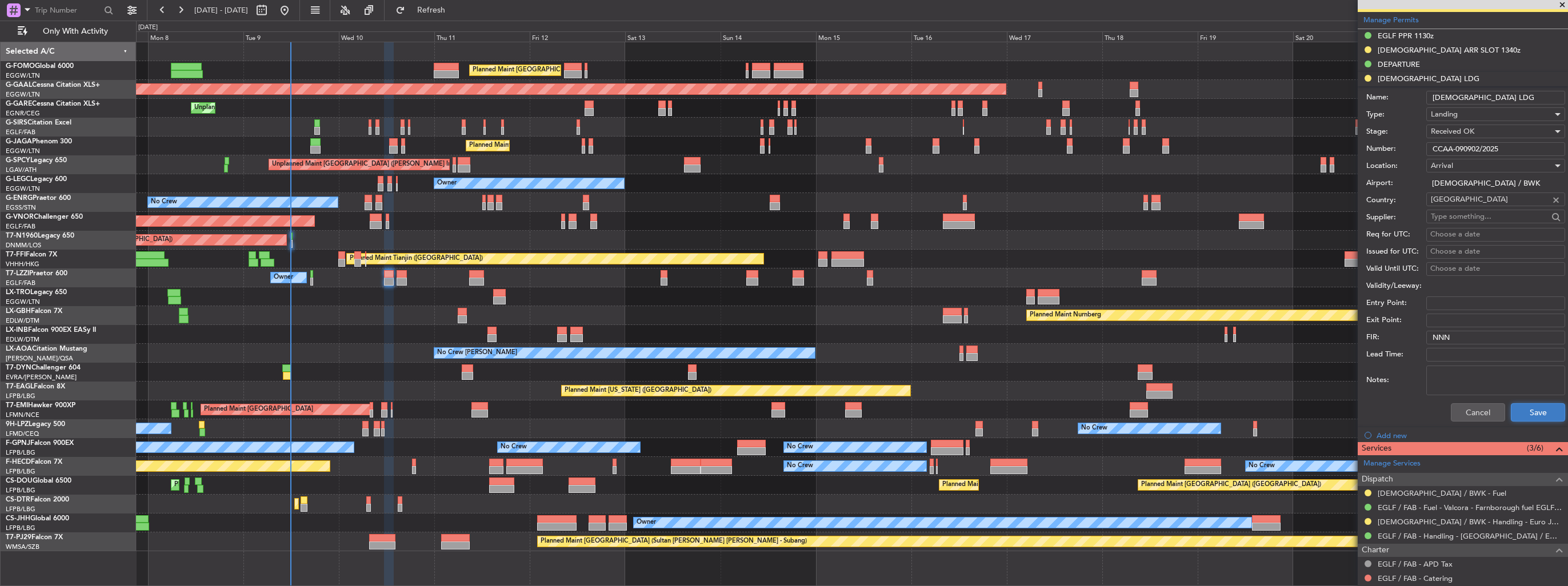
click at [1514, 404] on button "Save" at bounding box center [1538, 413] width 54 height 18
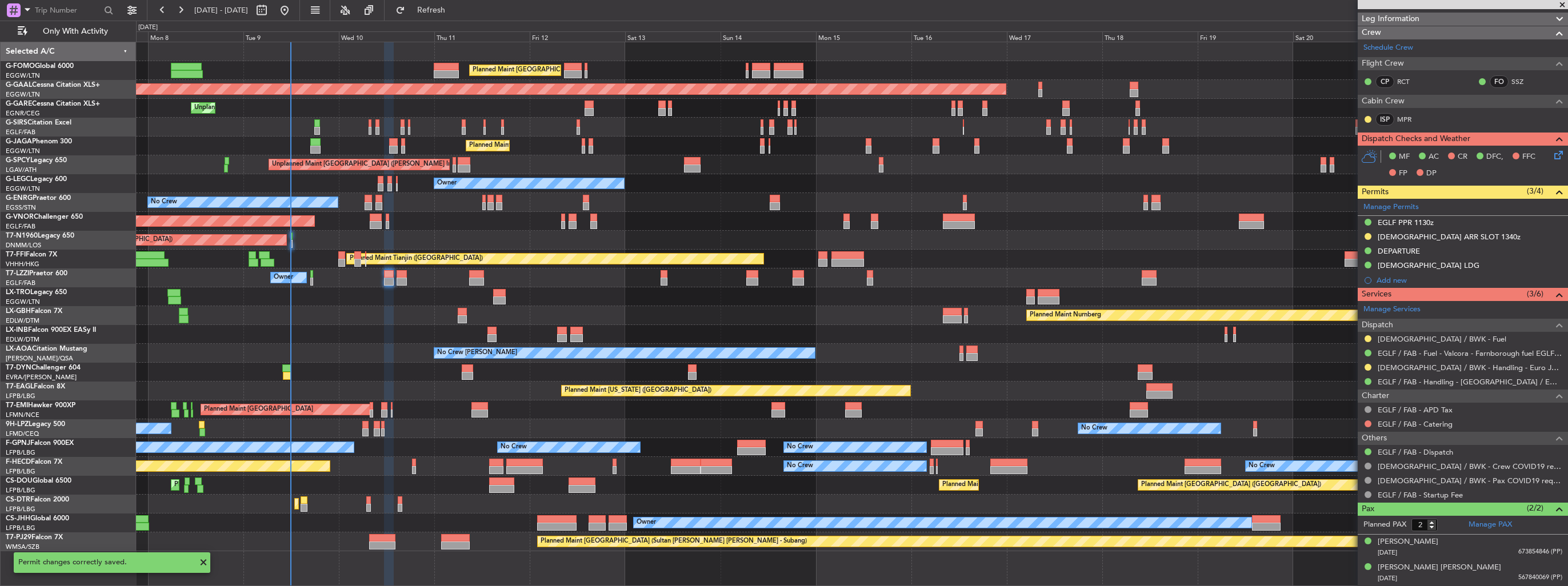
scroll to position [153, 0]
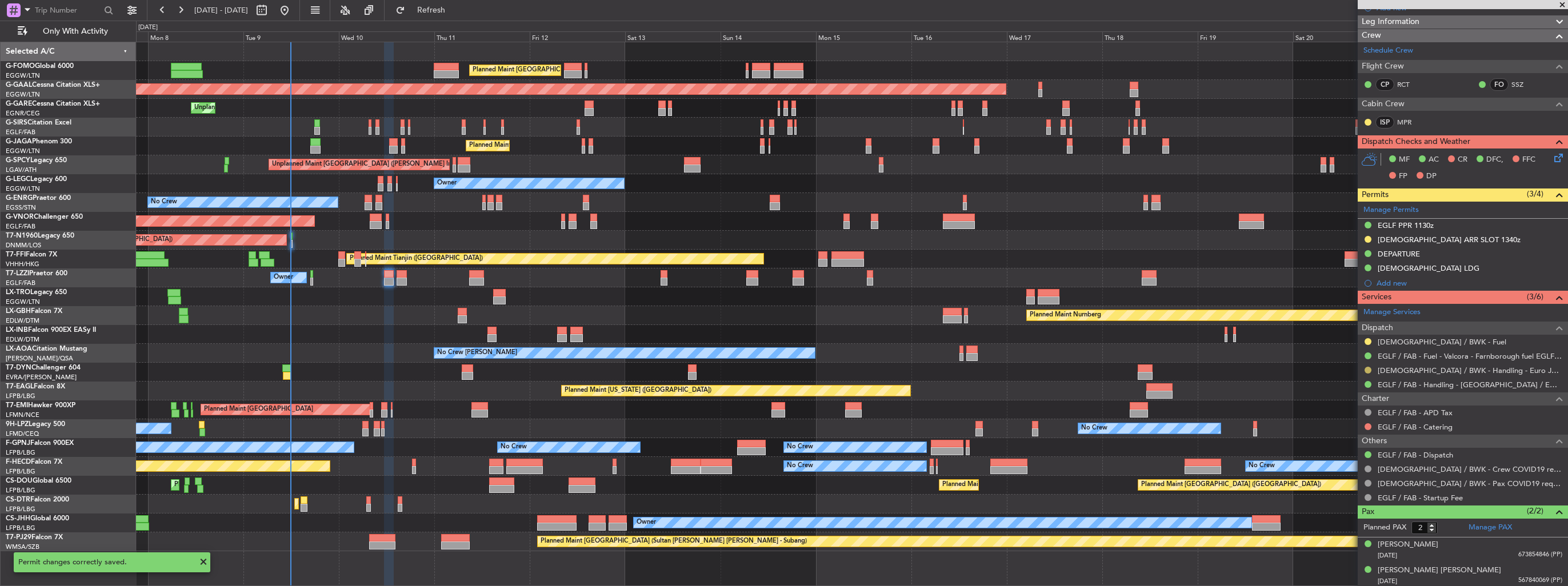
click at [1369, 367] on button at bounding box center [1368, 370] width 7 height 7
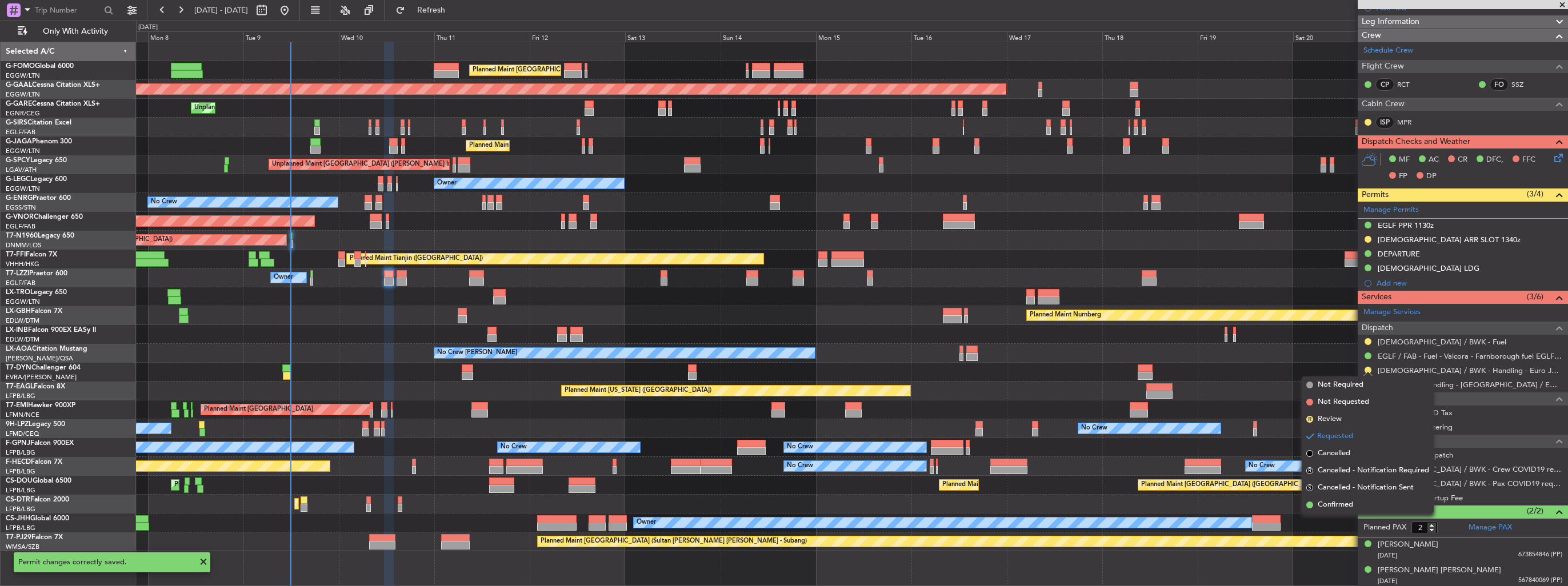
click at [1340, 505] on span "Confirmed" at bounding box center [1335, 505] width 35 height 11
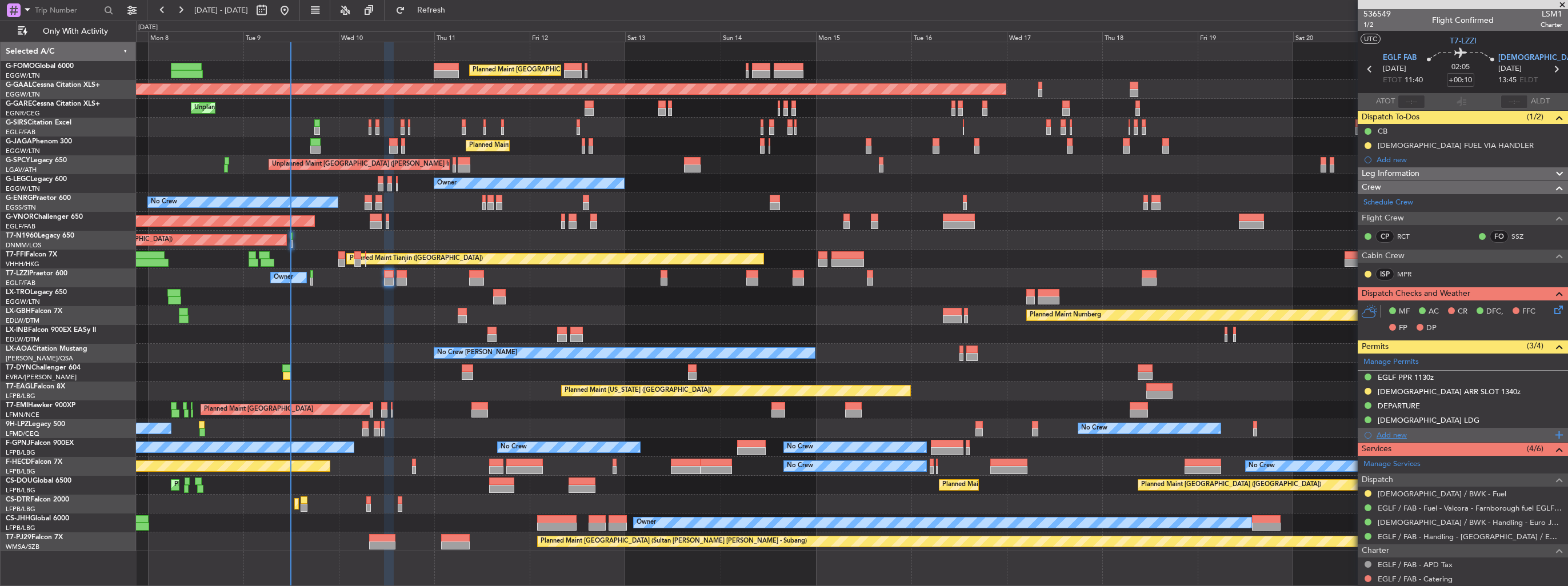
scroll to position [0, 0]
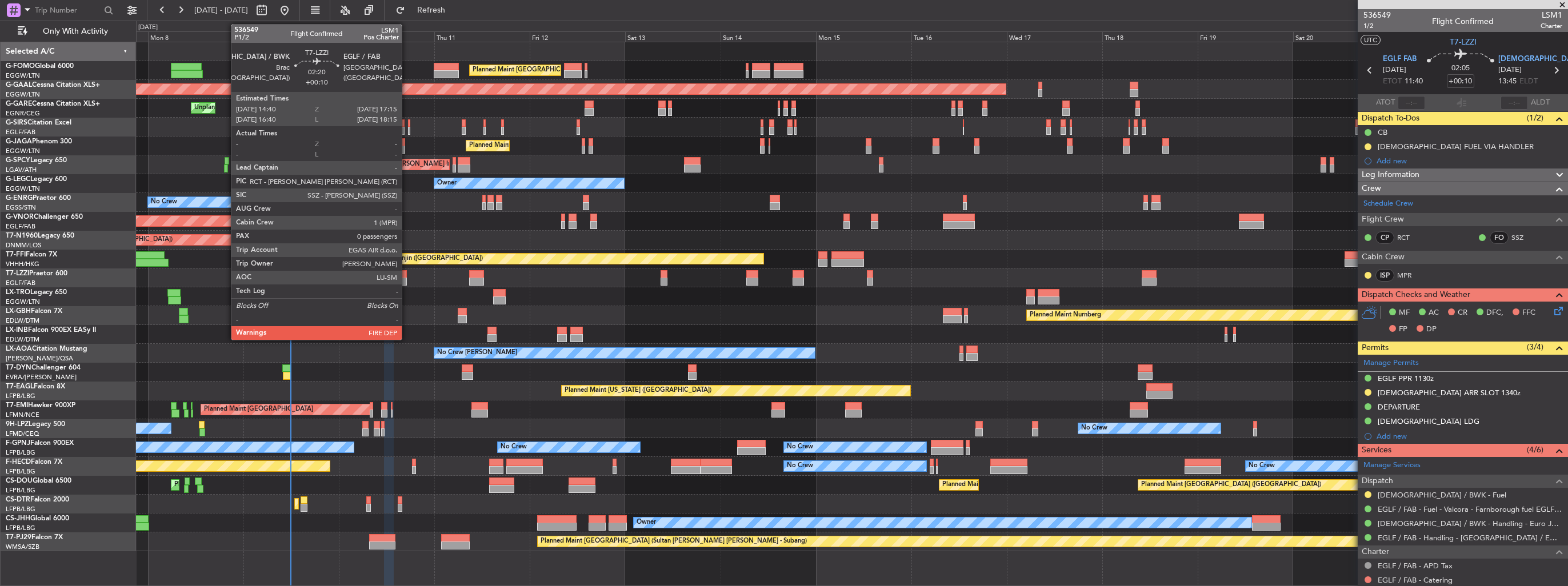
click at [407, 279] on div at bounding box center [402, 282] width 10 height 8
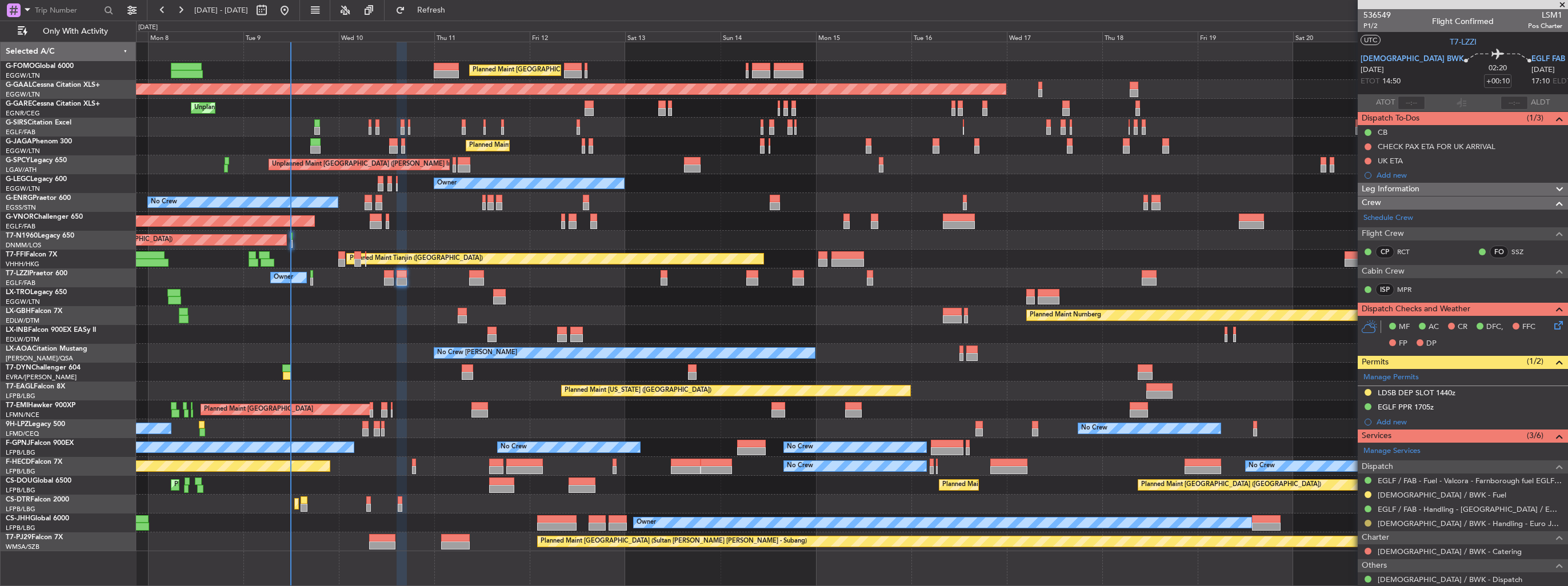
click at [1367, 520] on button at bounding box center [1368, 523] width 7 height 7
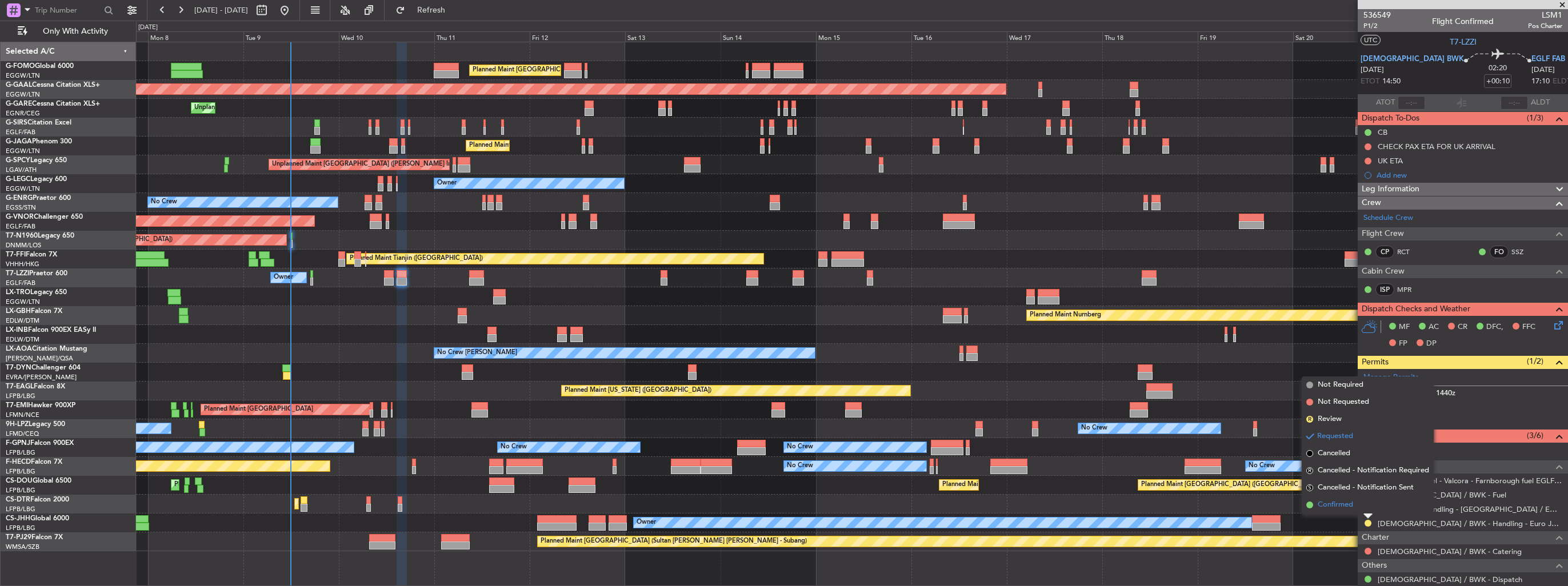
click at [1352, 507] on span "Confirmed" at bounding box center [1335, 505] width 35 height 11
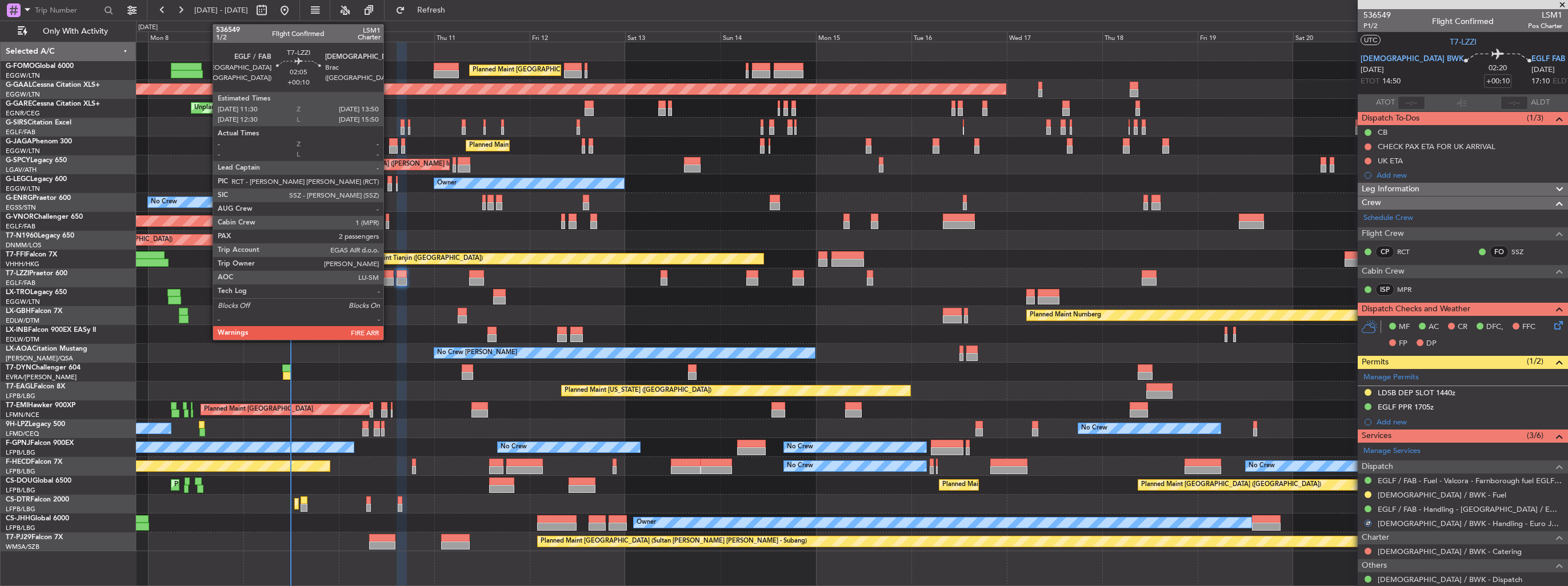
click at [389, 279] on div at bounding box center [389, 282] width 10 height 8
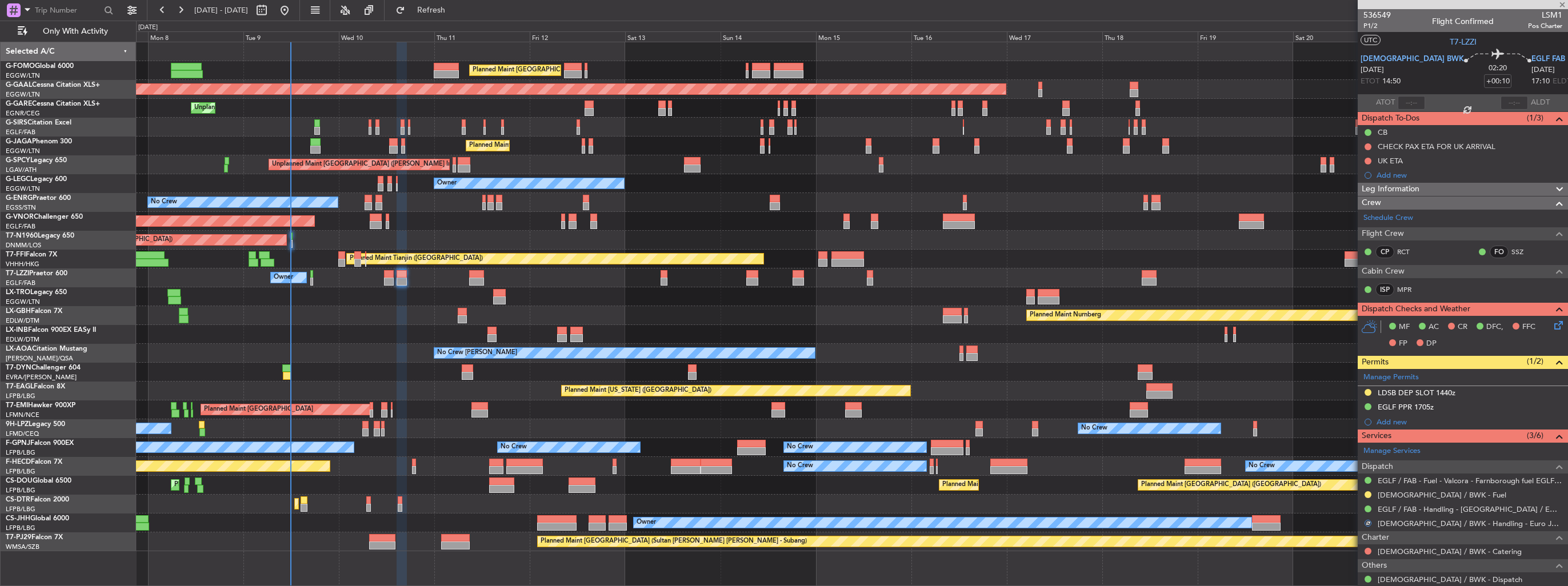
type input "2"
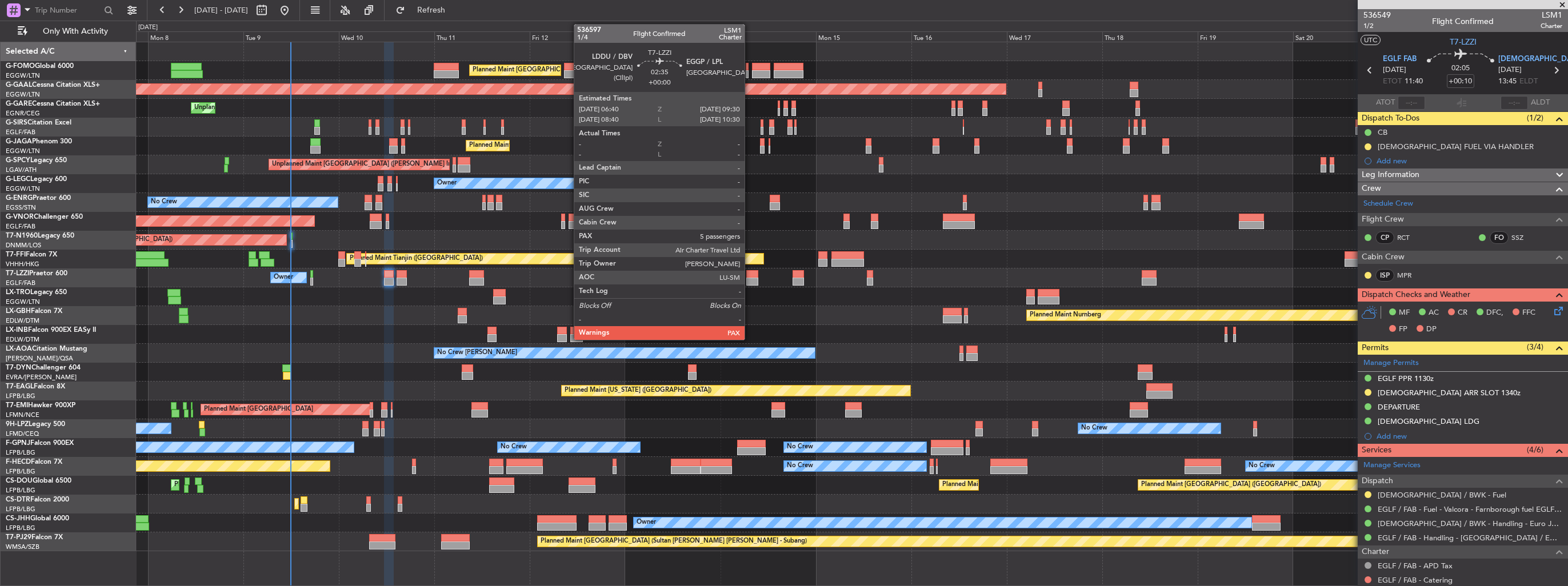
click at [750, 277] on div at bounding box center [752, 274] width 11 height 8
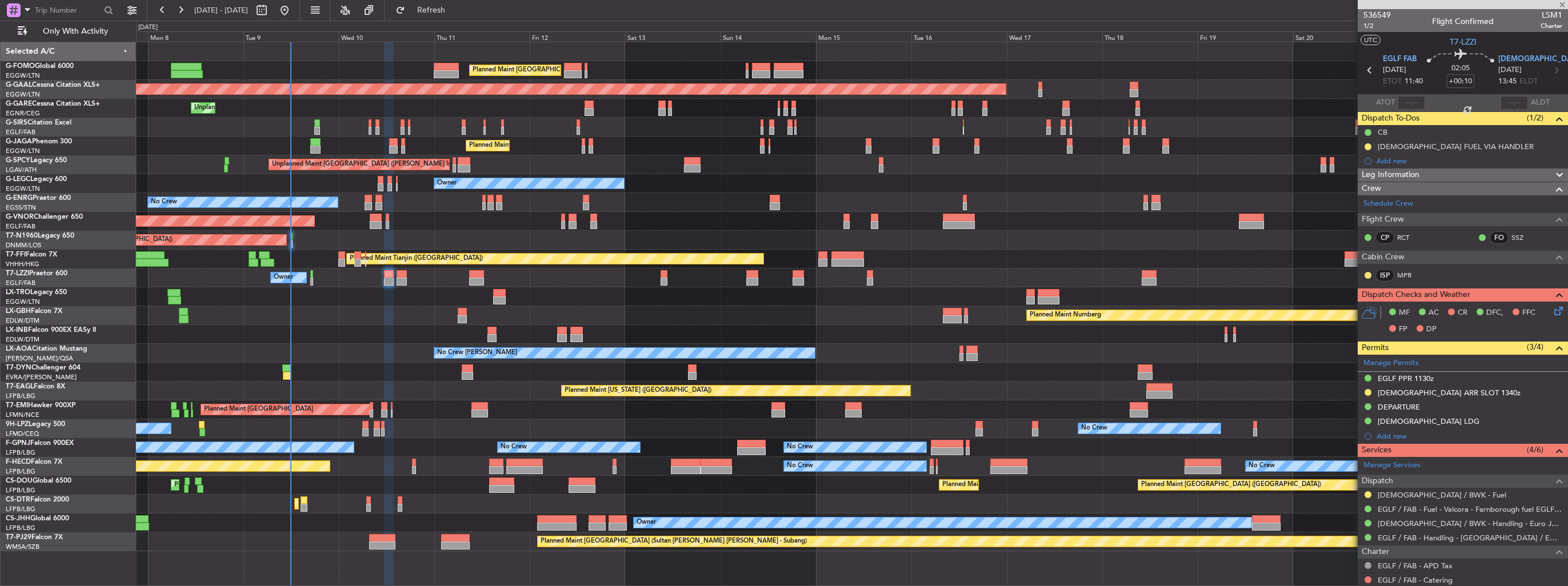
type input "5"
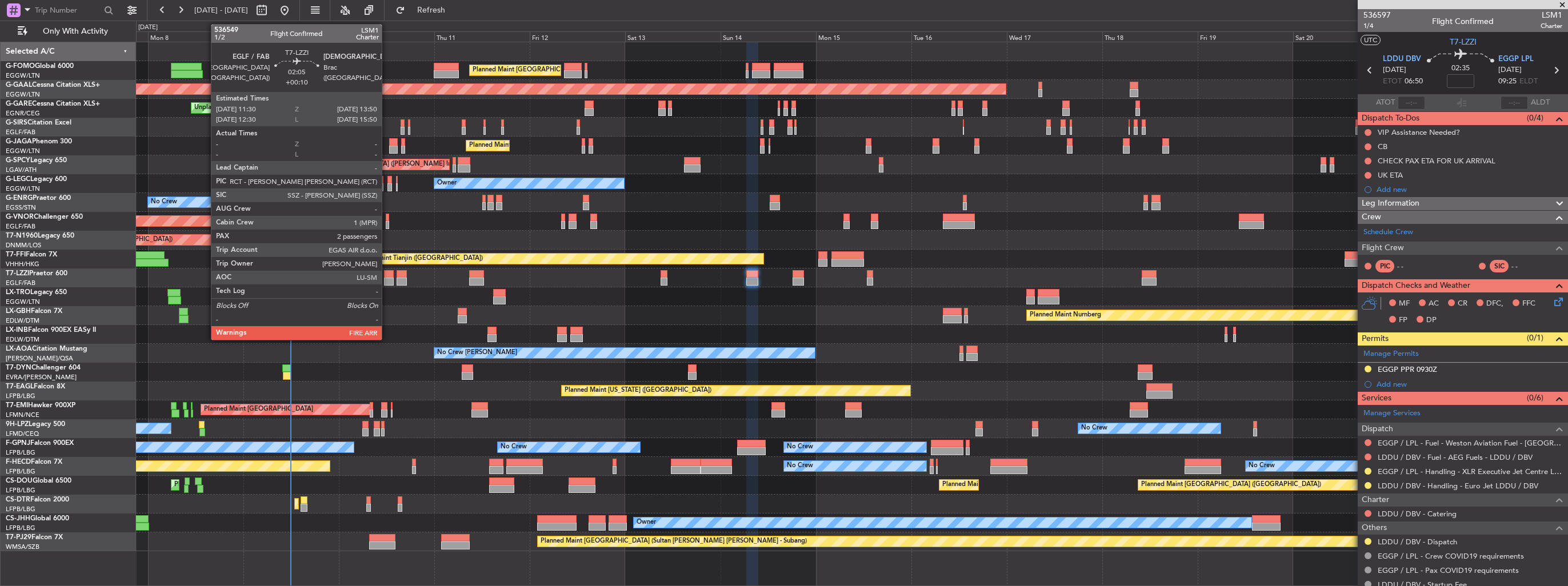
click at [387, 280] on div at bounding box center [389, 282] width 10 height 8
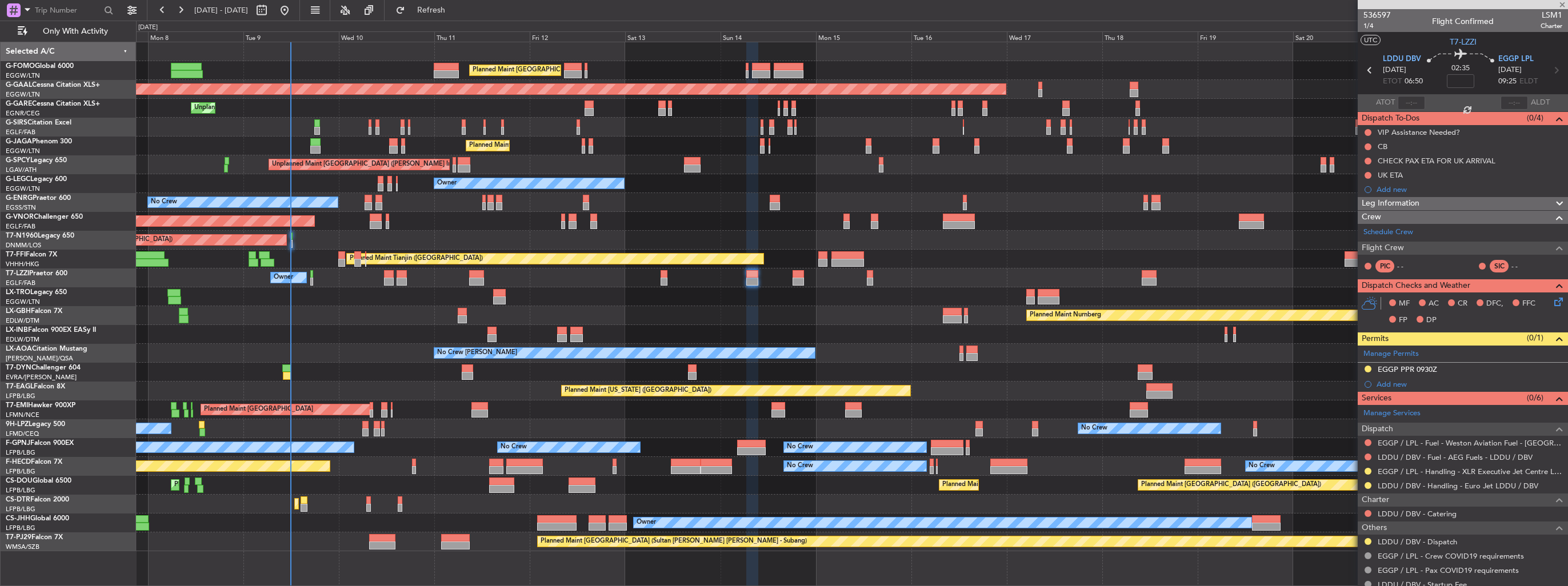
type input "+00:10"
type input "2"
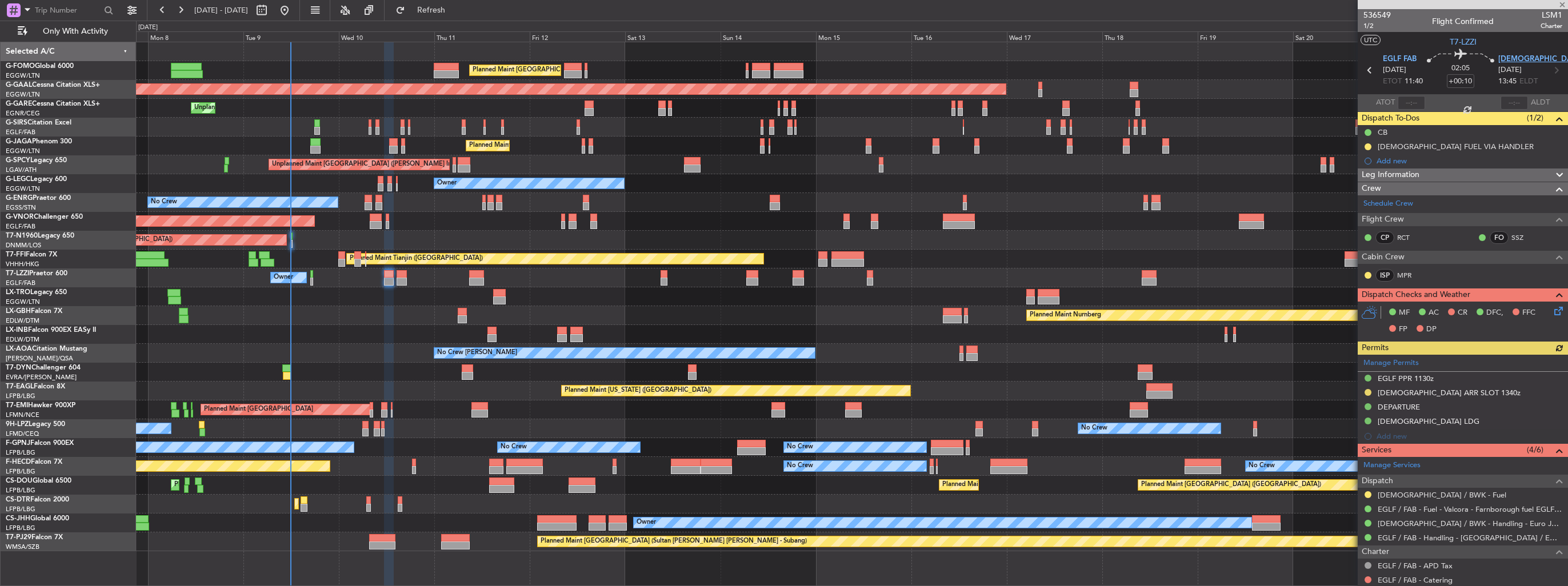
click at [1509, 56] on span "[DEMOGRAPHIC_DATA] BWK" at bounding box center [1550, 59] width 104 height 11
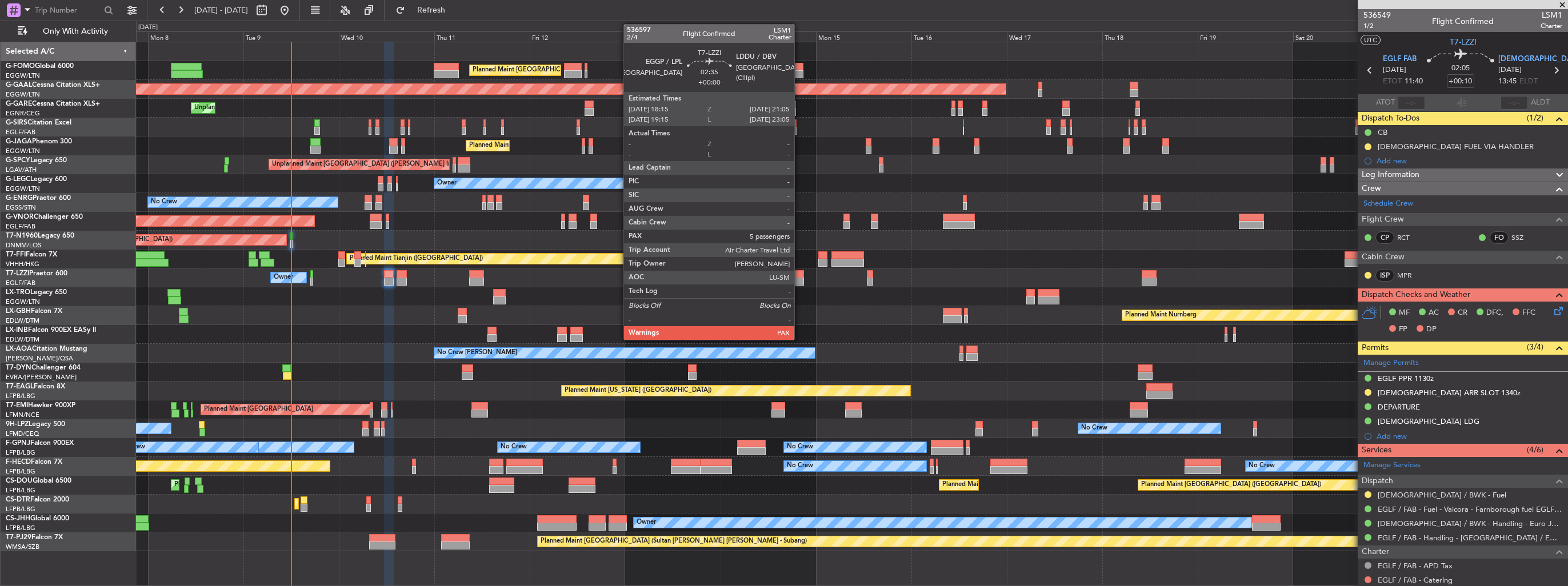
click at [800, 276] on div at bounding box center [798, 274] width 11 height 8
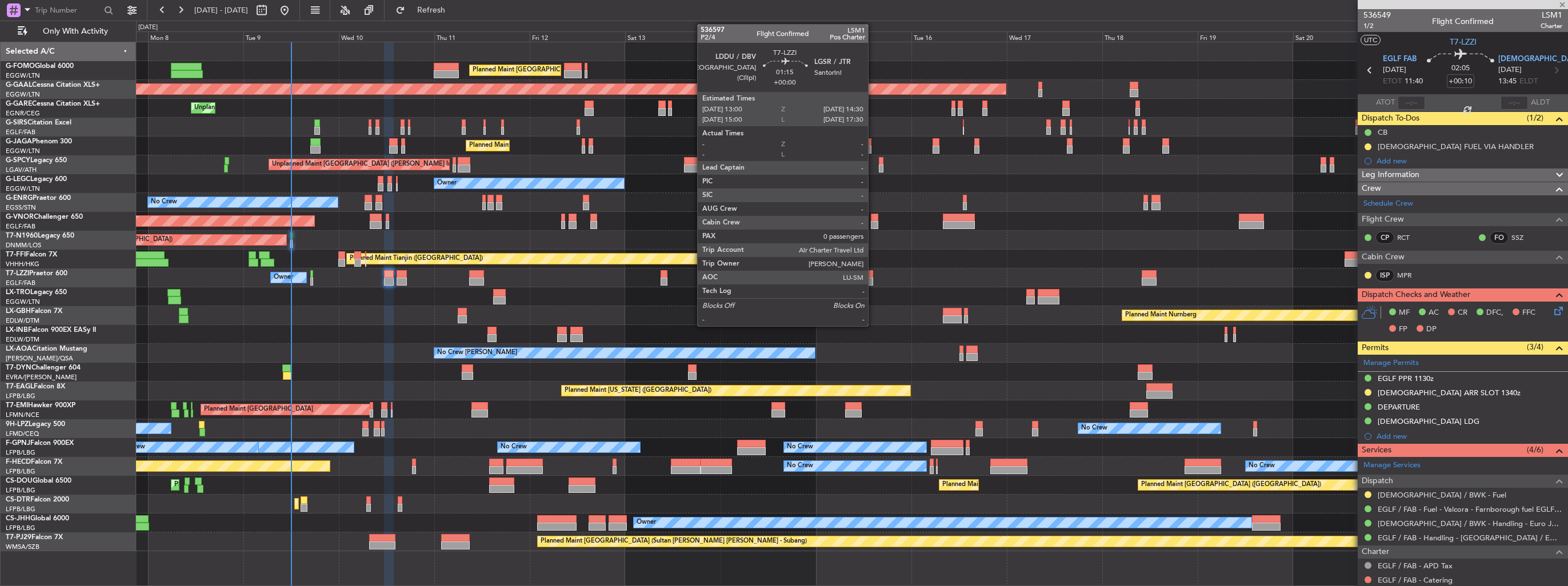
type input "5"
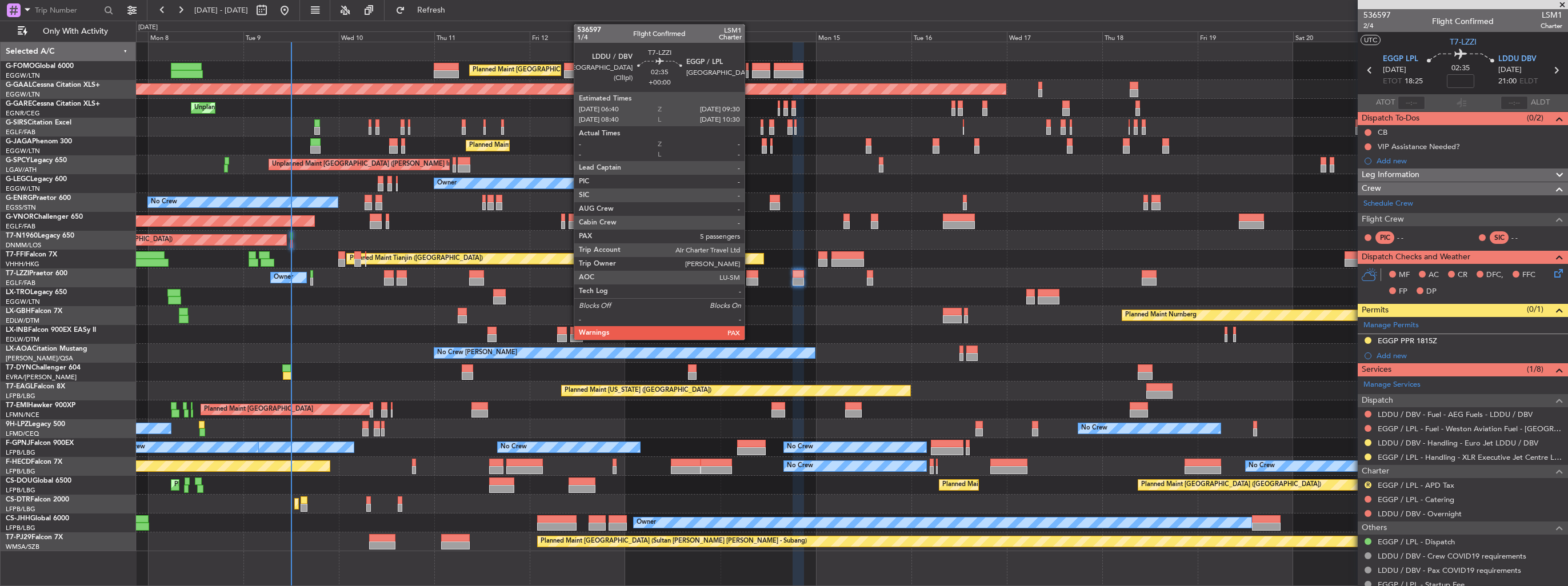
click at [751, 279] on div at bounding box center [752, 282] width 11 height 8
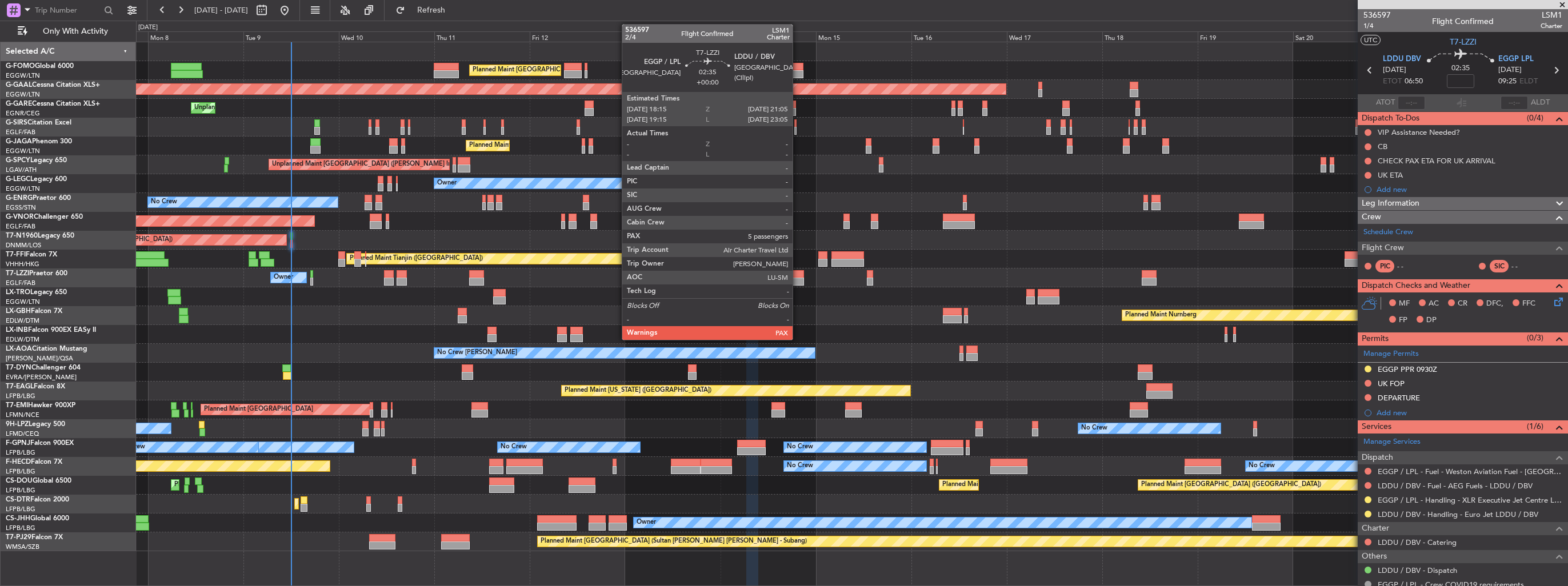
click at [798, 273] on div at bounding box center [798, 274] width 11 height 8
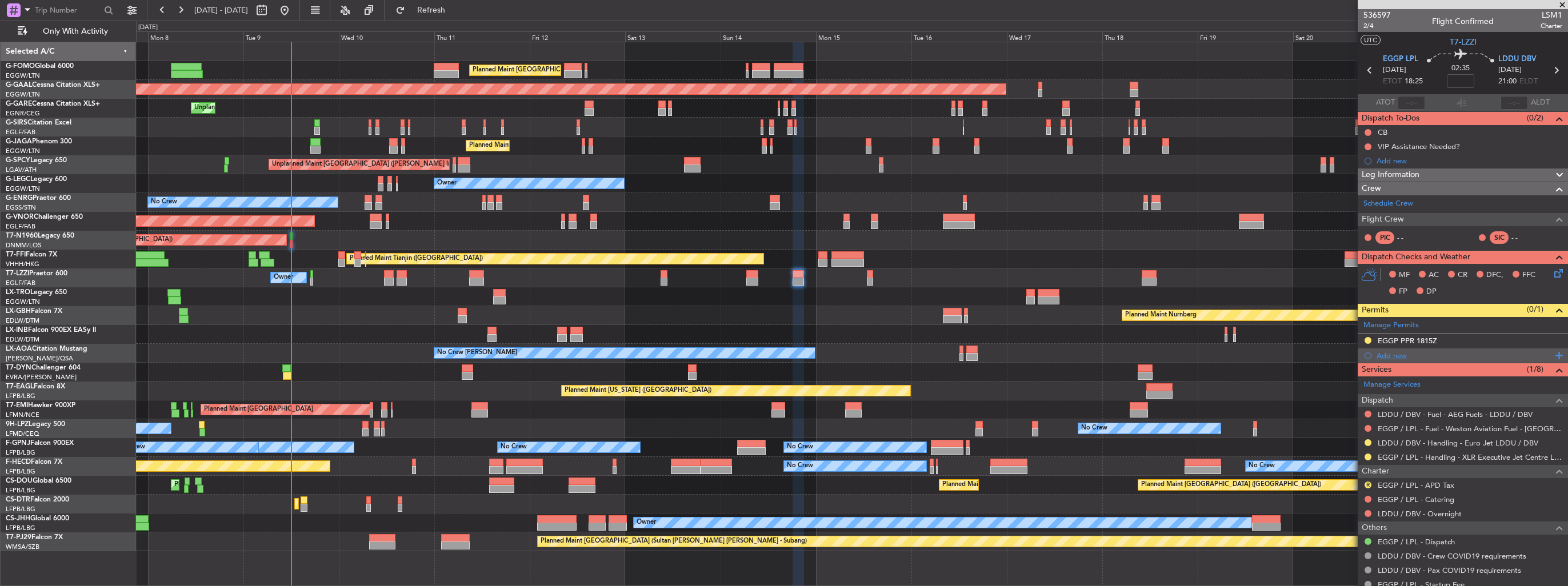
click at [1394, 358] on div "Add new" at bounding box center [1464, 355] width 176 height 10
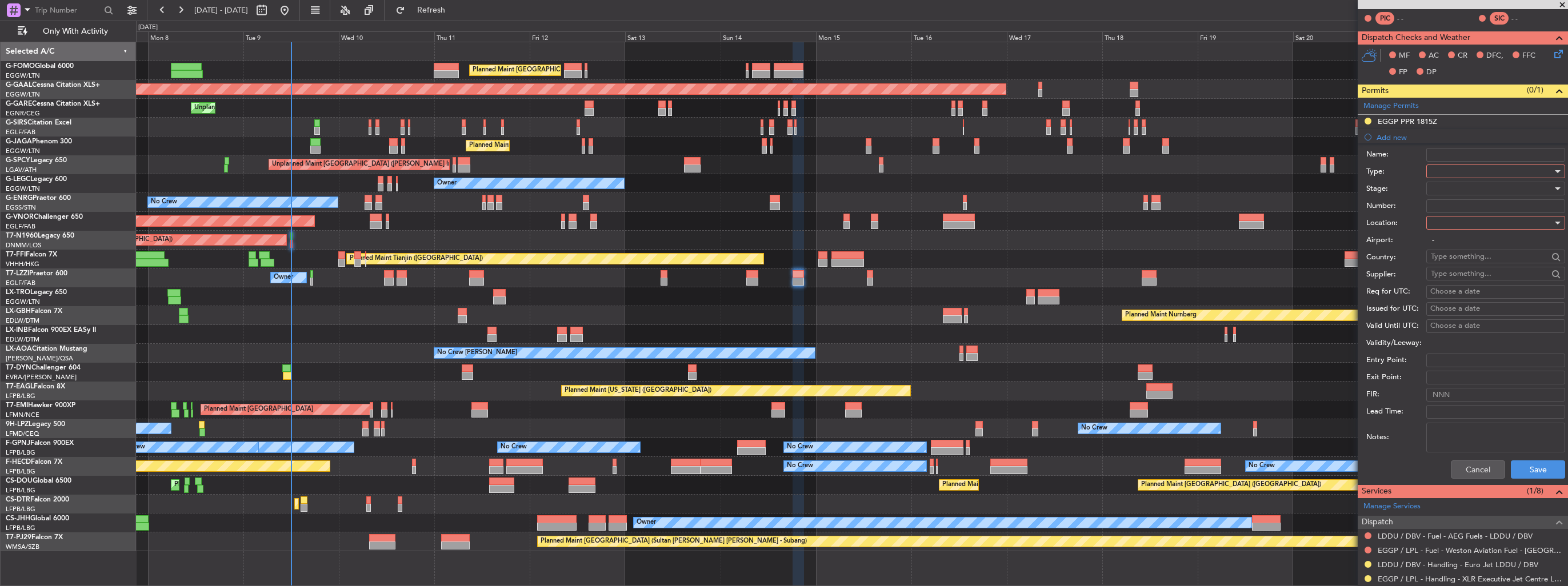
scroll to position [229, 0]
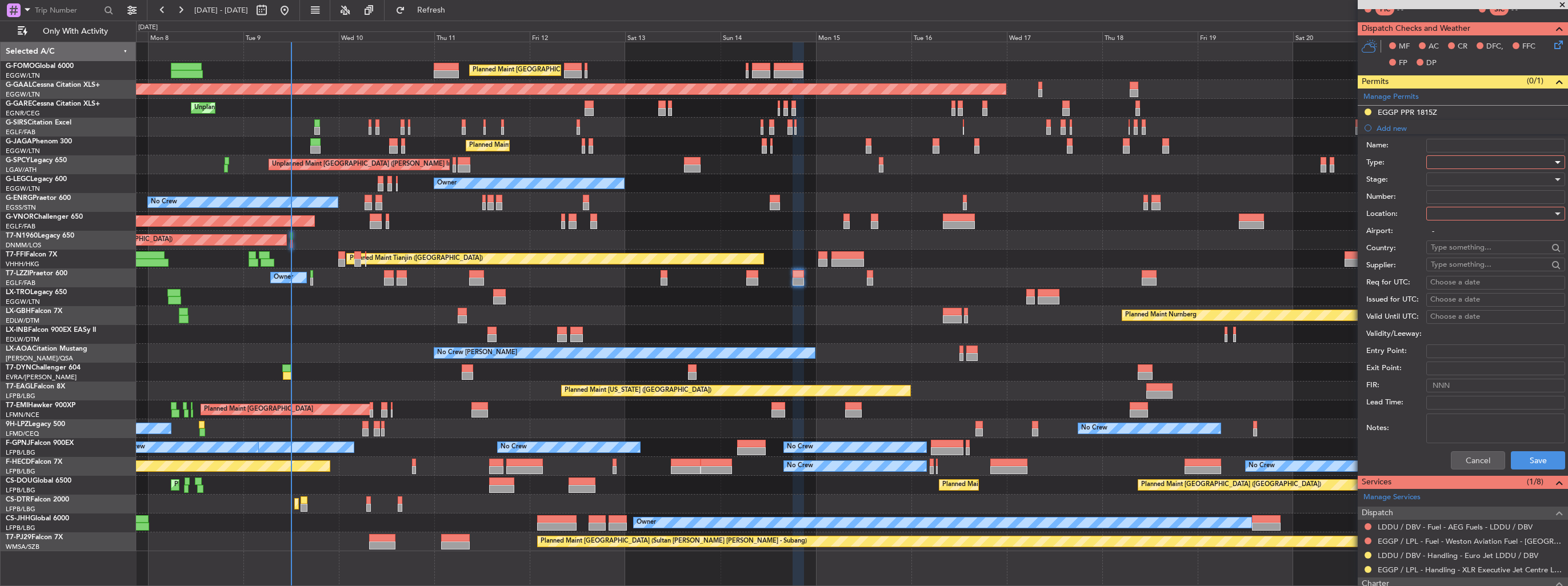
click at [1458, 160] on div at bounding box center [1492, 163] width 122 height 17
click at [1518, 292] on span "Landing" at bounding box center [1491, 287] width 120 height 17
click at [1500, 212] on div at bounding box center [1492, 214] width 122 height 17
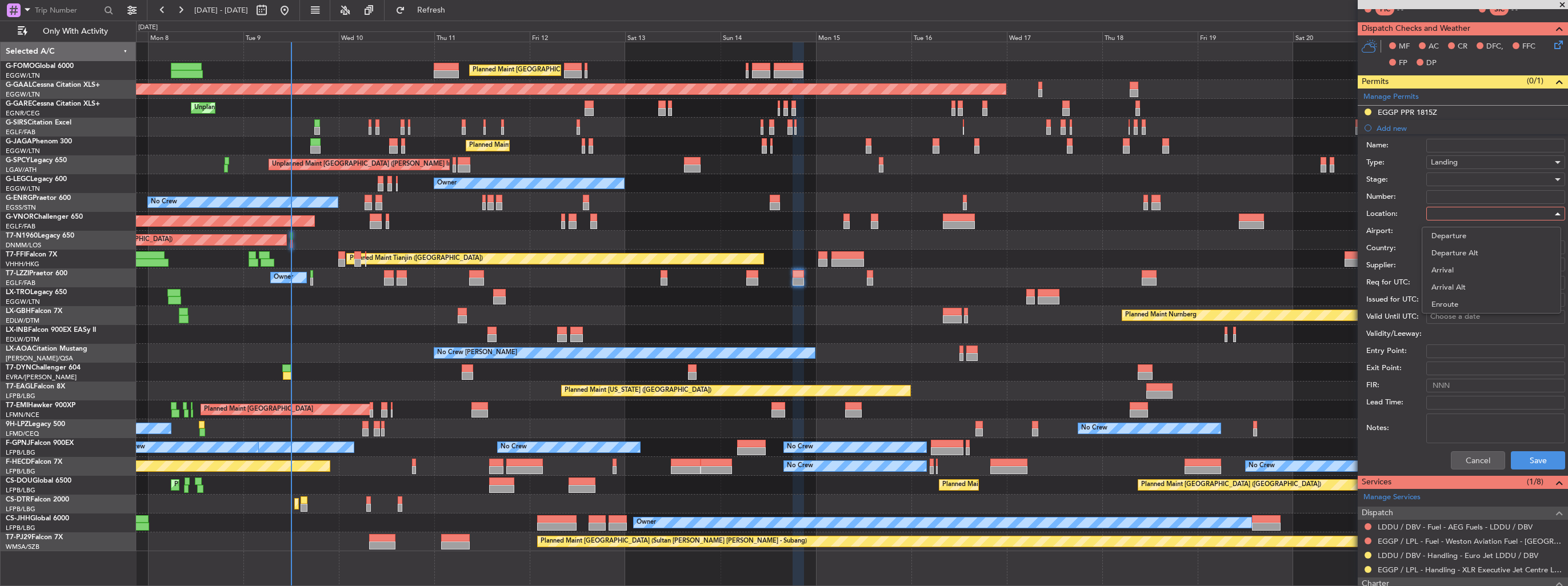
click at [1493, 265] on span "Arrival" at bounding box center [1491, 270] width 120 height 17
type input "LDDU / DBV"
click at [1483, 172] on div at bounding box center [1492, 180] width 122 height 17
click at [1487, 252] on span "Requested" at bounding box center [1491, 253] width 120 height 17
click at [1518, 458] on button "Save" at bounding box center [1538, 461] width 54 height 18
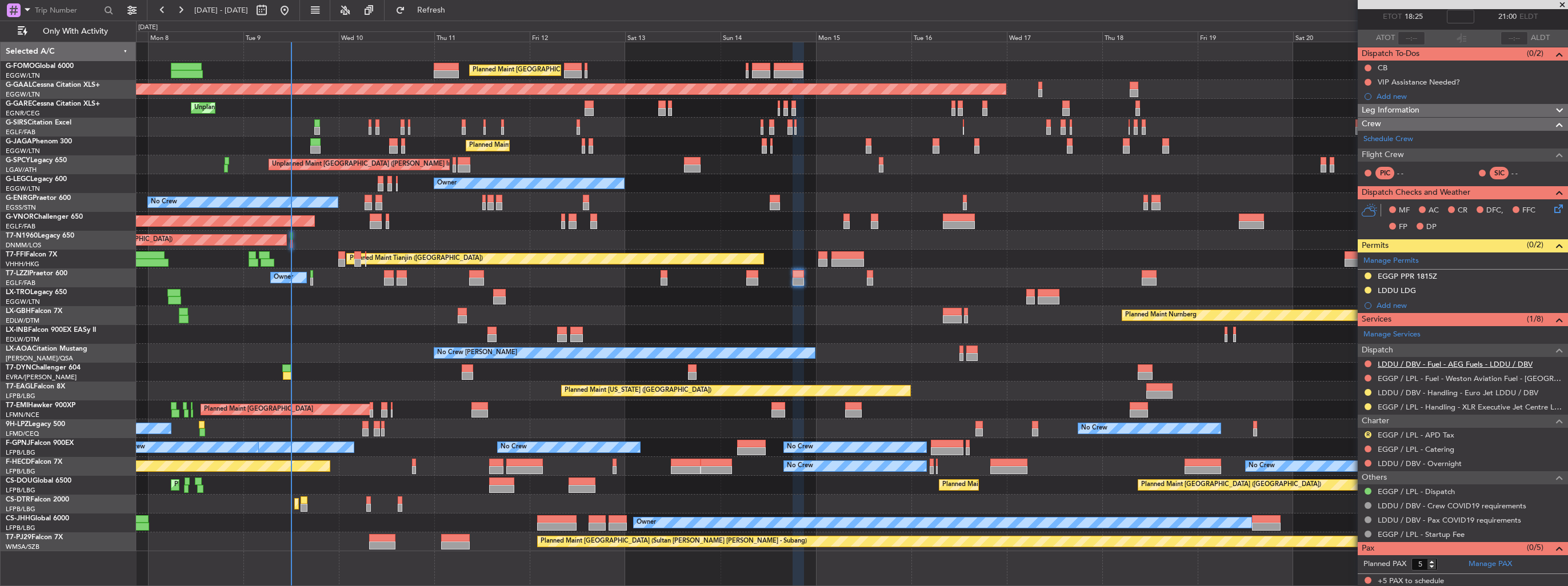
scroll to position [0, 0]
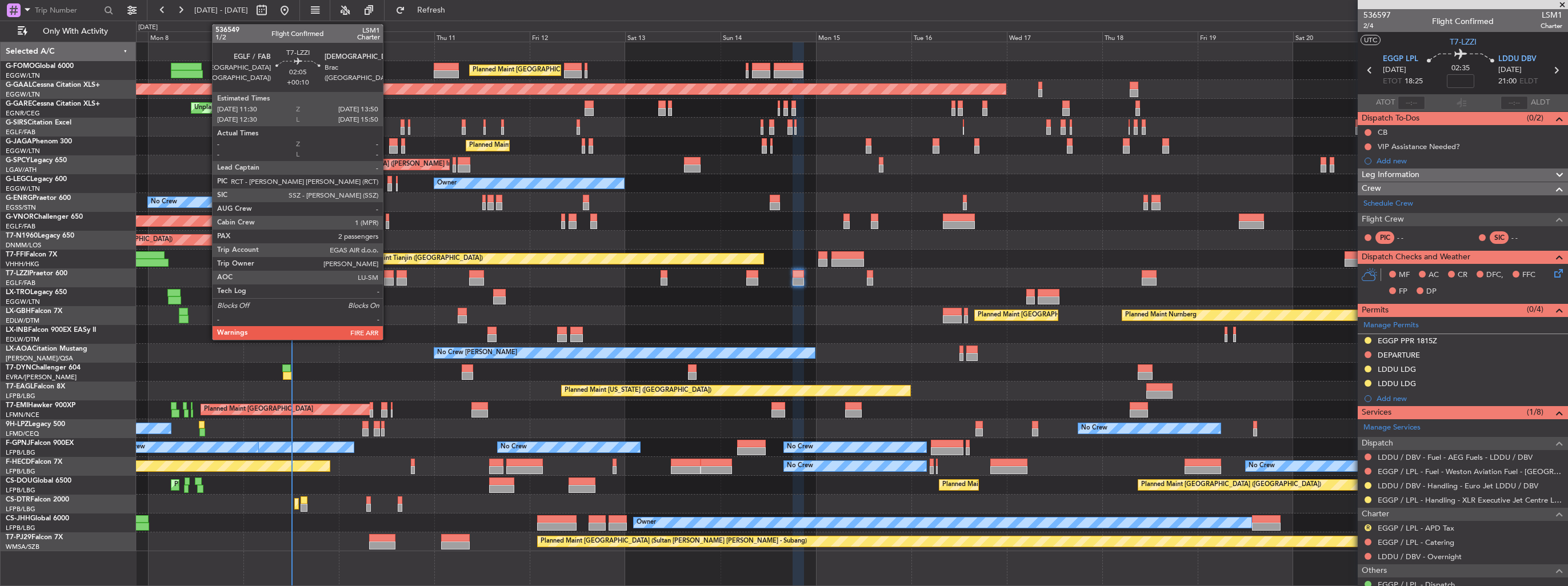
click at [388, 275] on div at bounding box center [389, 274] width 10 height 8
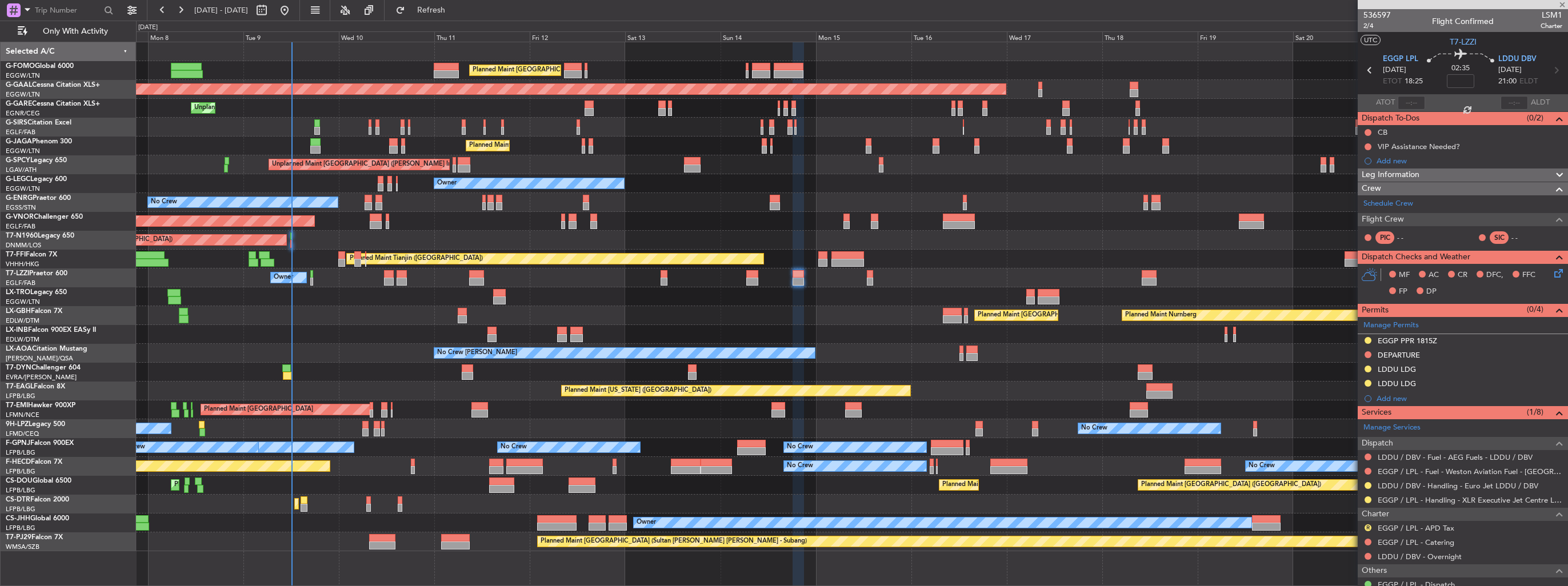
type input "+00:10"
type input "2"
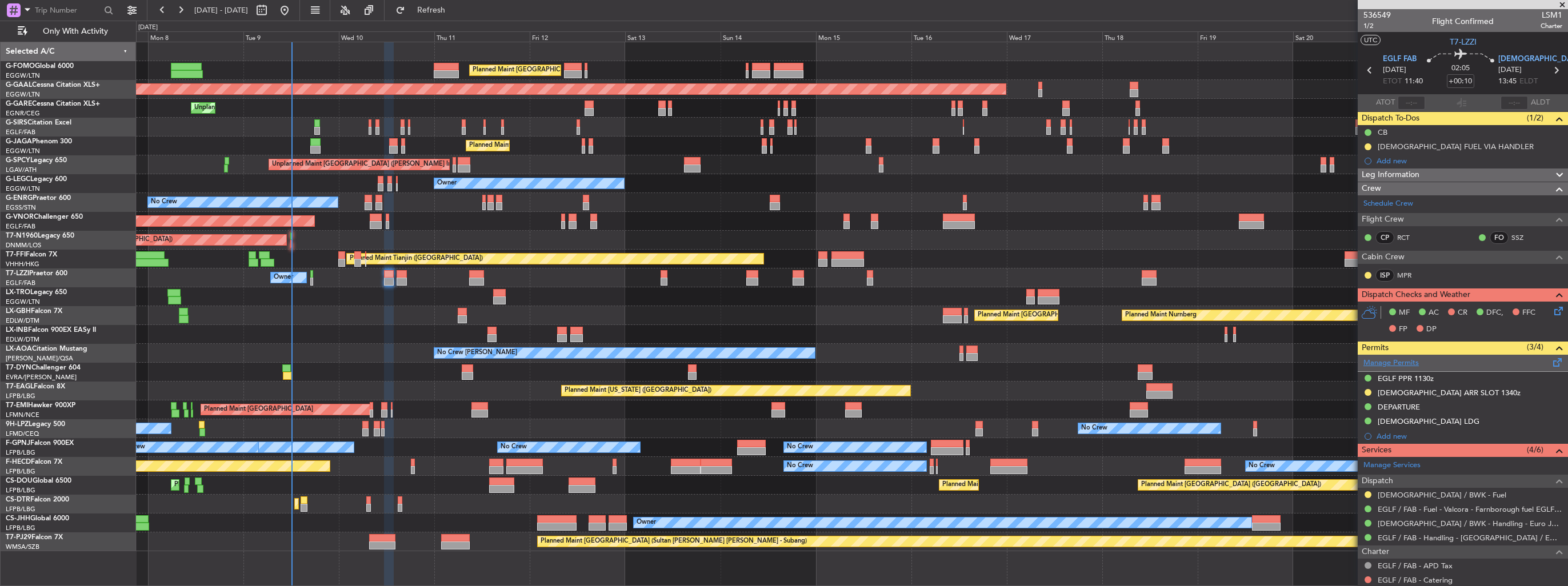
click at [1392, 361] on link "Manage Permits" at bounding box center [1391, 363] width 56 height 11
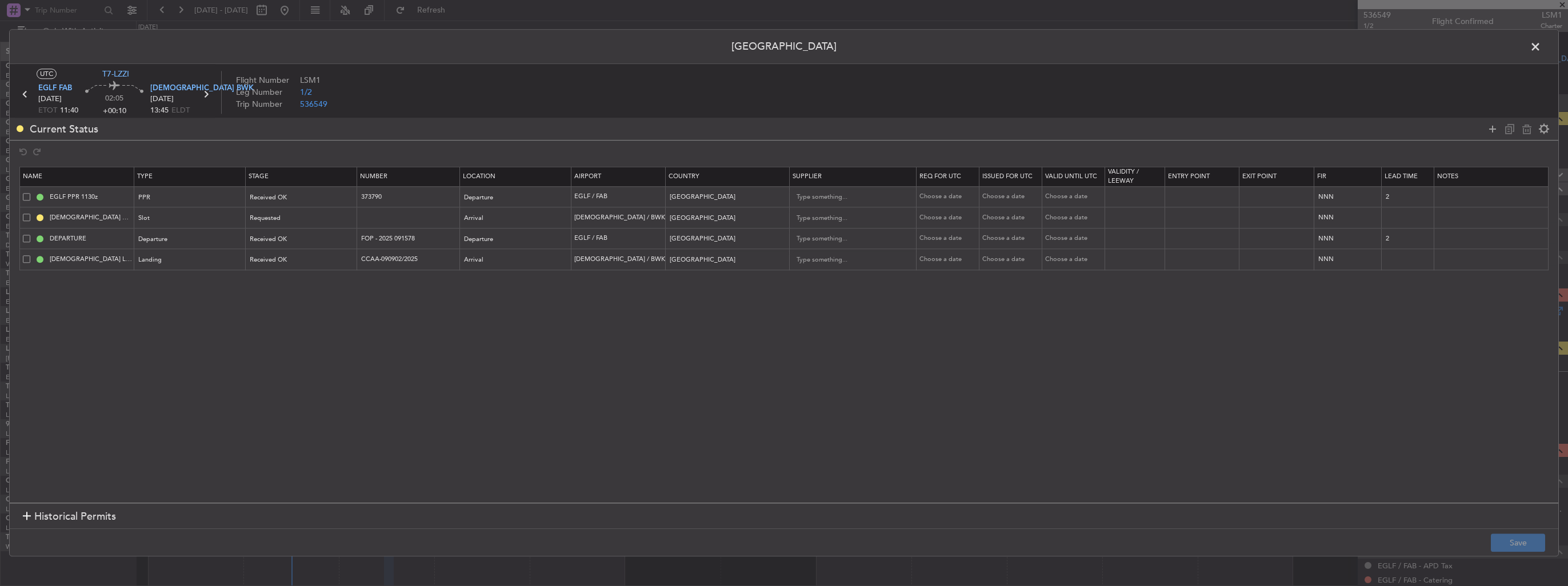
click at [30, 217] on div "[DEMOGRAPHIC_DATA] ARR SLOT 1340z" at bounding box center [78, 218] width 111 height 10
click at [23, 218] on span at bounding box center [26, 217] width 7 height 7
click at [31, 214] on input "checkbox" at bounding box center [31, 214] width 0 height 0
click at [1526, 133] on icon at bounding box center [1527, 129] width 14 height 14
type input "DEPARTURE"
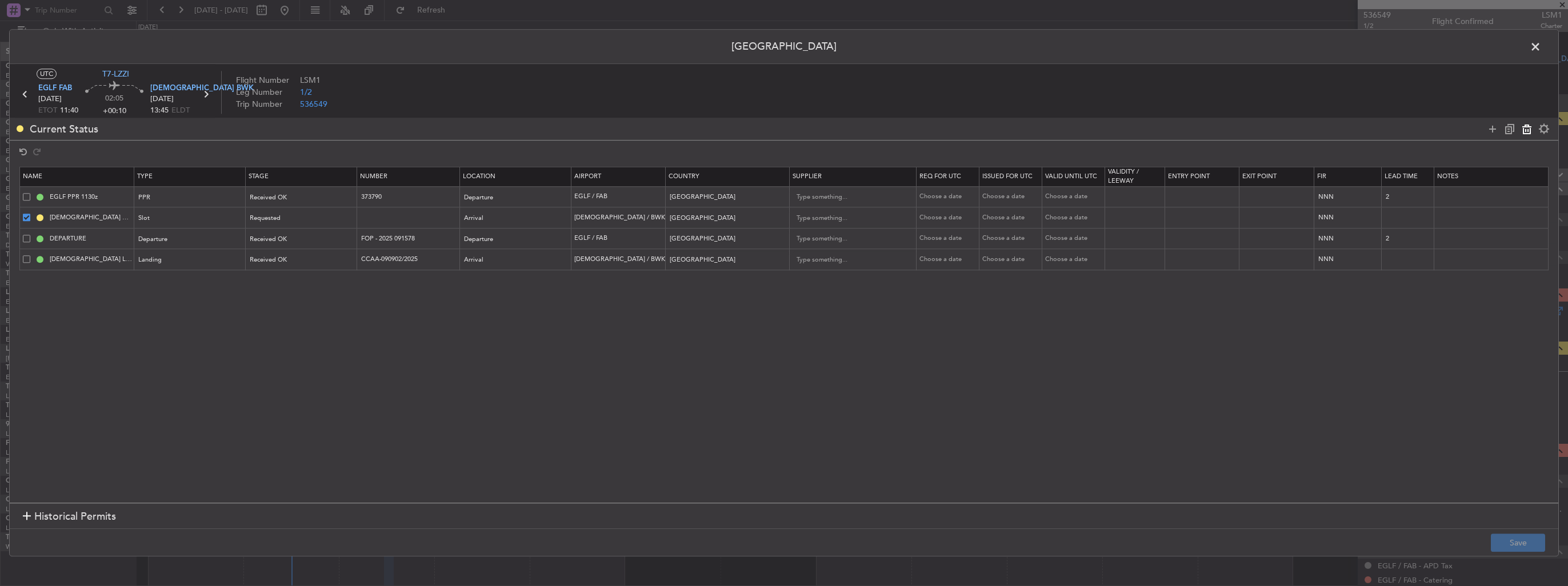
type input "FOP - 2025 091578"
type input "[GEOGRAPHIC_DATA]"
type input "2"
type input "[DEMOGRAPHIC_DATA] LDG"
type input "CCAA-090902/2025"
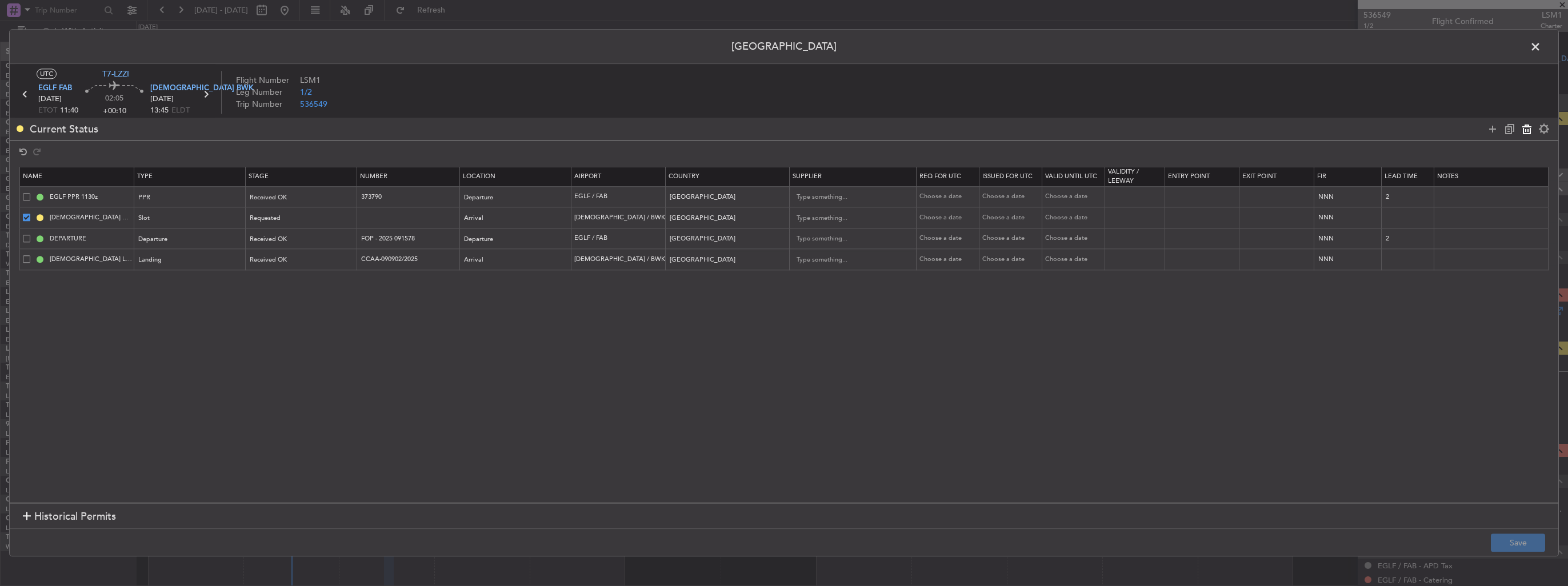
type input "[GEOGRAPHIC_DATA]"
click at [1521, 554] on footer "Save" at bounding box center [784, 543] width 1549 height 28
click at [1522, 545] on button "Save" at bounding box center [1518, 543] width 54 height 18
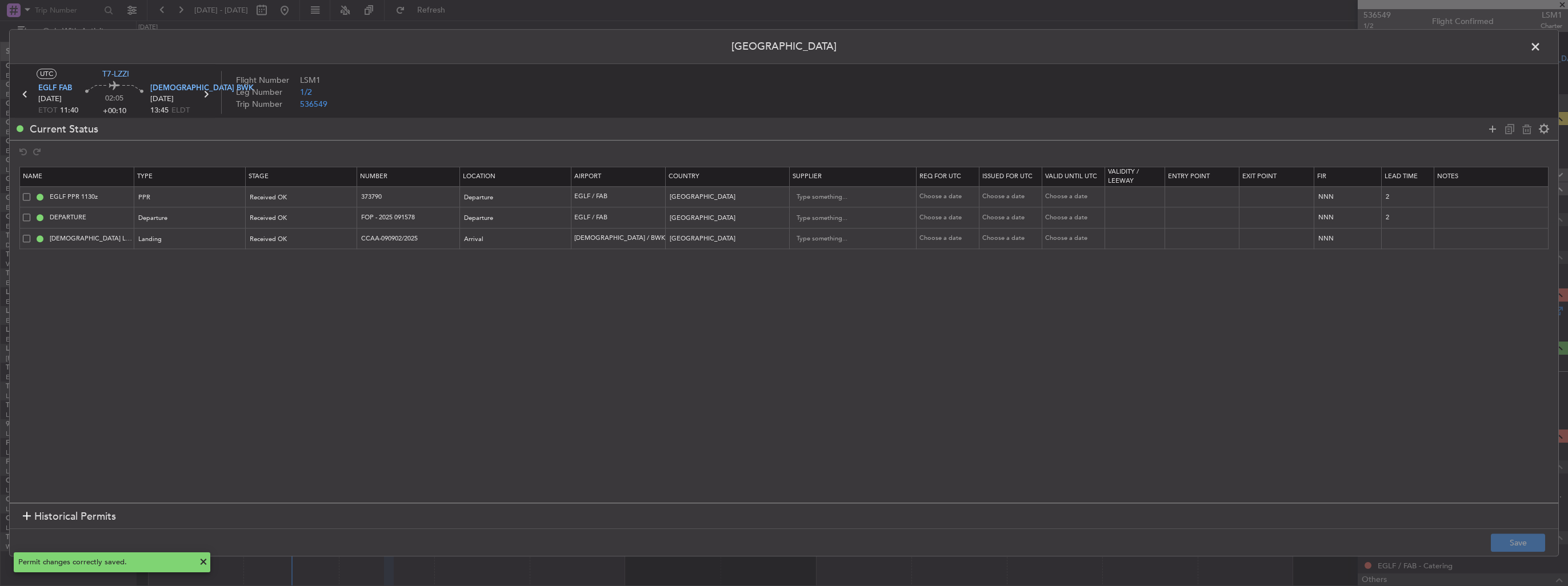
click at [1541, 49] on span at bounding box center [1541, 49] width 0 height 23
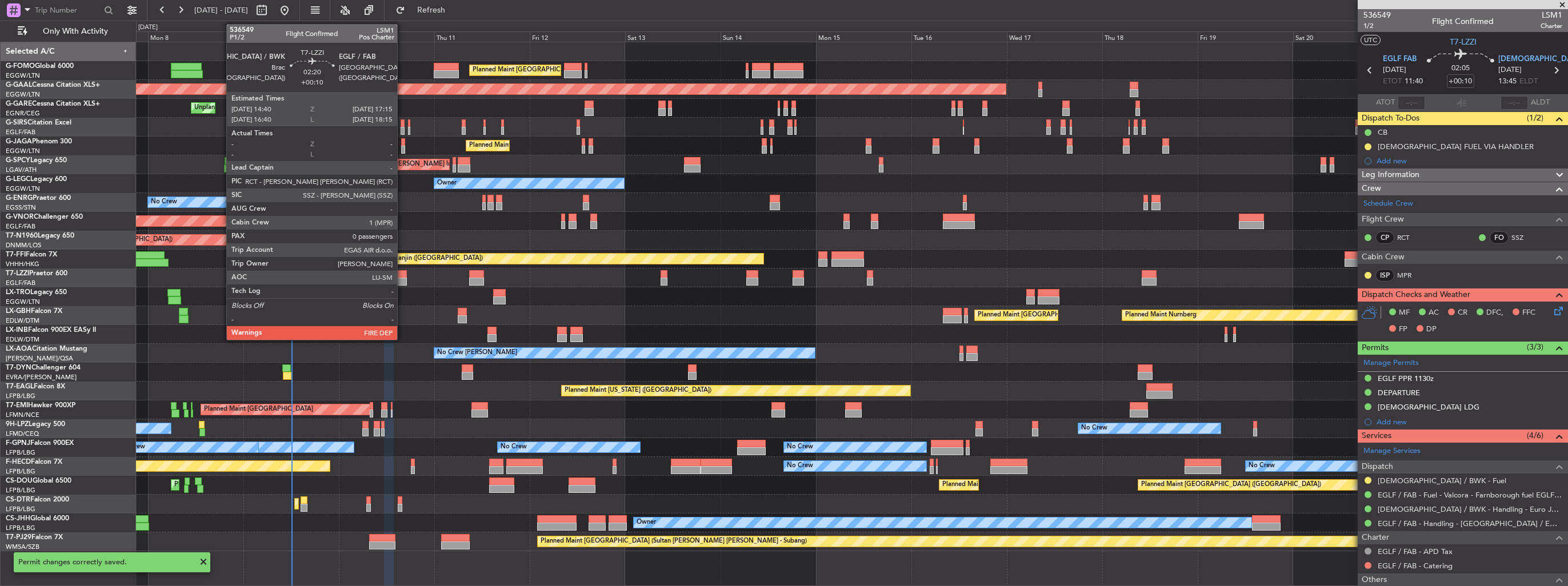
click at [402, 274] on div at bounding box center [402, 274] width 10 height 8
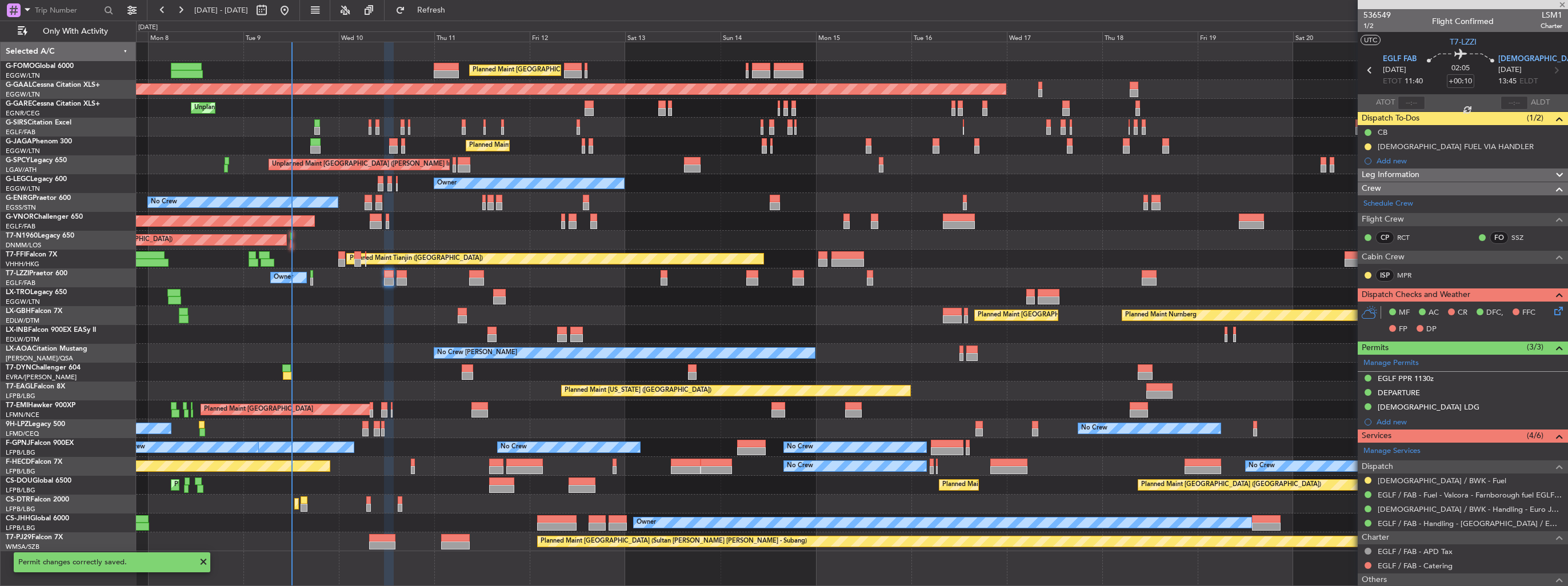
type input "0"
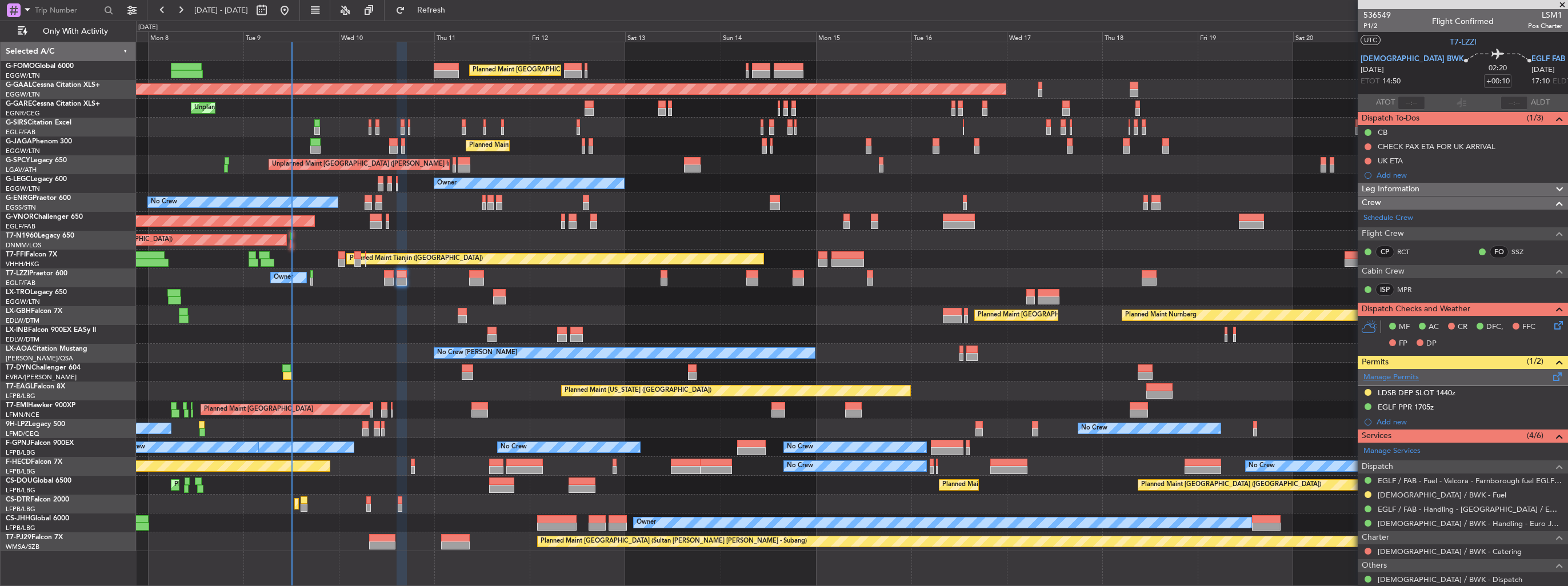
click at [1374, 374] on link "Manage Permits" at bounding box center [1391, 378] width 56 height 11
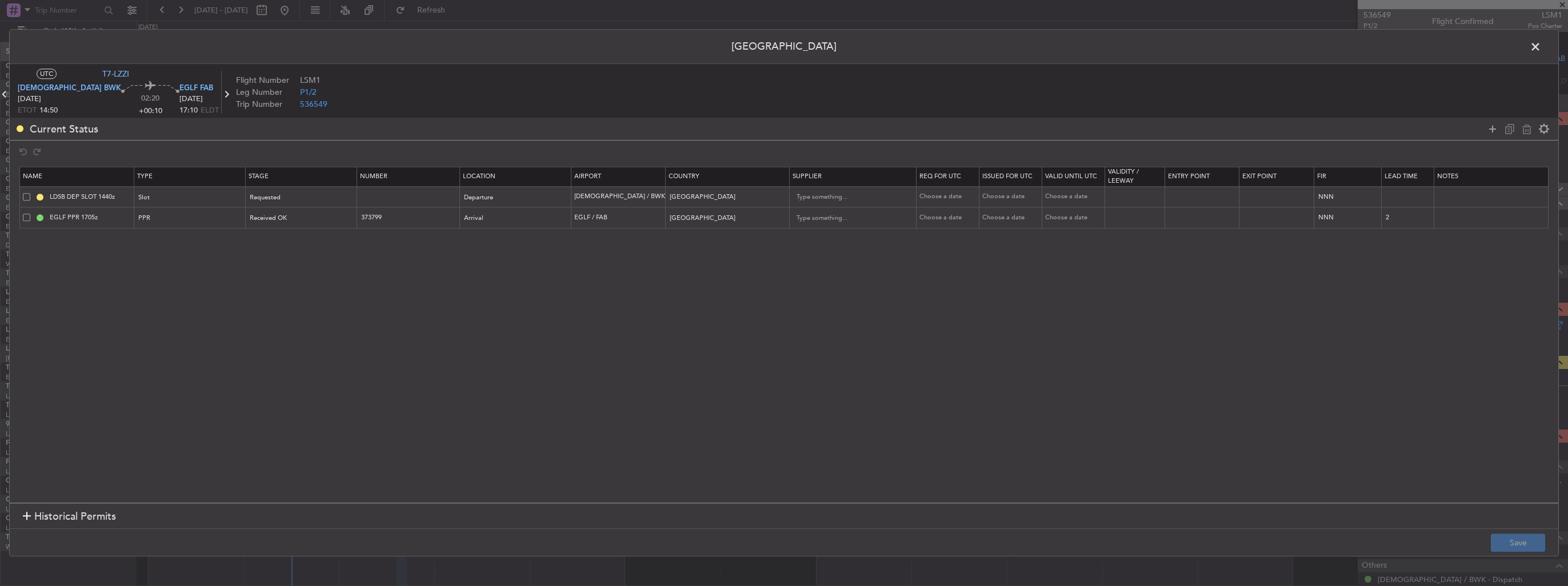
click at [27, 196] on span at bounding box center [26, 197] width 7 height 7
click at [31, 193] on input "checkbox" at bounding box center [31, 193] width 0 height 0
click at [1527, 128] on icon at bounding box center [1527, 129] width 14 height 14
type input "EGLF PPR 1705z"
type input "373799"
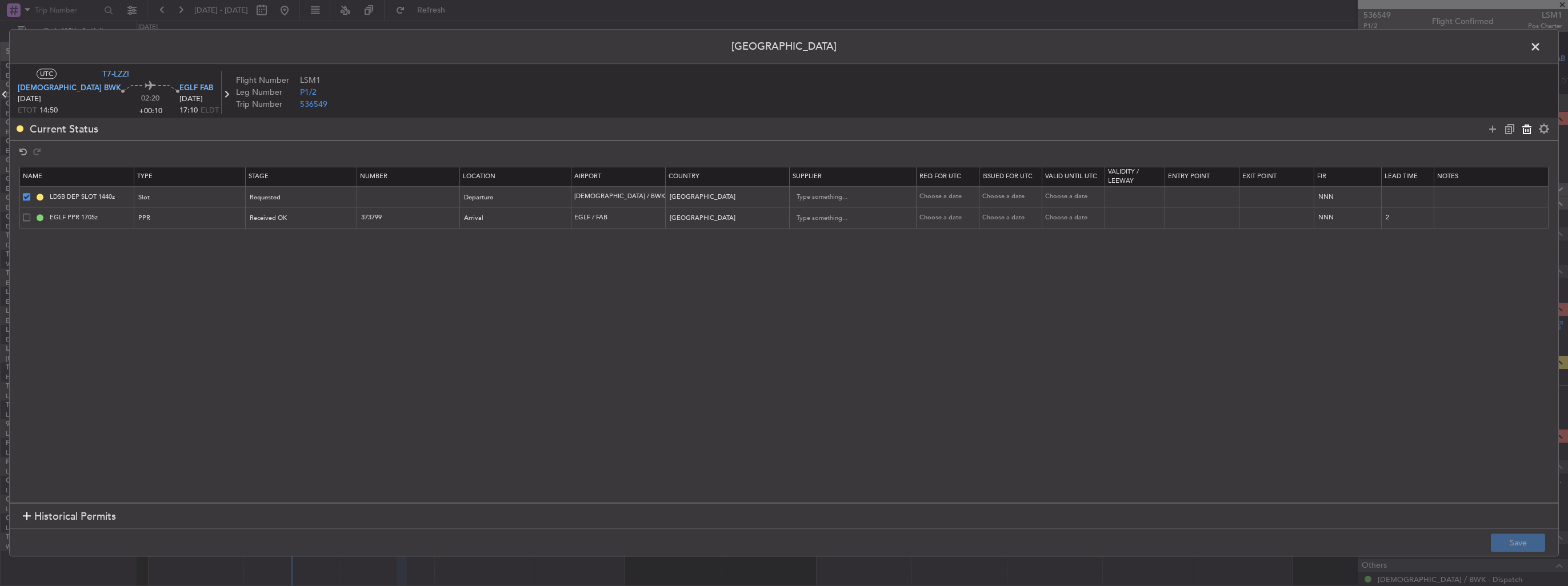
type input "[GEOGRAPHIC_DATA]"
type input "2"
click at [1500, 543] on button "Save" at bounding box center [1518, 543] width 54 height 18
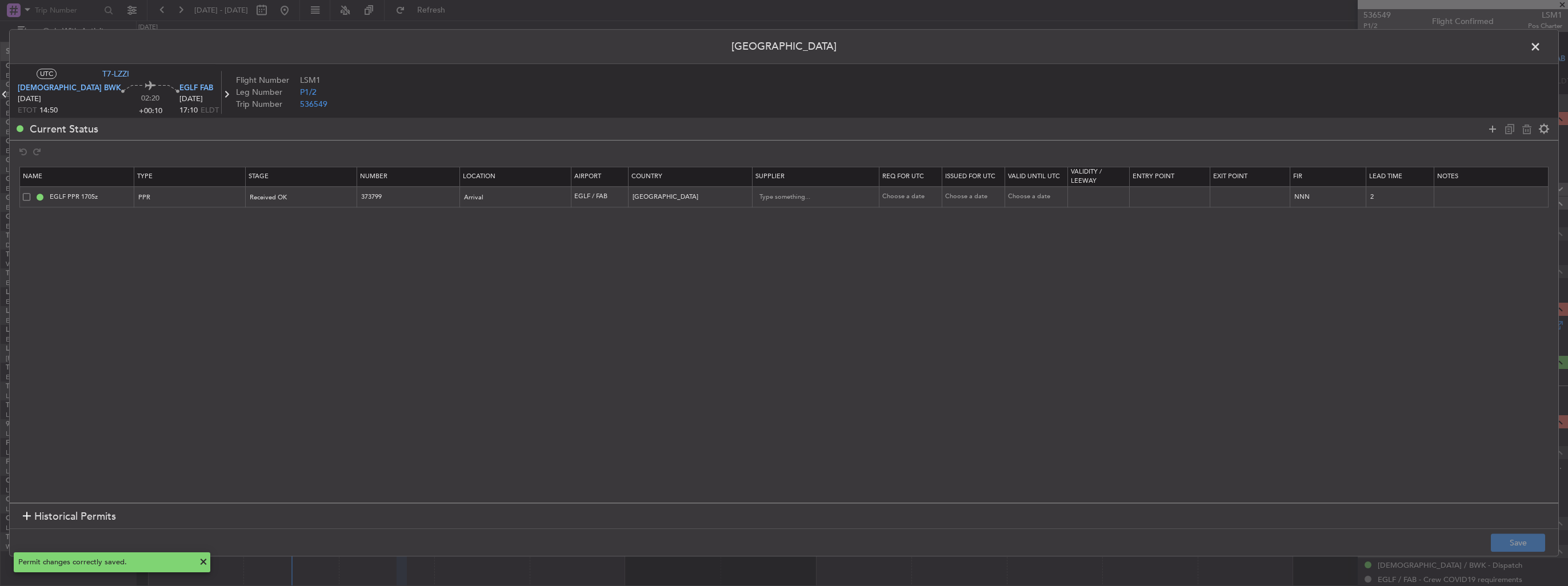
click at [1541, 47] on span at bounding box center [1541, 49] width 0 height 23
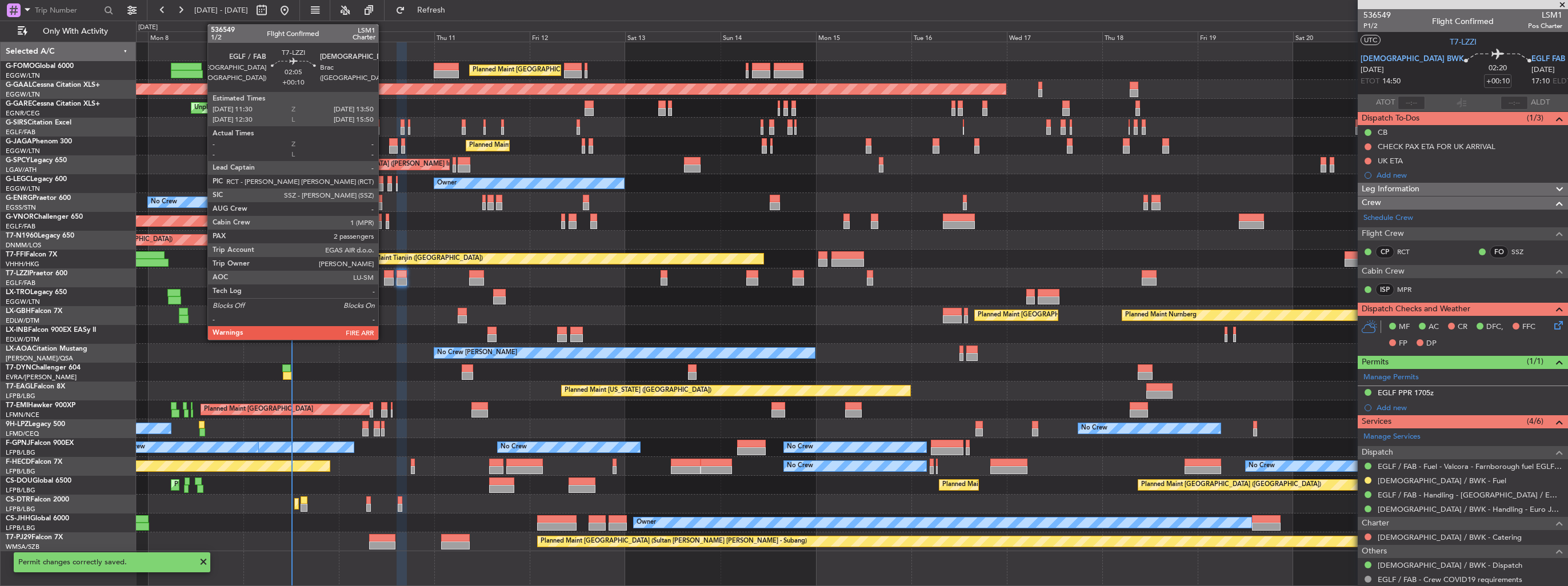
click at [385, 273] on div at bounding box center [389, 274] width 10 height 8
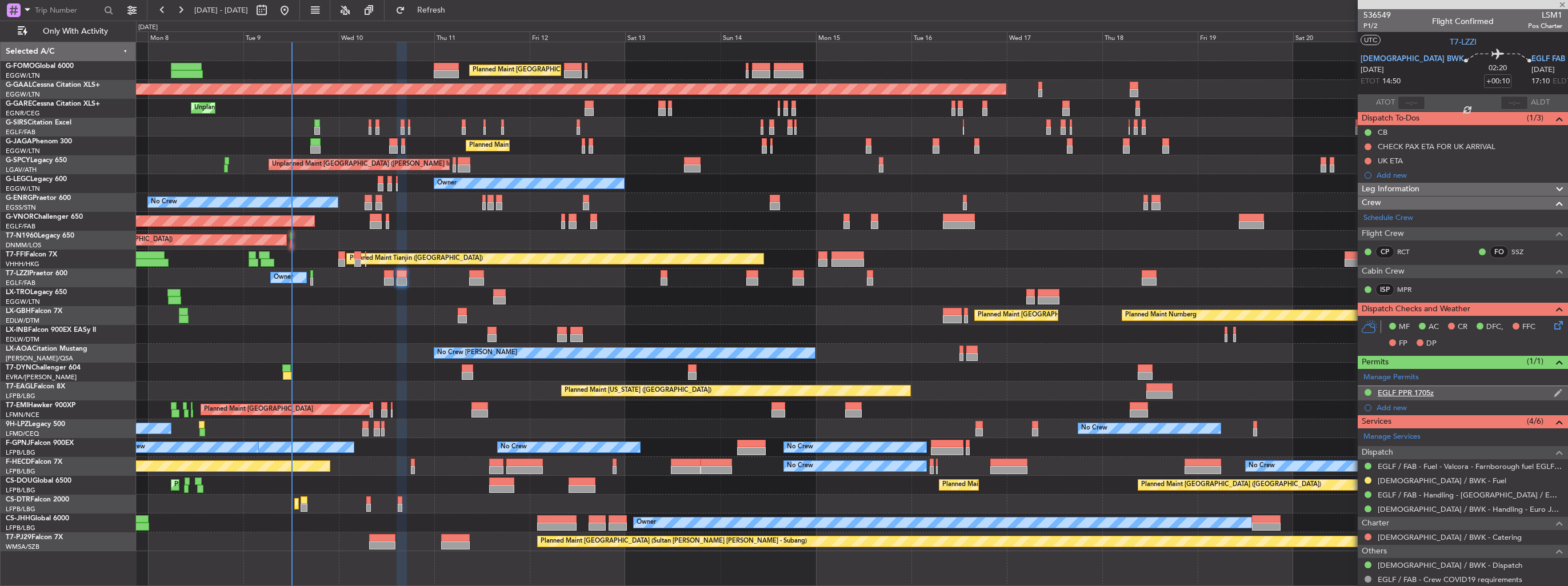
type input "2"
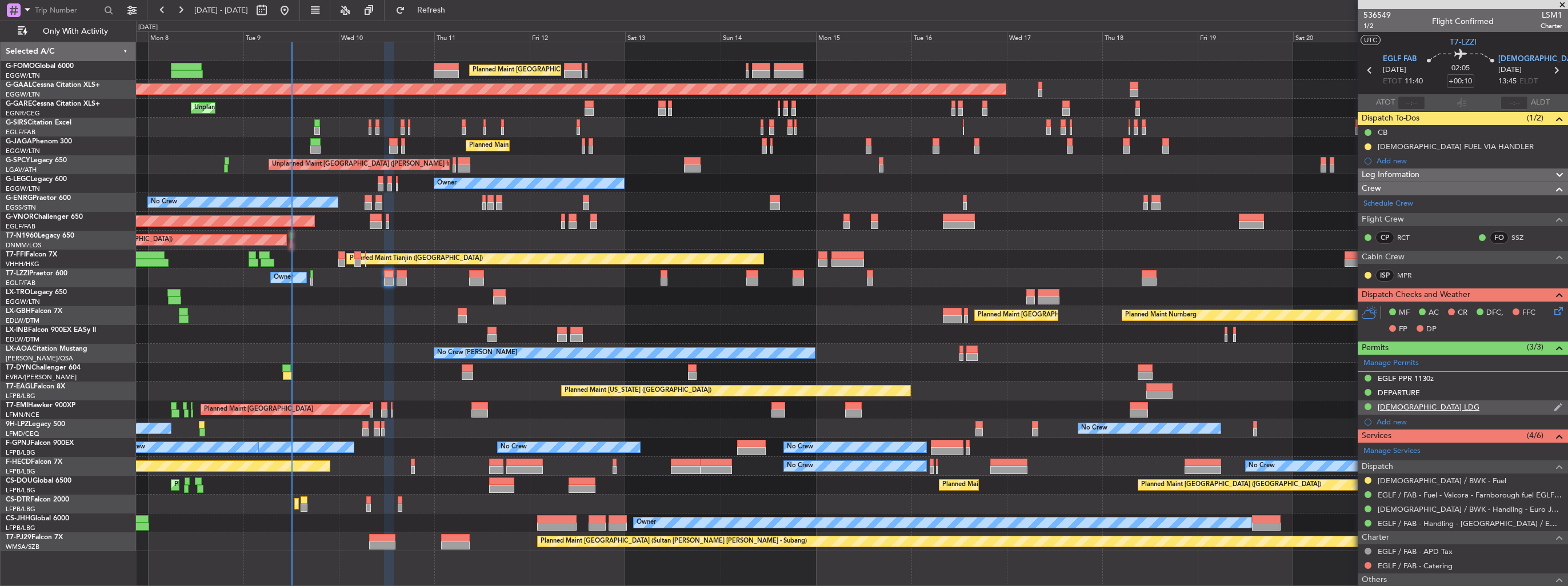
click at [1554, 408] on img at bounding box center [1558, 408] width 9 height 10
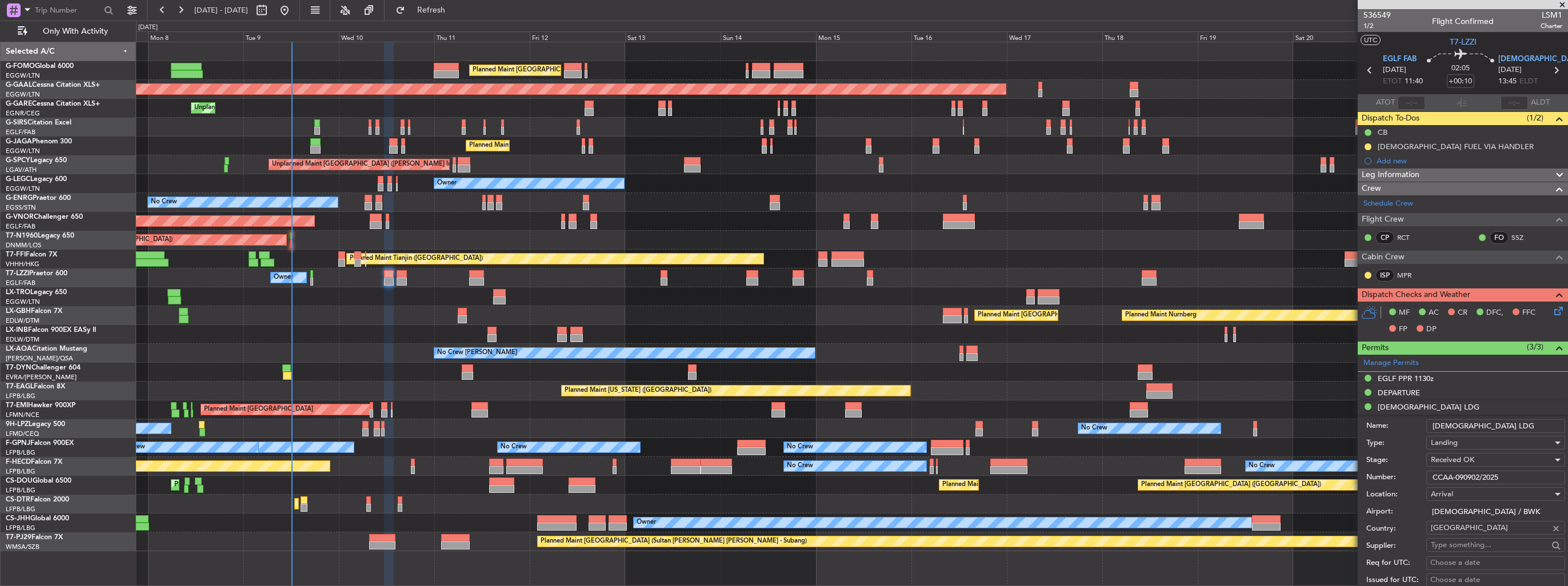
drag, startPoint x: 1506, startPoint y: 475, endPoint x: 1405, endPoint y: 477, distance: 101.0
click at [1405, 477] on div "Number: CCAA-090902/2025" at bounding box center [1466, 478] width 199 height 17
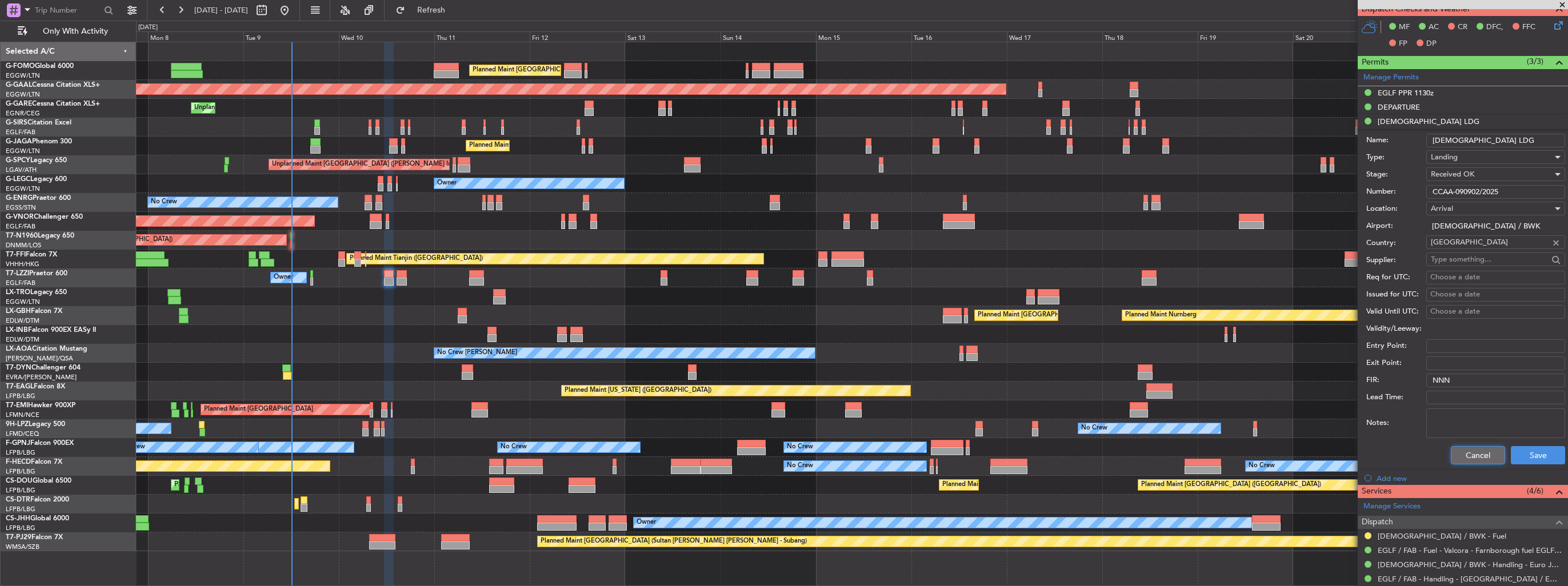
click at [1481, 458] on button "Cancel" at bounding box center [1478, 456] width 54 height 18
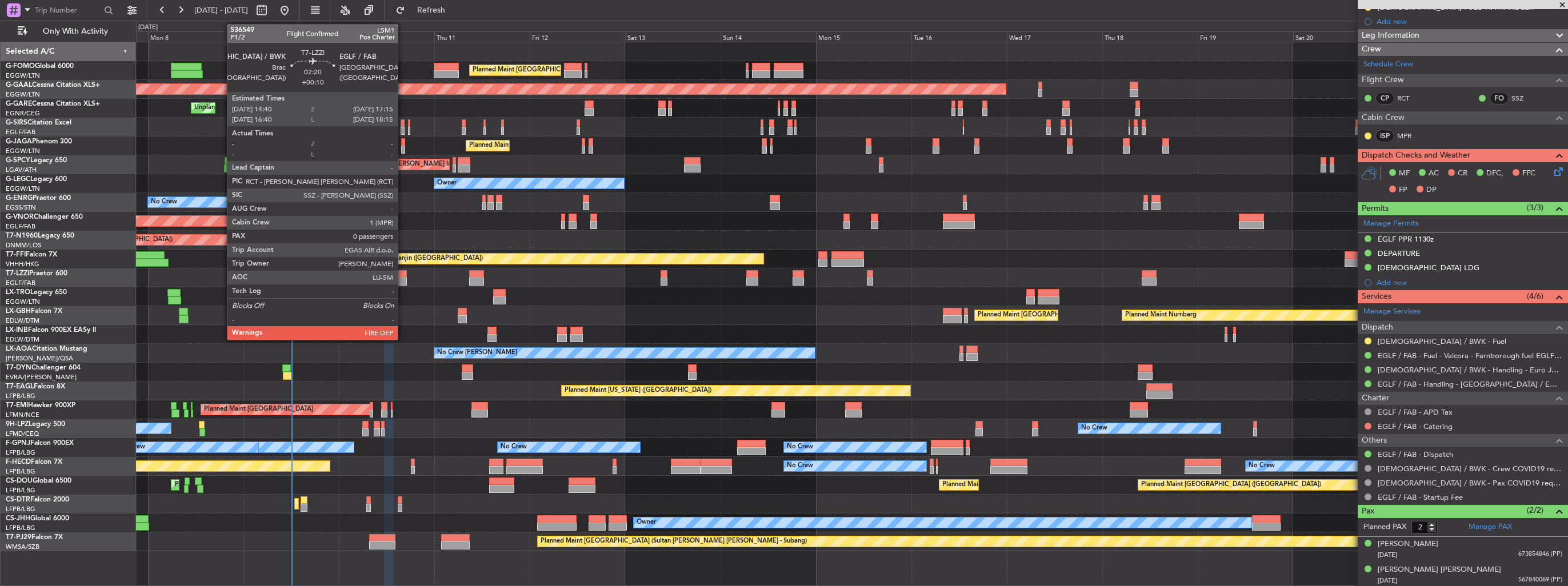
click at [403, 275] on div at bounding box center [402, 274] width 10 height 8
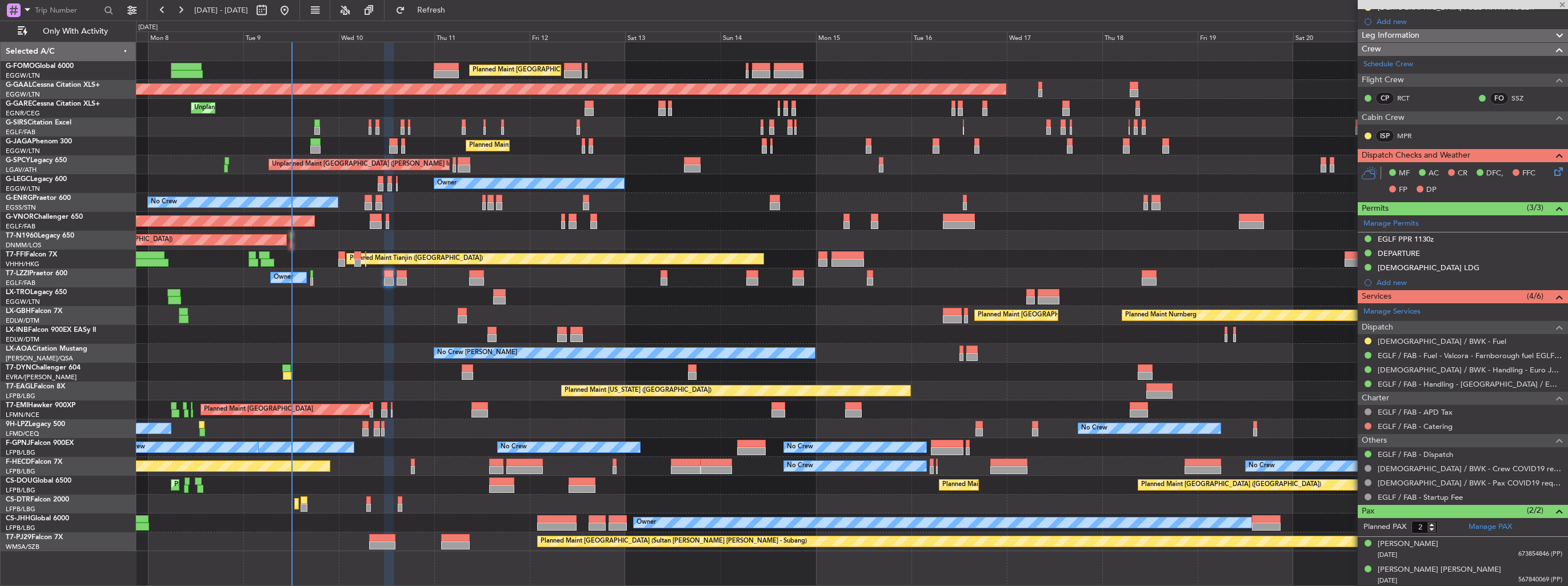
type input "0"
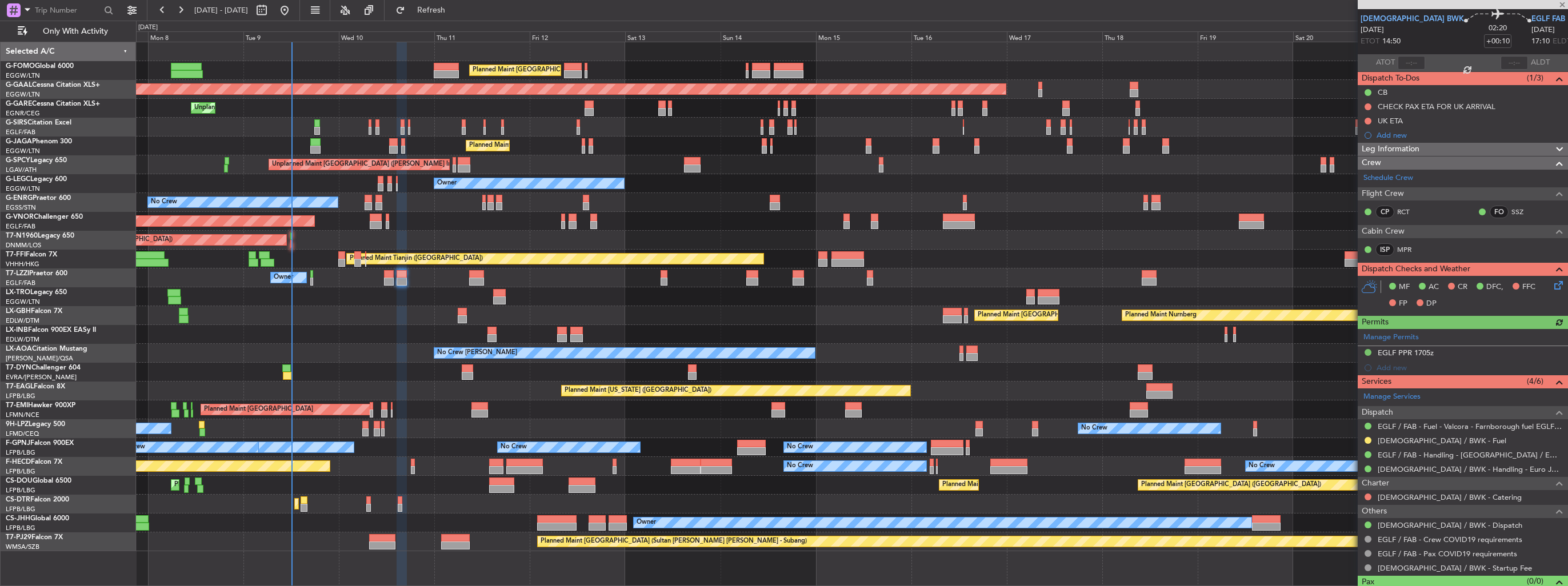
scroll to position [57, 0]
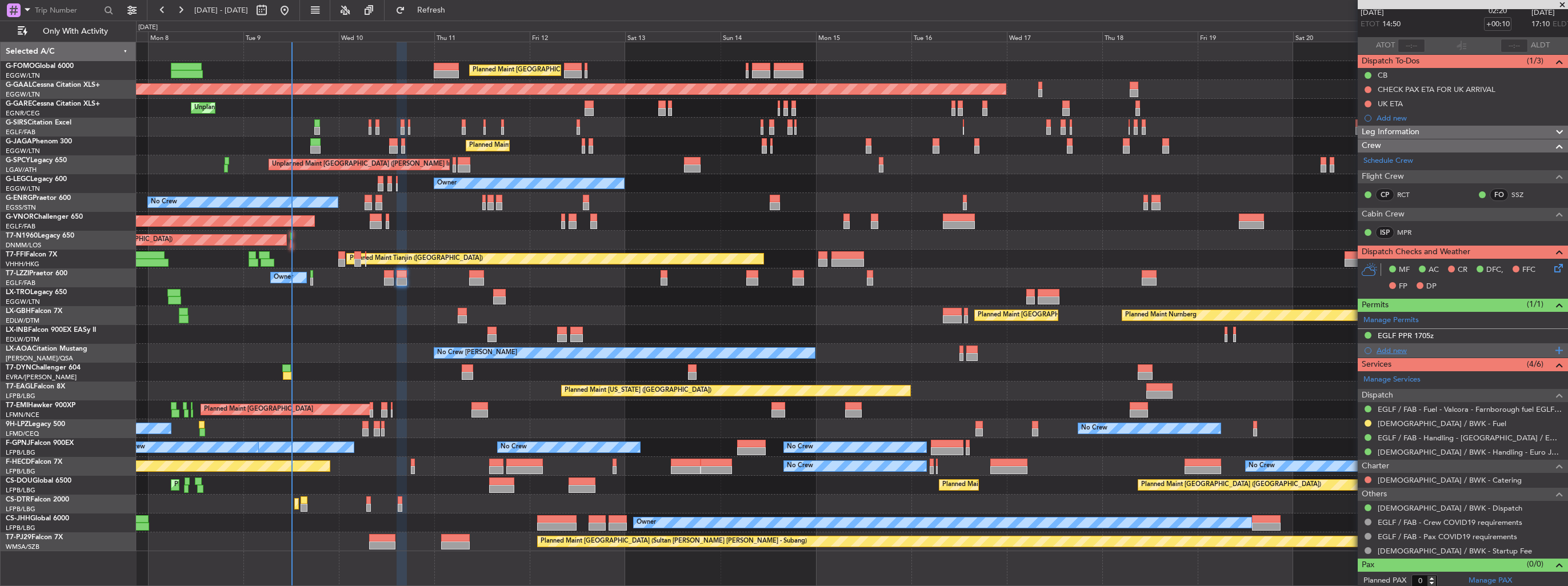
click at [1398, 351] on div "Add new" at bounding box center [1464, 350] width 176 height 10
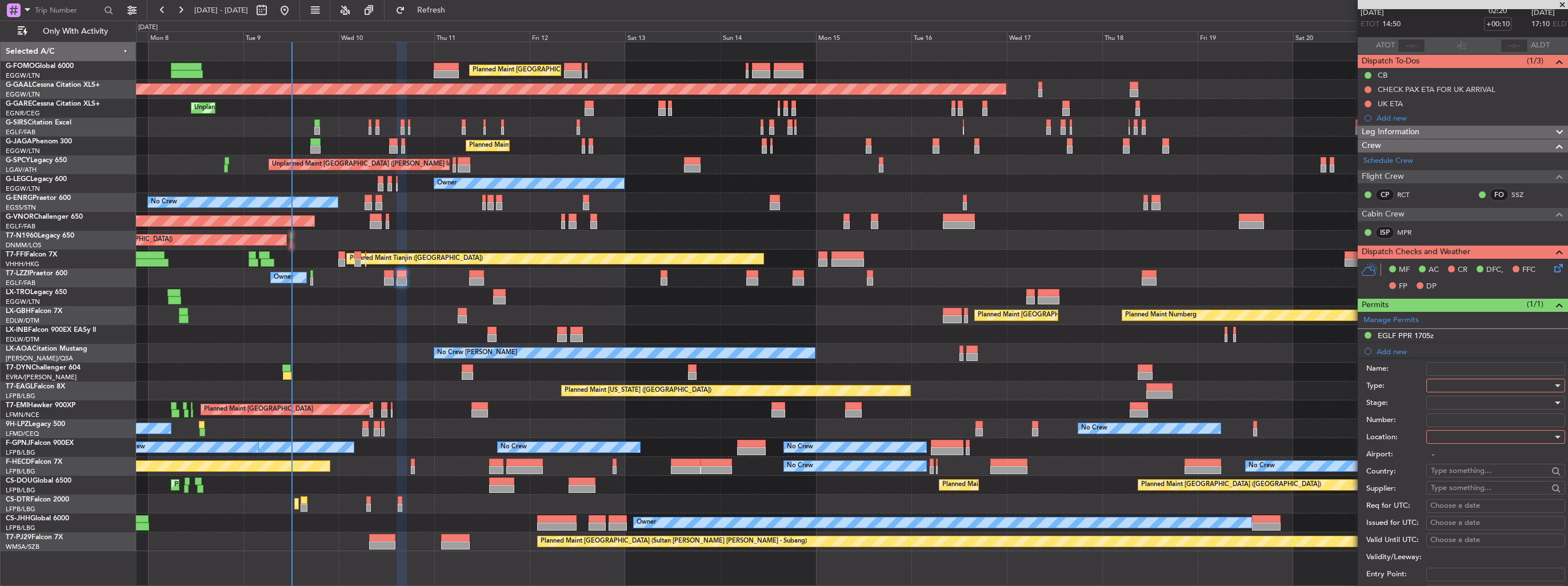
click at [1462, 381] on div at bounding box center [1492, 385] width 122 height 17
click at [1477, 491] on span "Departure" at bounding box center [1491, 488] width 120 height 17
click at [1465, 438] on div at bounding box center [1492, 437] width 122 height 17
click at [1467, 459] on span "Departure" at bounding box center [1491, 459] width 120 height 17
type input "[DEMOGRAPHIC_DATA] / BWK"
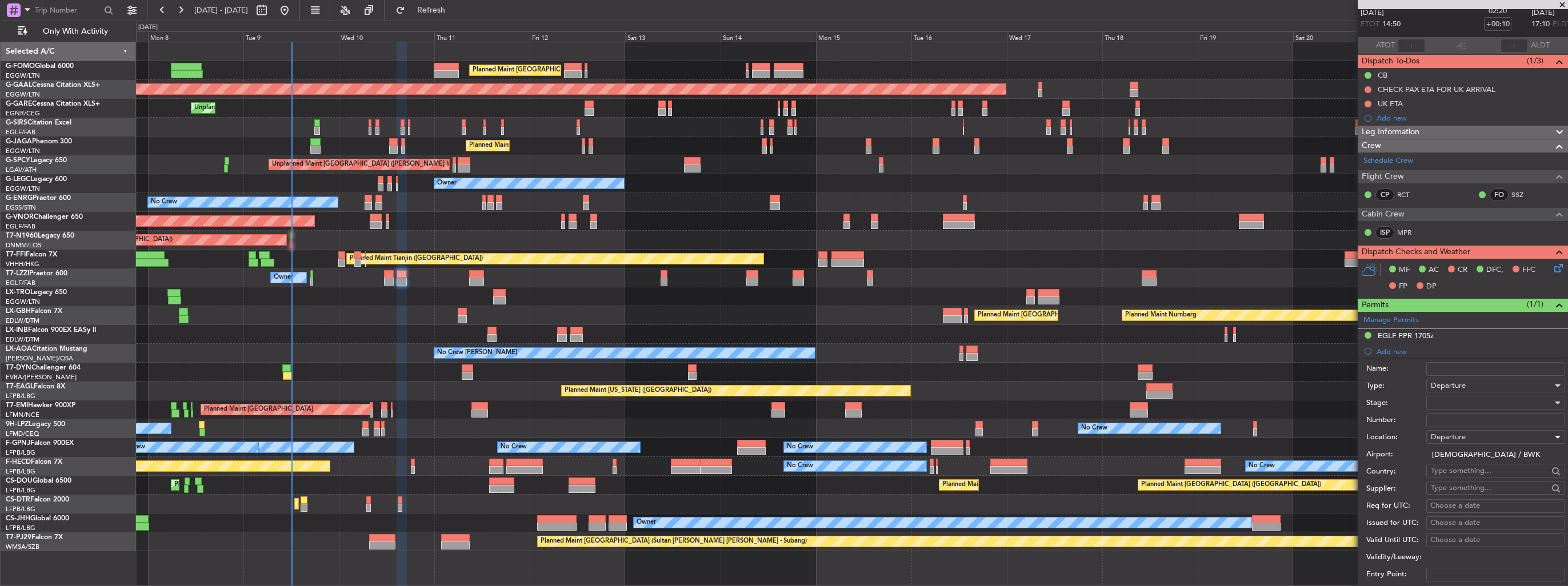
click at [1468, 395] on div at bounding box center [1492, 403] width 122 height 17
click at [1470, 495] on span "Received OK" at bounding box center [1491, 494] width 120 height 17
click at [1470, 419] on input "Number:" at bounding box center [1496, 420] width 139 height 14
paste input "CCAA-090902/2025"
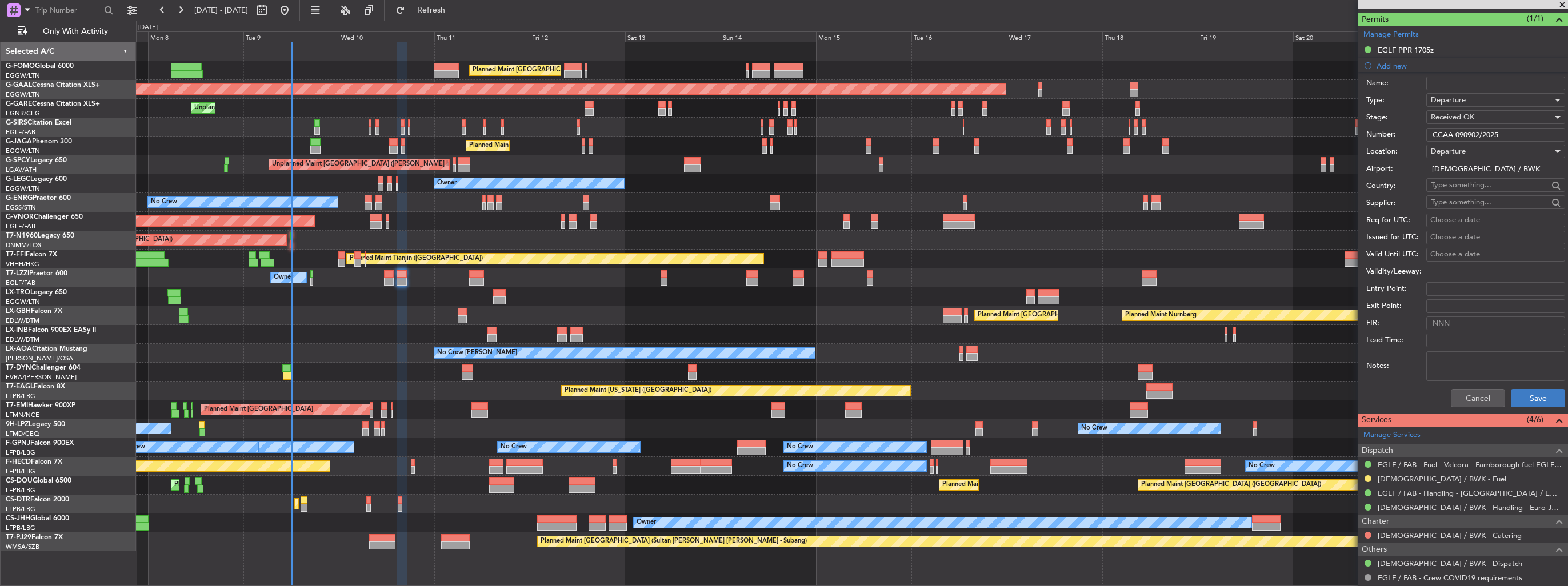
type input "CCAA-090902/2025"
click at [1533, 399] on button "Save" at bounding box center [1538, 399] width 54 height 18
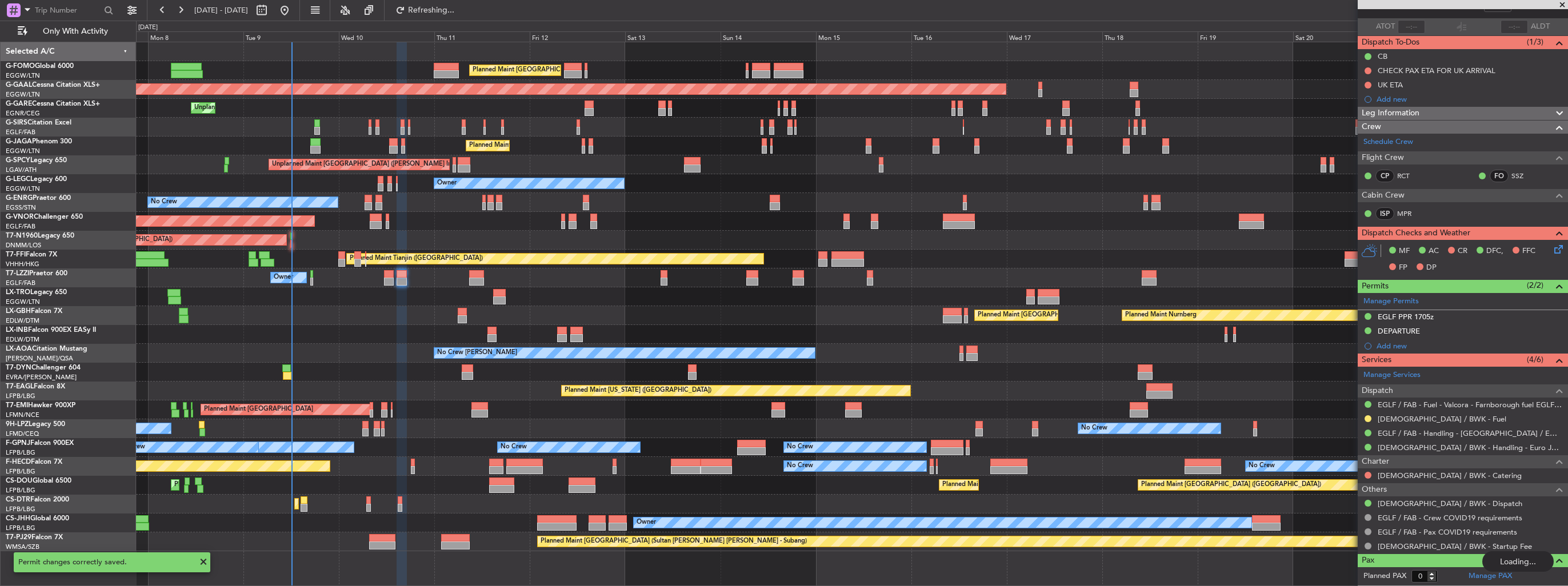
scroll to position [73, 0]
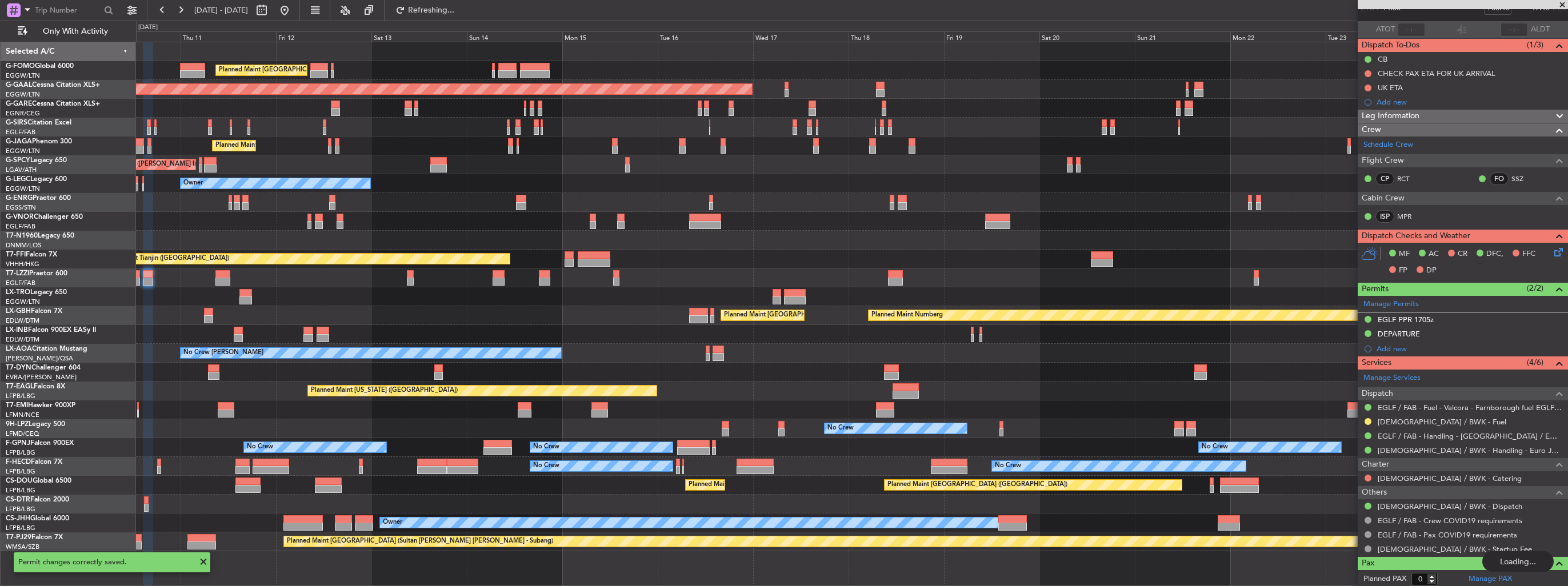
click at [667, 378] on div "Planned Maint London (Luton) Planned Maint Dusseldorf Unplanned Maint Chester P…" at bounding box center [852, 297] width 1432 height 509
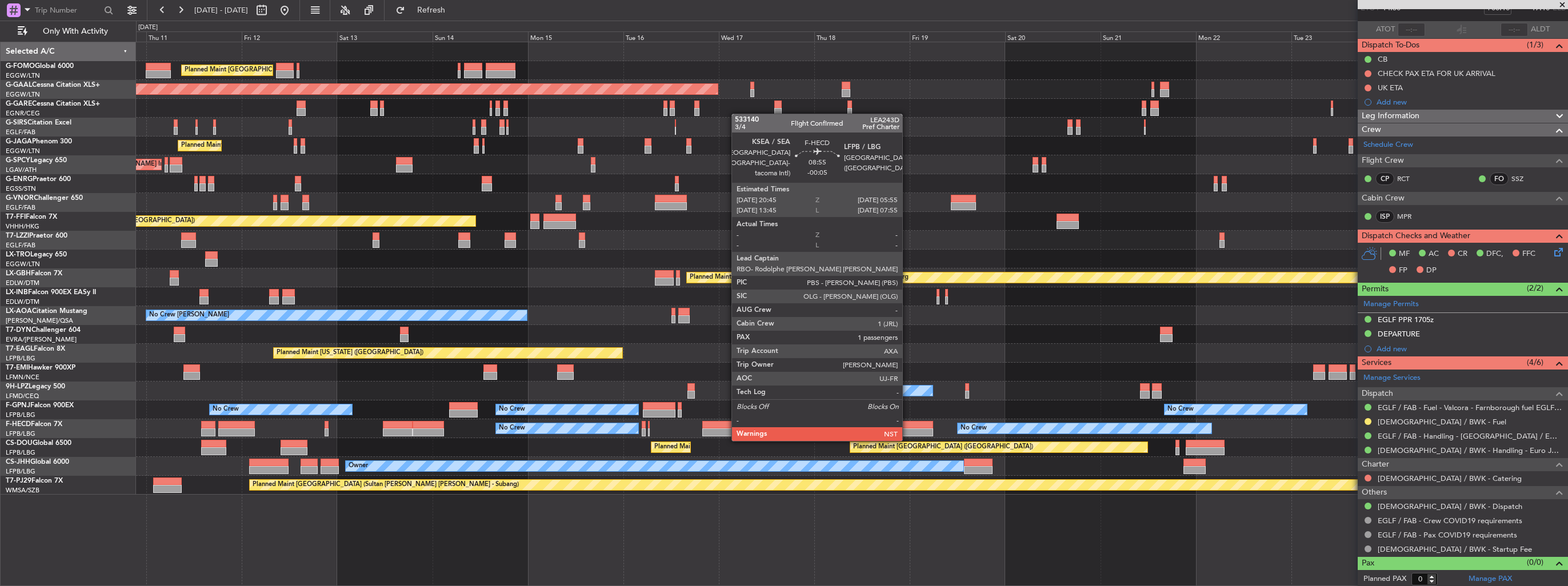
click at [907, 429] on div at bounding box center [915, 433] width 37 height 8
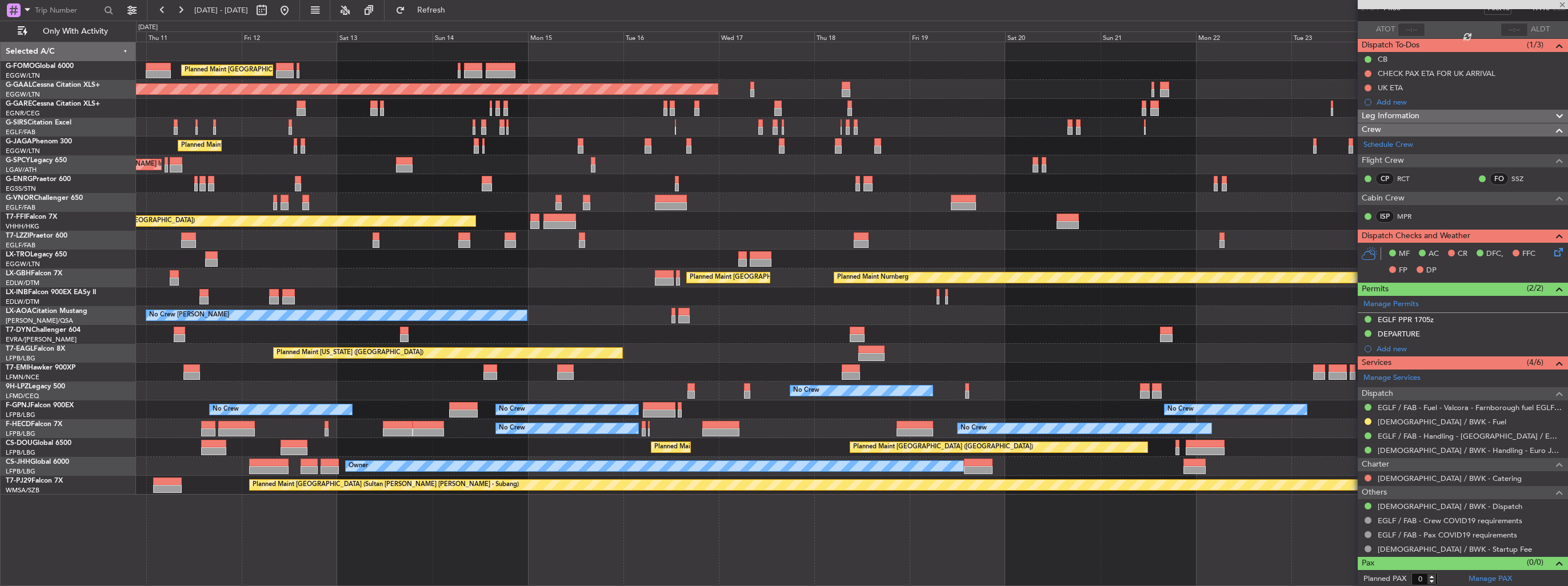
type input "-00:05"
type input "1"
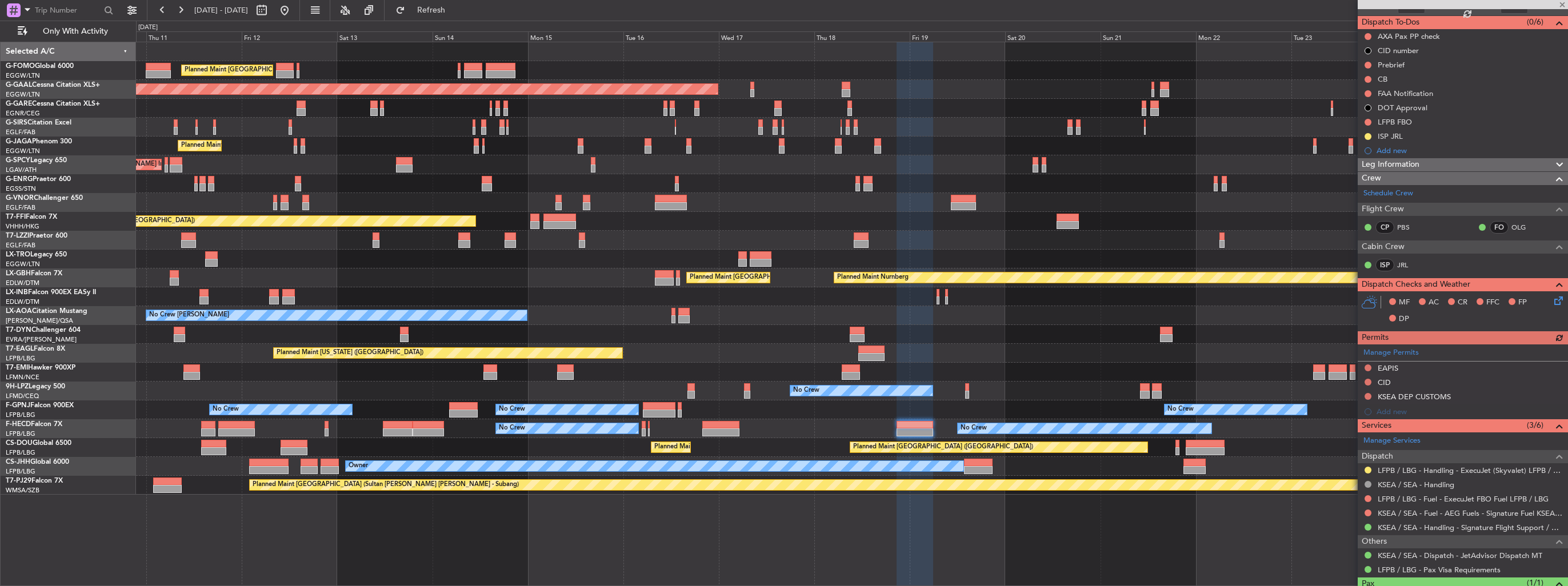
scroll to position [142, 0]
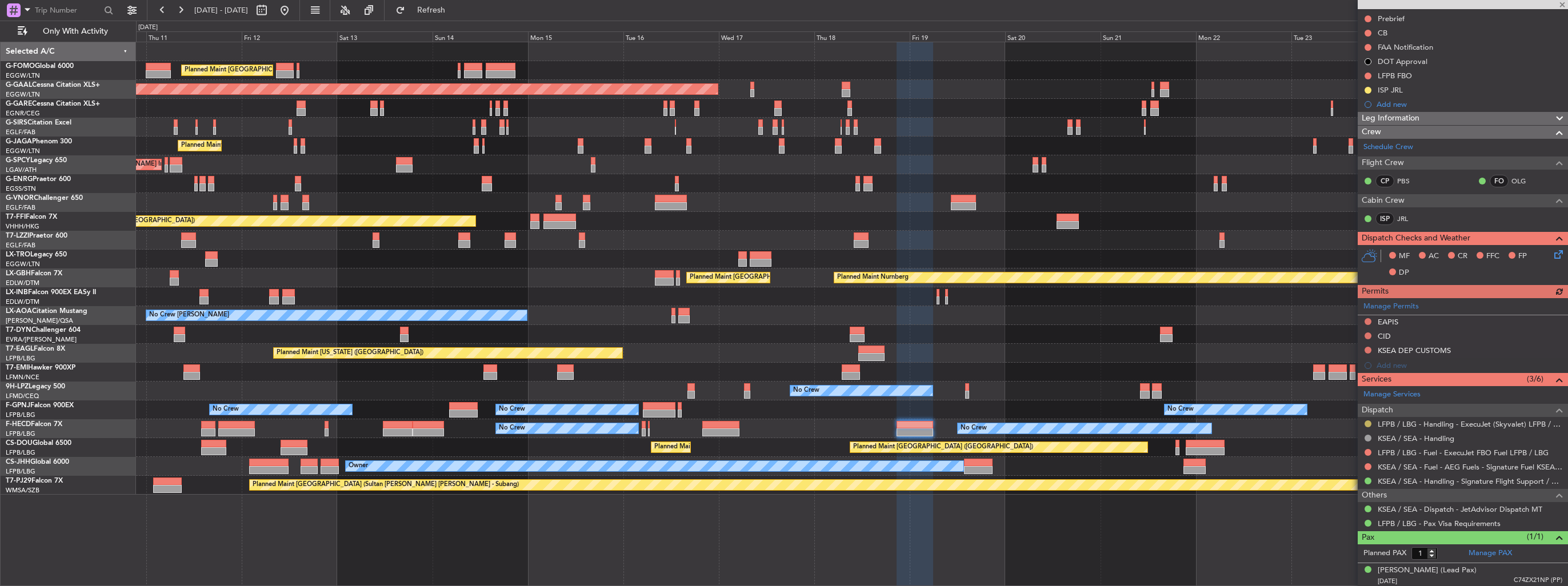
click at [1365, 421] on button at bounding box center [1368, 424] width 7 height 7
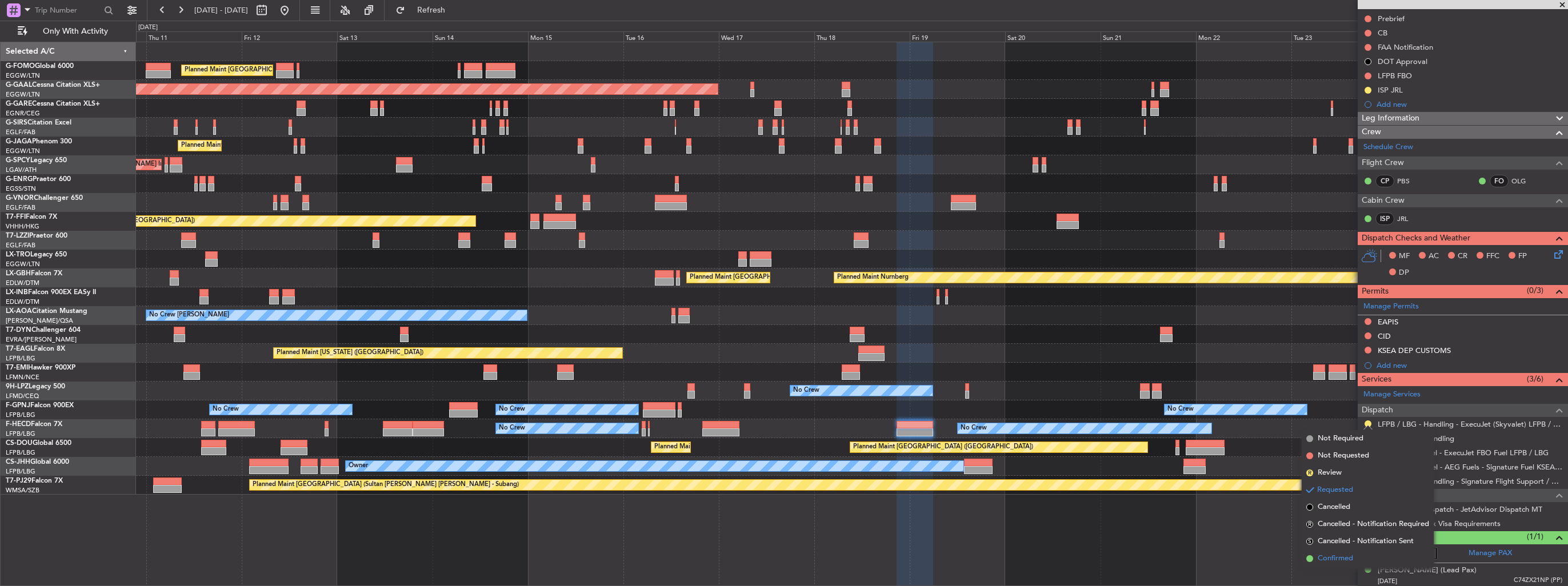
click at [1328, 555] on span "Confirmed" at bounding box center [1335, 558] width 35 height 11
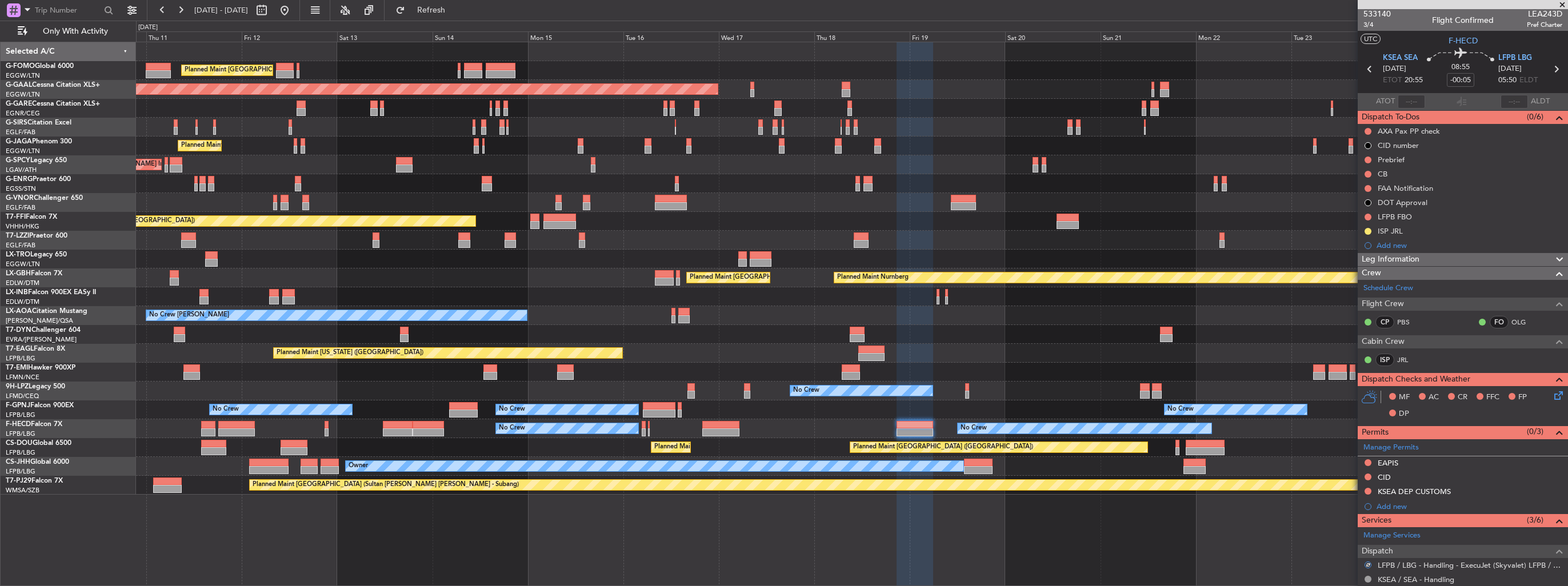
scroll to position [0, 0]
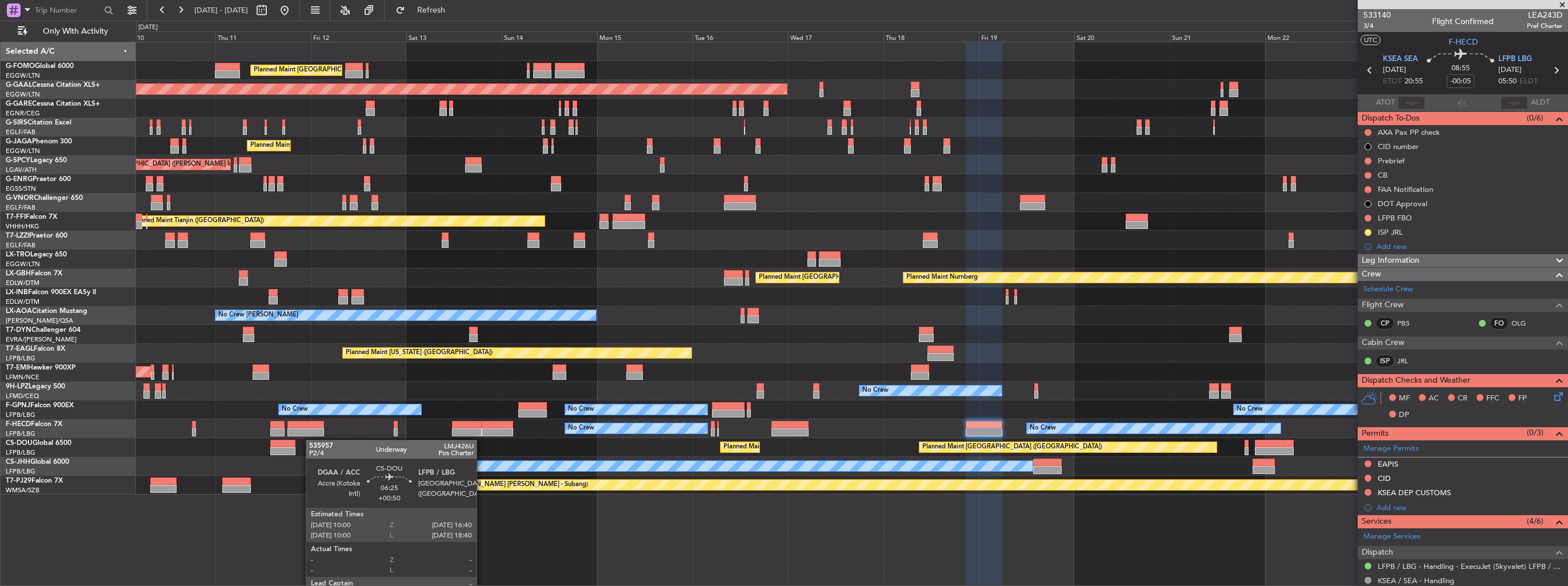
click at [357, 442] on div "Planned Maint London (Luton) Planned Maint London (Luton) Planned Maint Dusseld…" at bounding box center [852, 269] width 1432 height 452
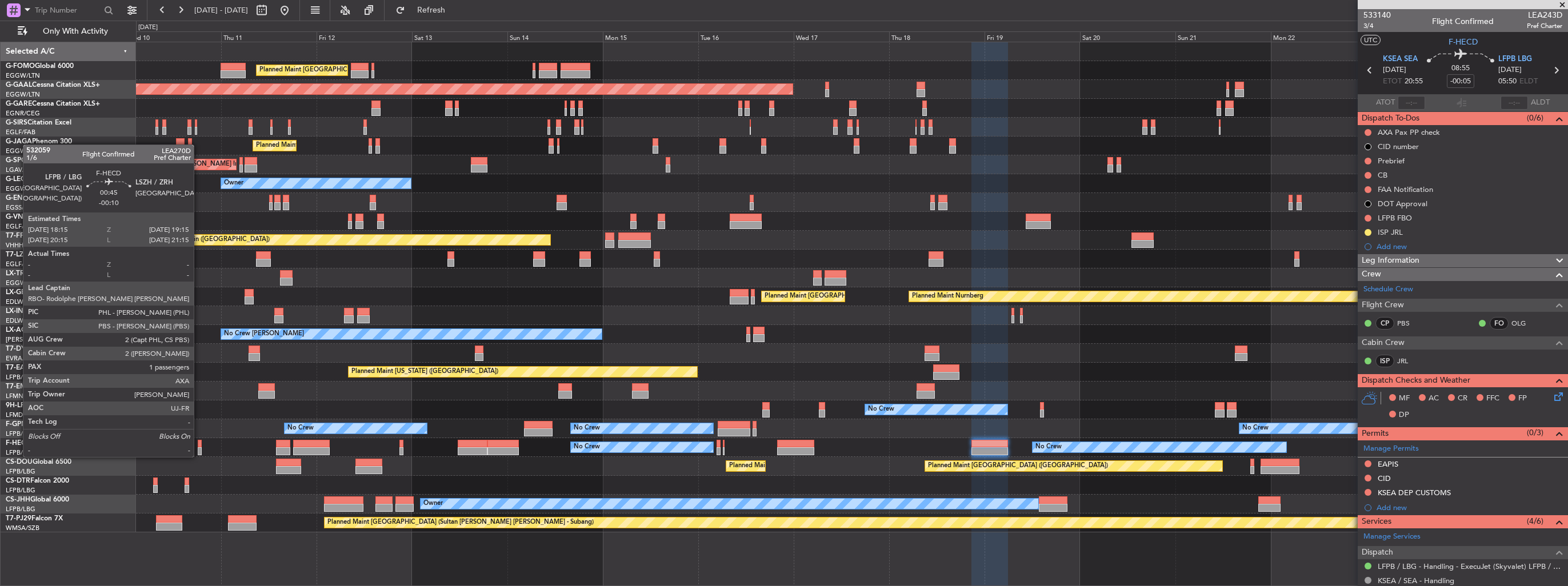
click at [199, 446] on div at bounding box center [200, 444] width 4 height 8
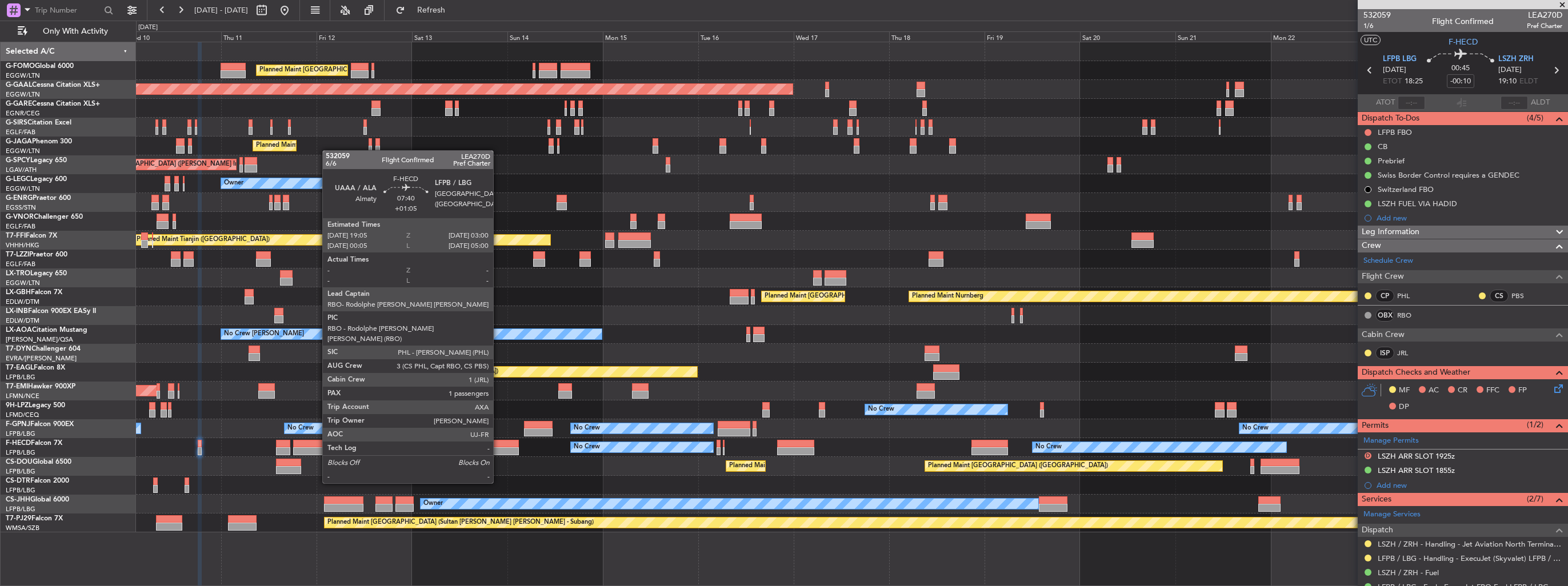
click at [501, 450] on div at bounding box center [503, 452] width 32 height 8
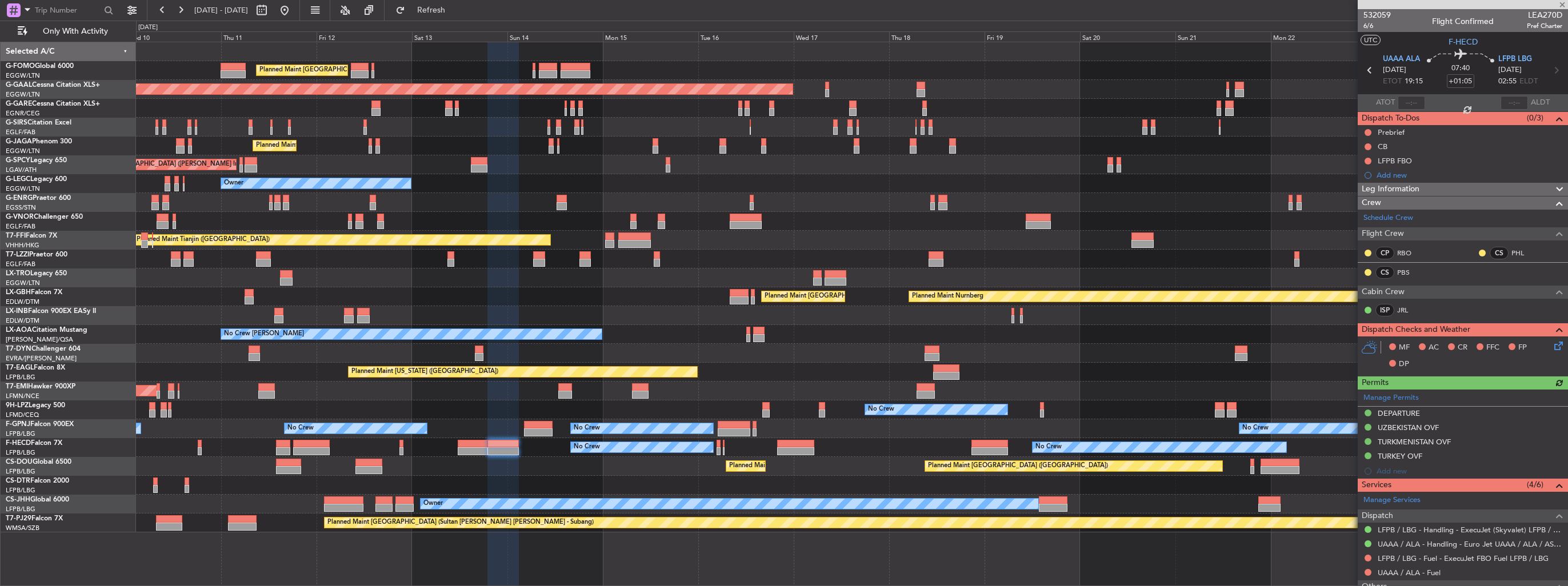
scroll to position [91, 0]
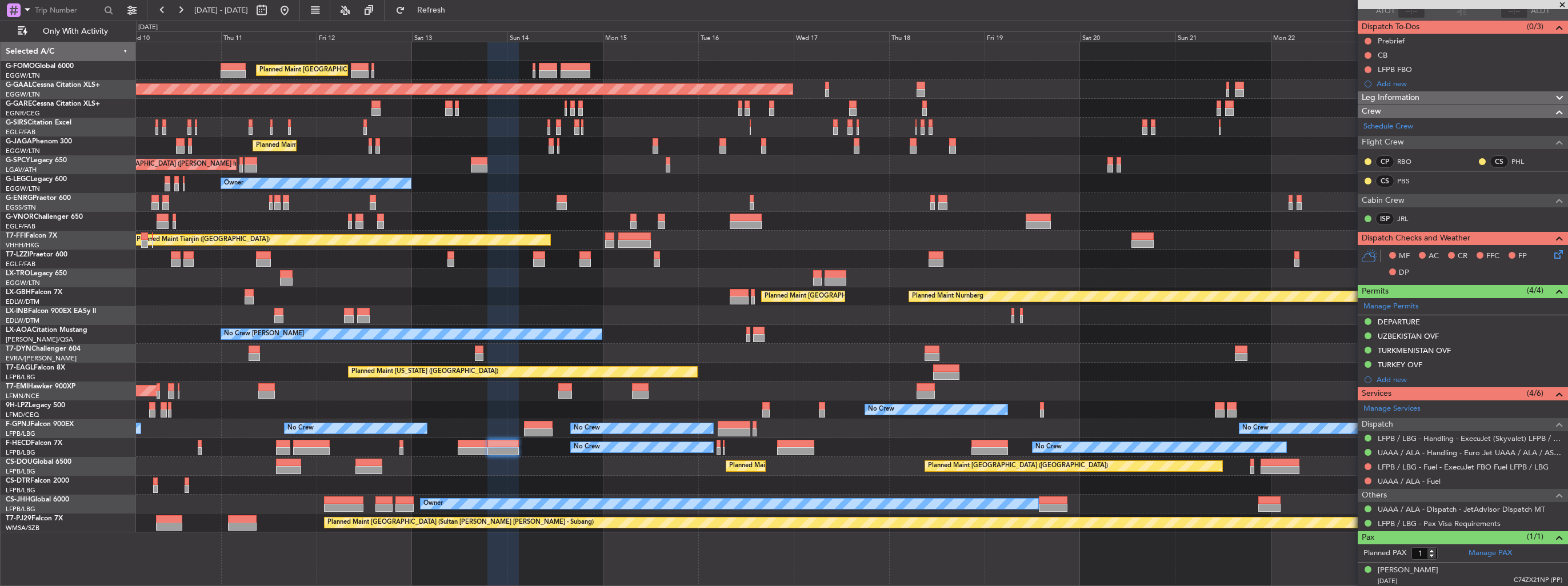
click at [672, 161] on div "Planned Maint London (Luton) Planned Maint London (Luton) Planned Maint Dusseld…" at bounding box center [852, 288] width 1432 height 490
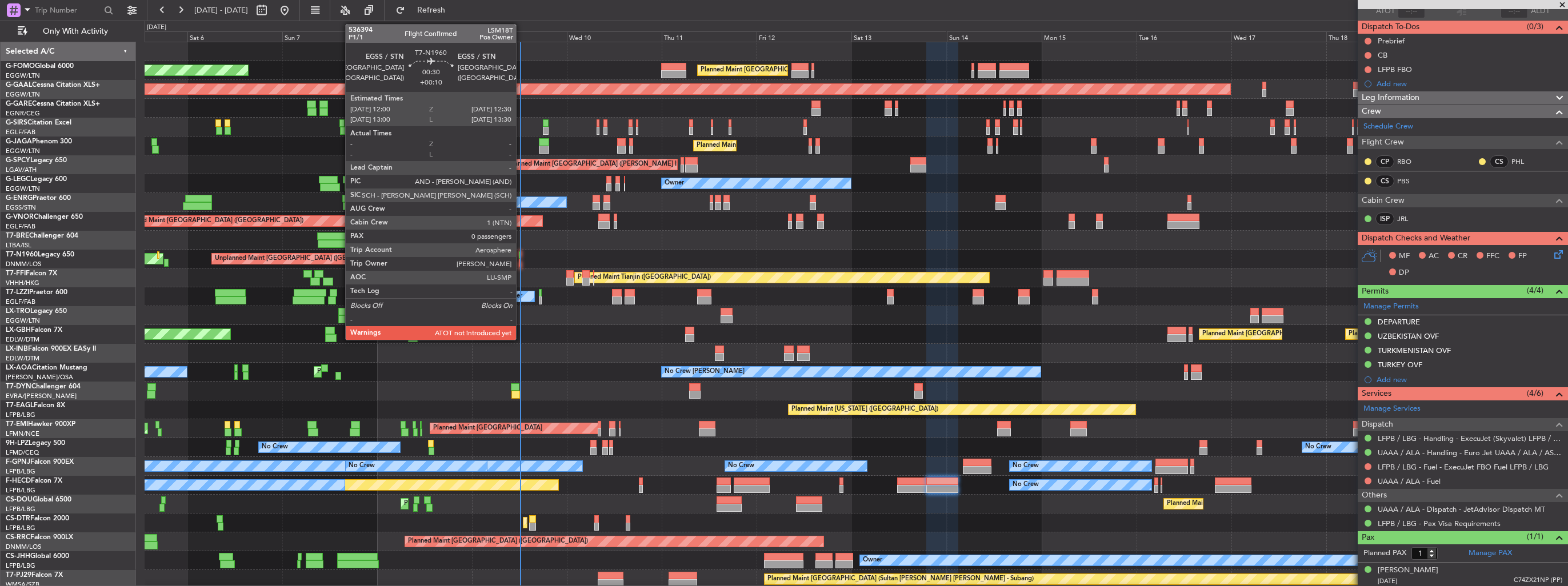
click at [521, 260] on div at bounding box center [520, 263] width 2 height 8
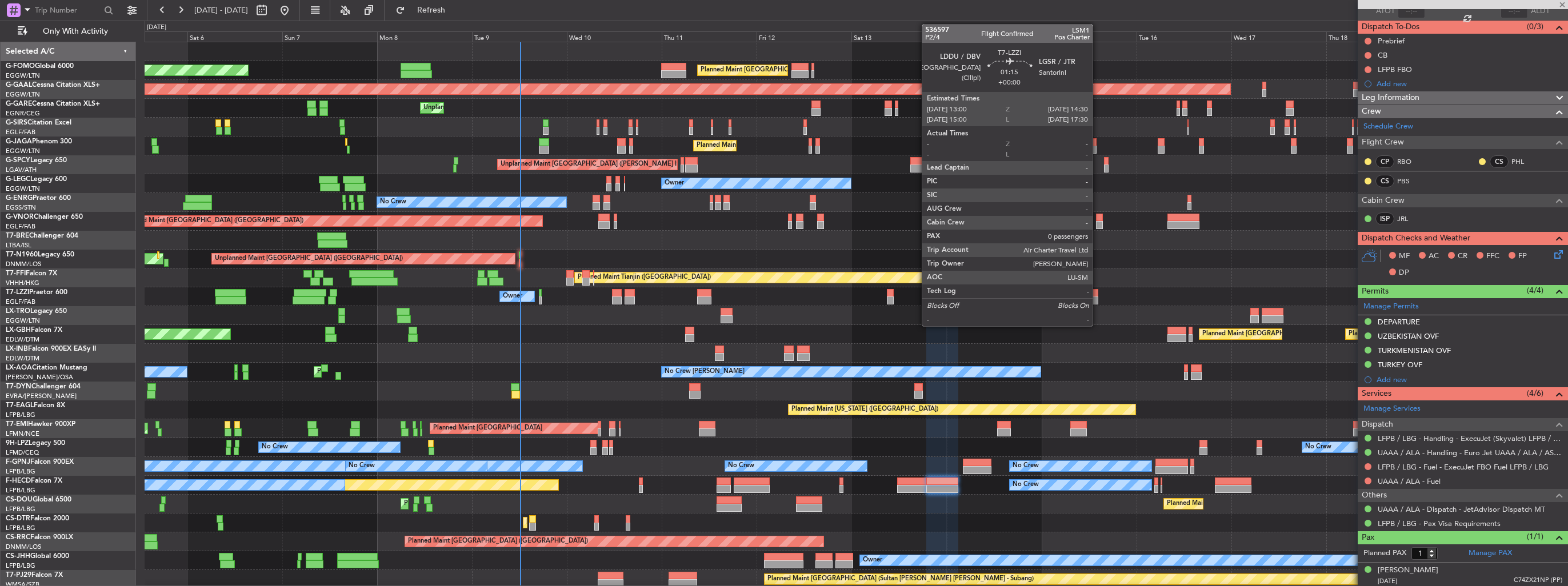
type input "+00:10"
type input "0"
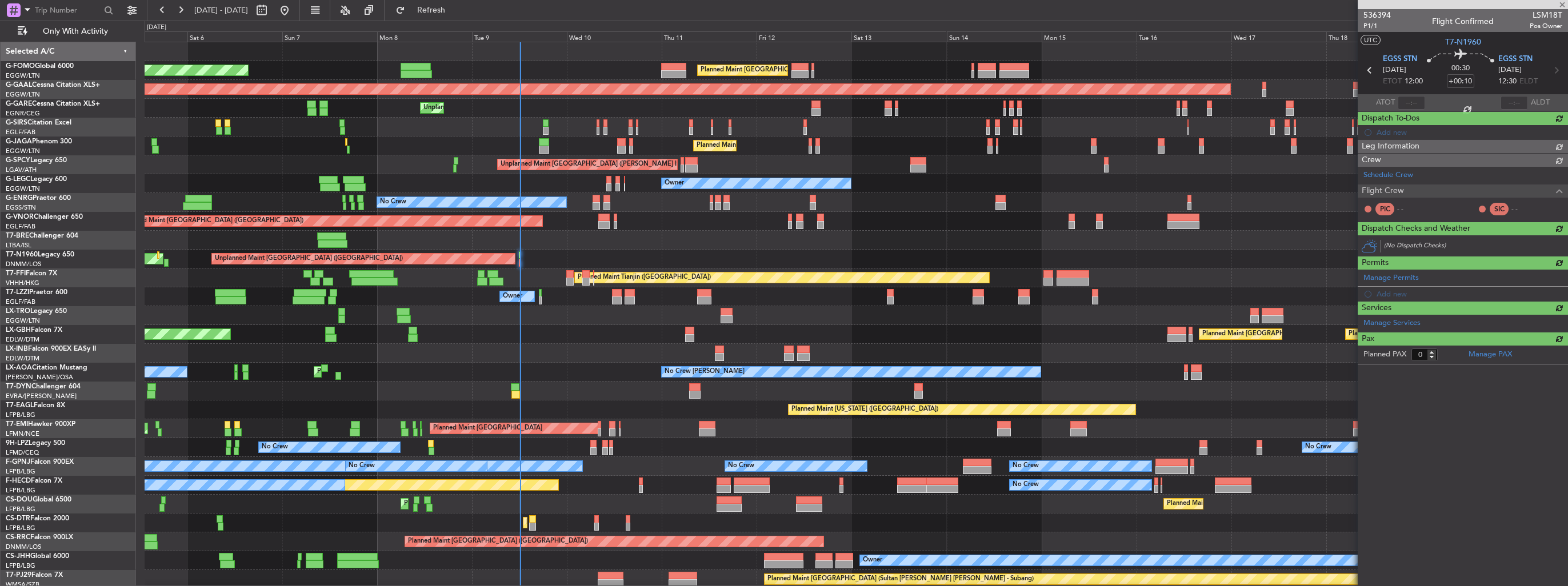
scroll to position [0, 0]
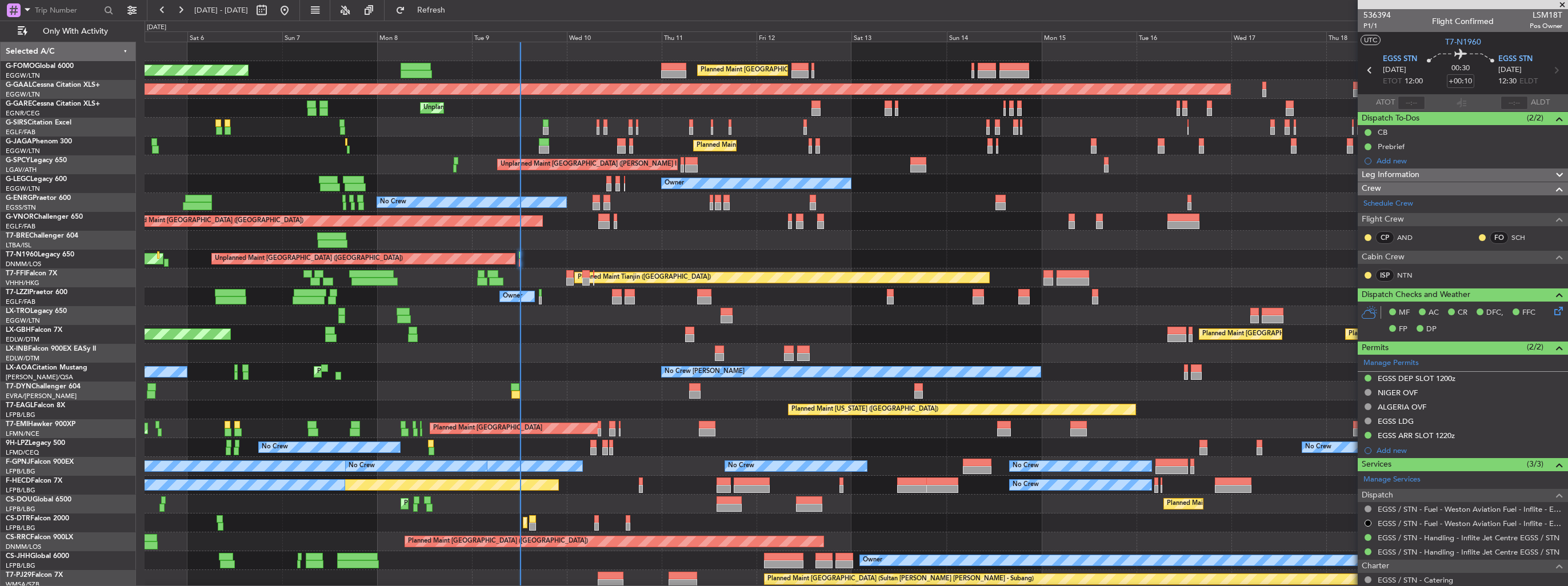
click at [1539, 14] on span "LSM18T" at bounding box center [1546, 15] width 33 height 12
copy span "LSM18T"
click at [1398, 22] on mat-tooltip-component "Trip Number" at bounding box center [1377, 36] width 56 height 30
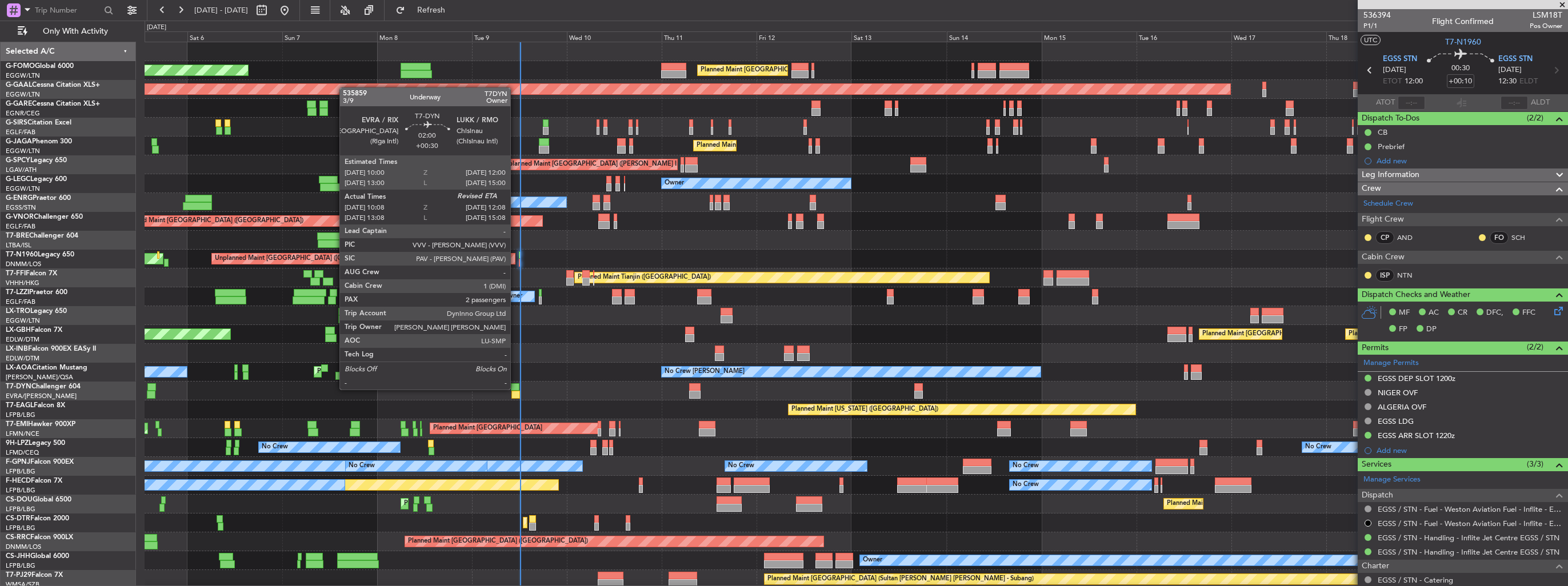
click at [515, 389] on div at bounding box center [515, 387] width 8 height 8
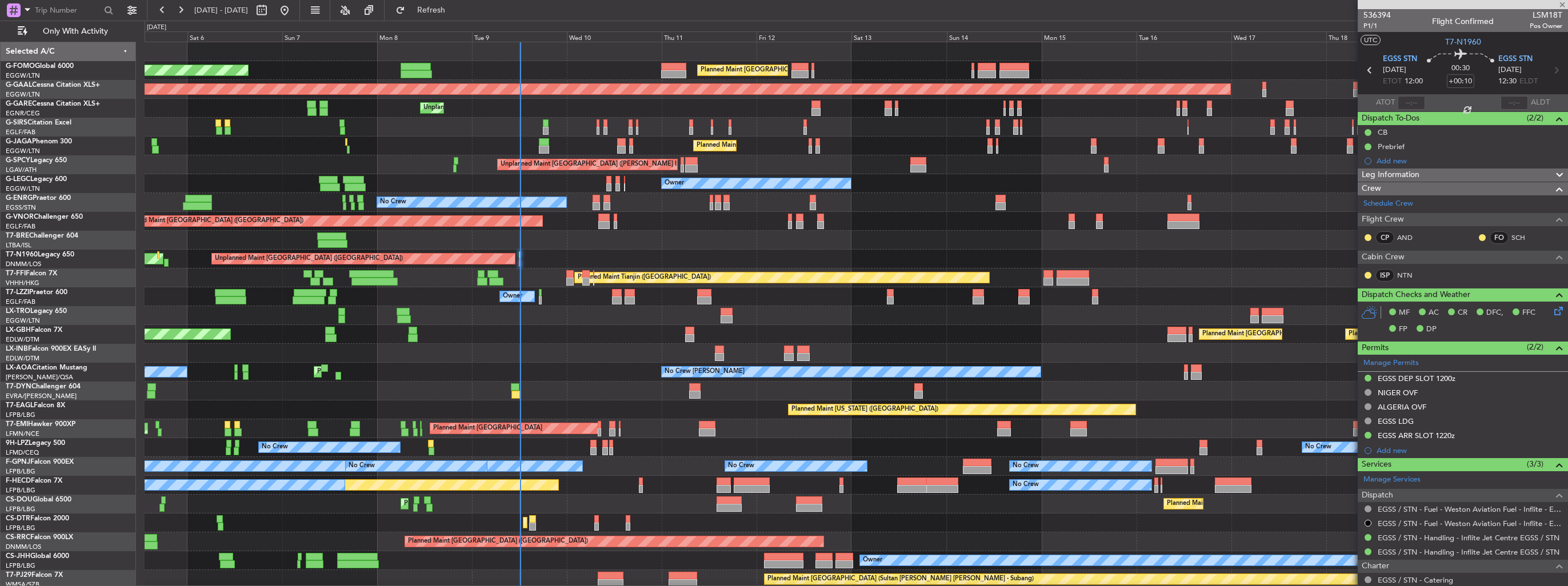
type input "+00:30"
type input "10:08"
type input "2"
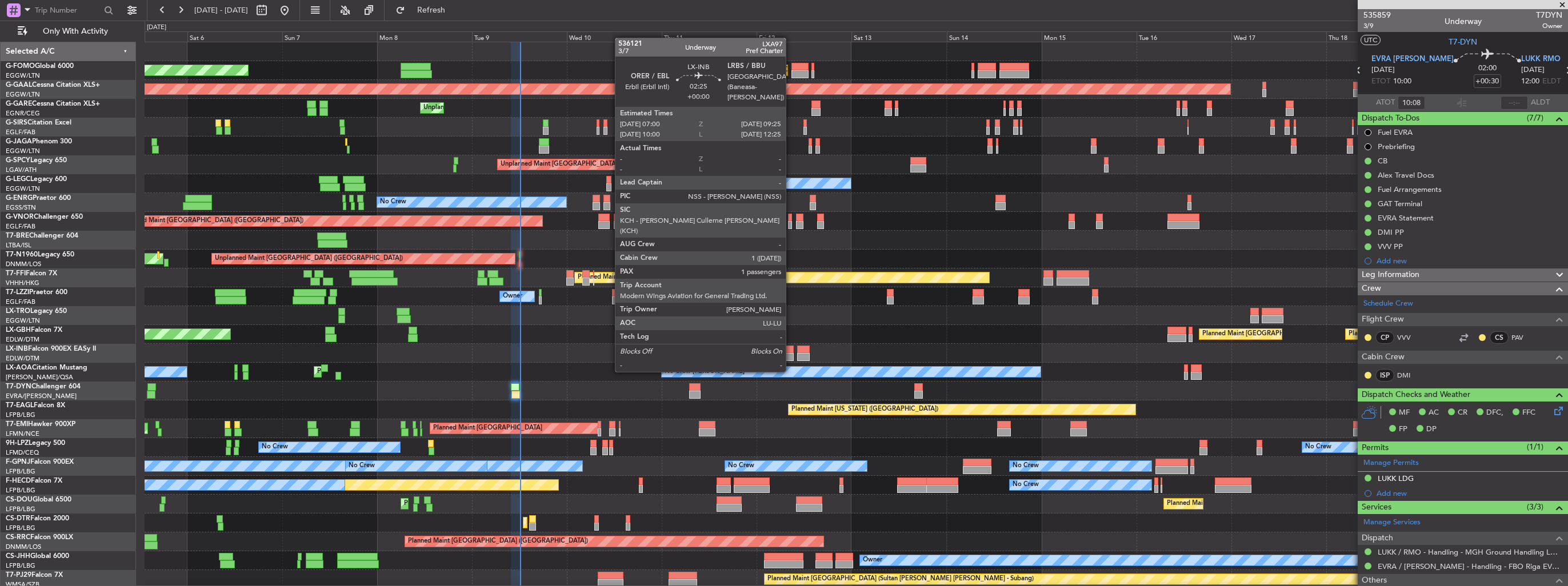
click at [791, 350] on div at bounding box center [789, 349] width 10 height 8
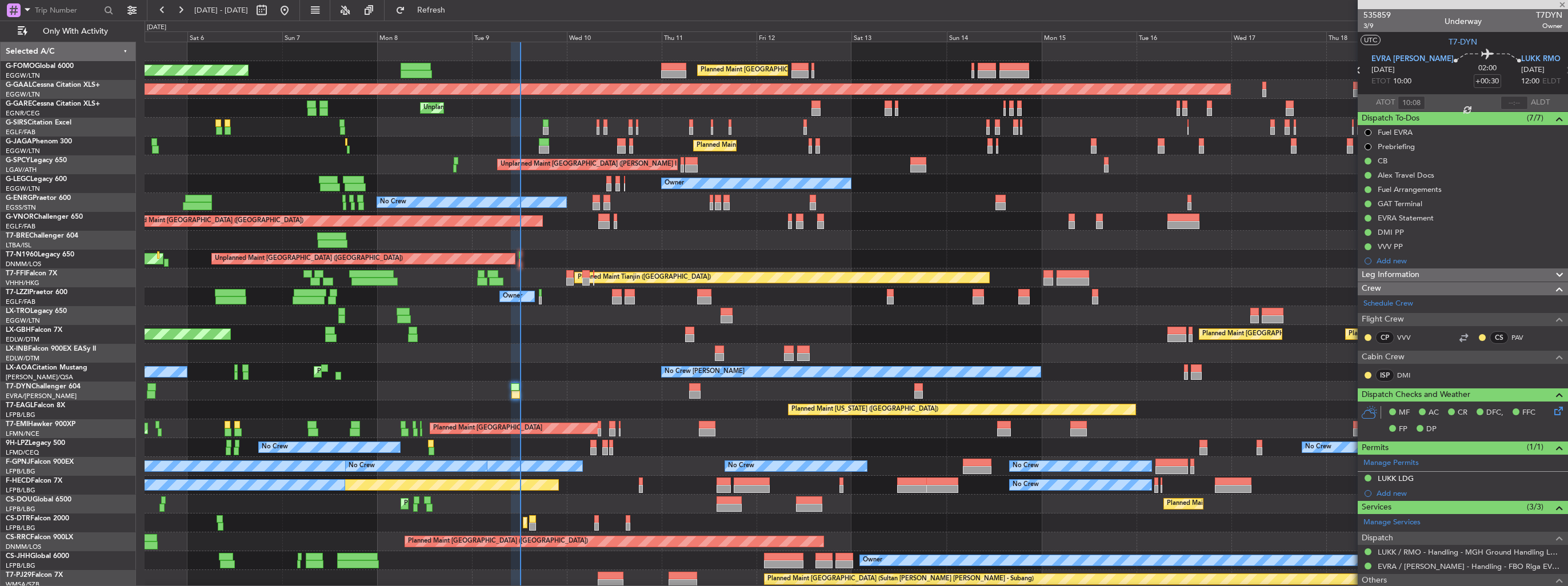
type input "1"
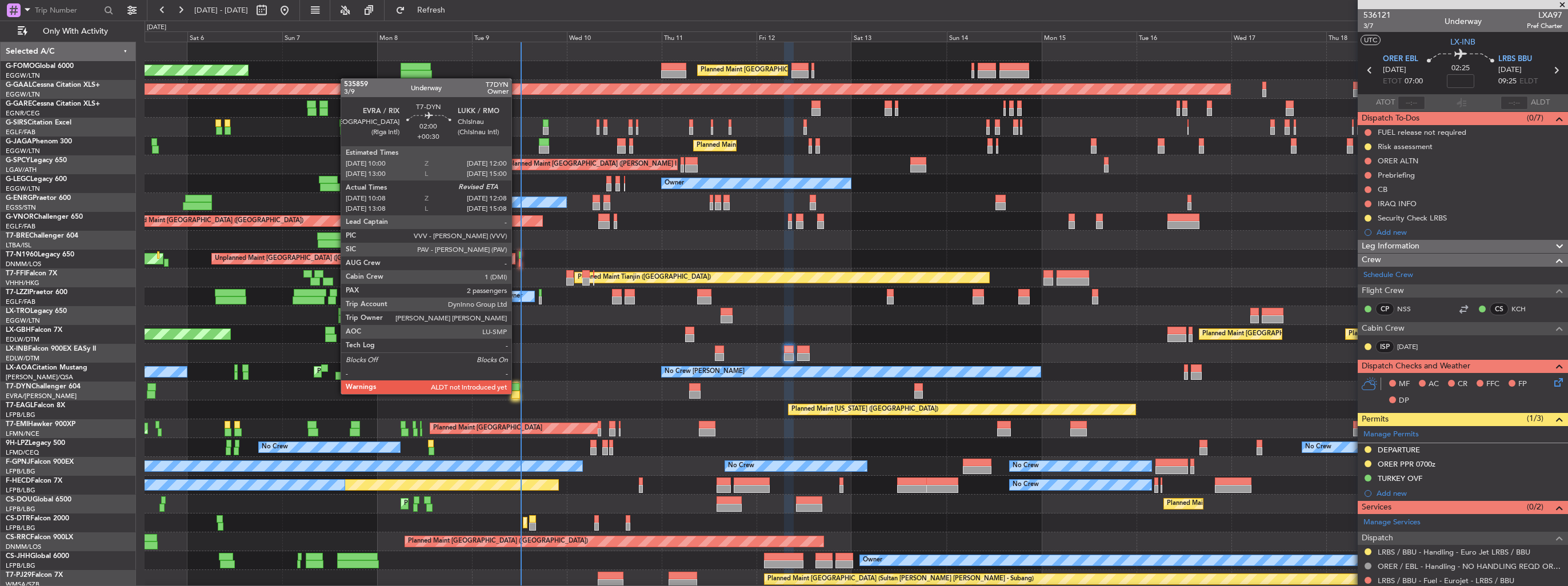
click at [517, 393] on div at bounding box center [515, 395] width 8 height 8
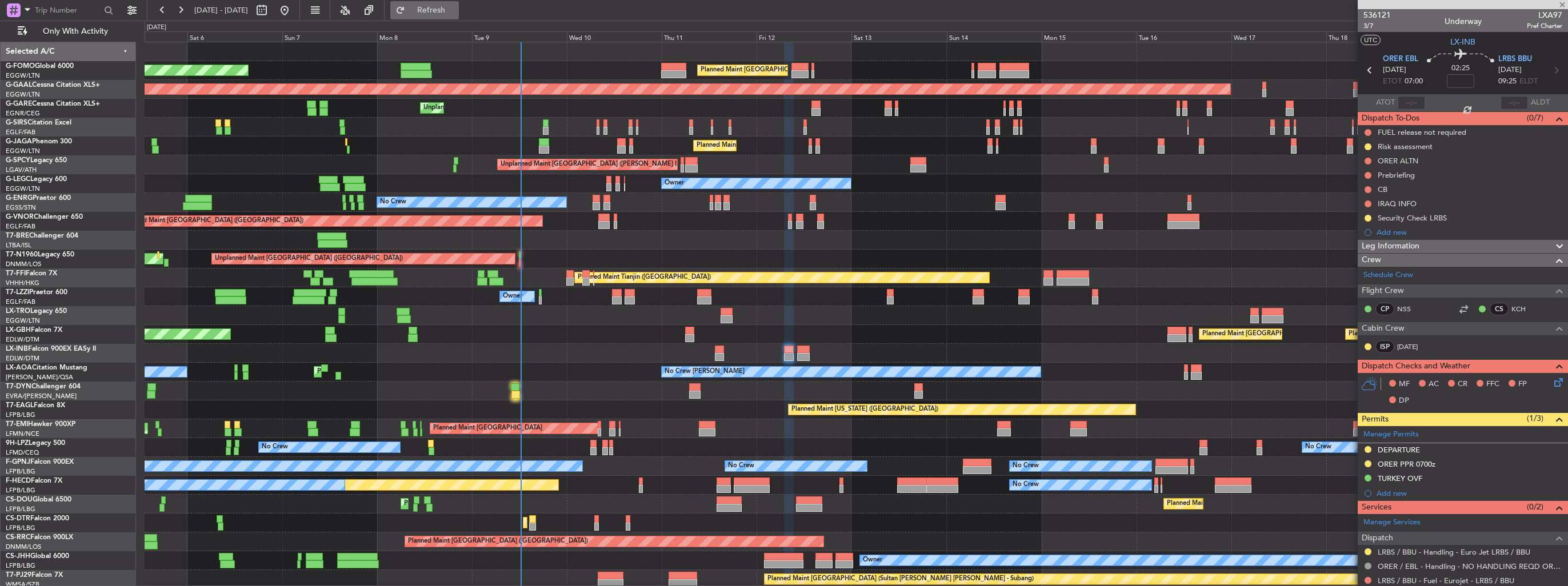
type input "+00:30"
type input "10:08"
type input "2"
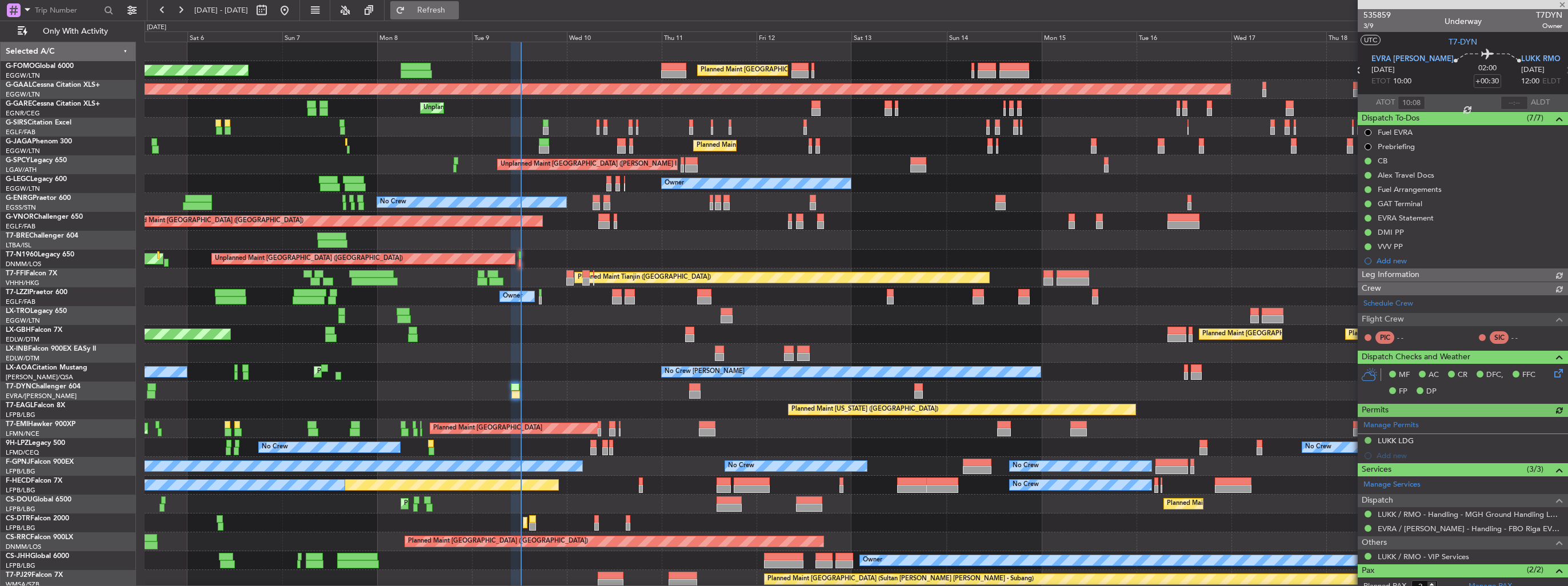
click at [456, 12] on span "Refresh" at bounding box center [431, 10] width 48 height 8
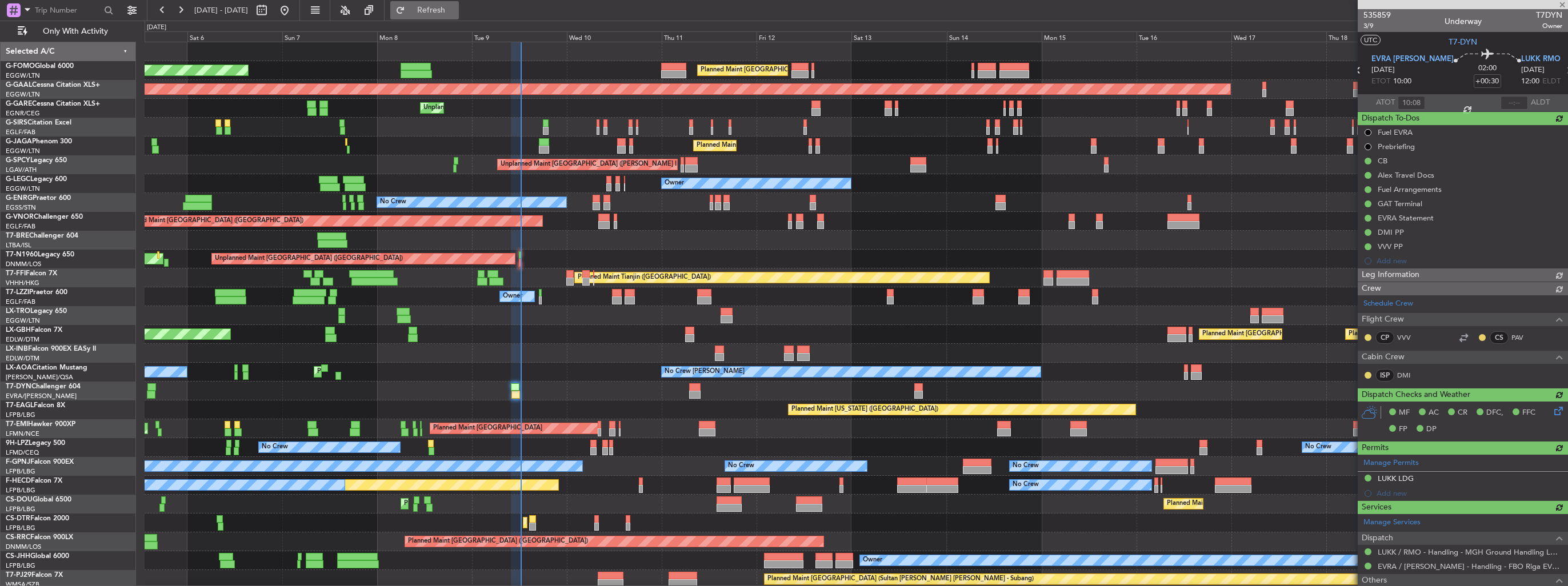
type input "12:07"
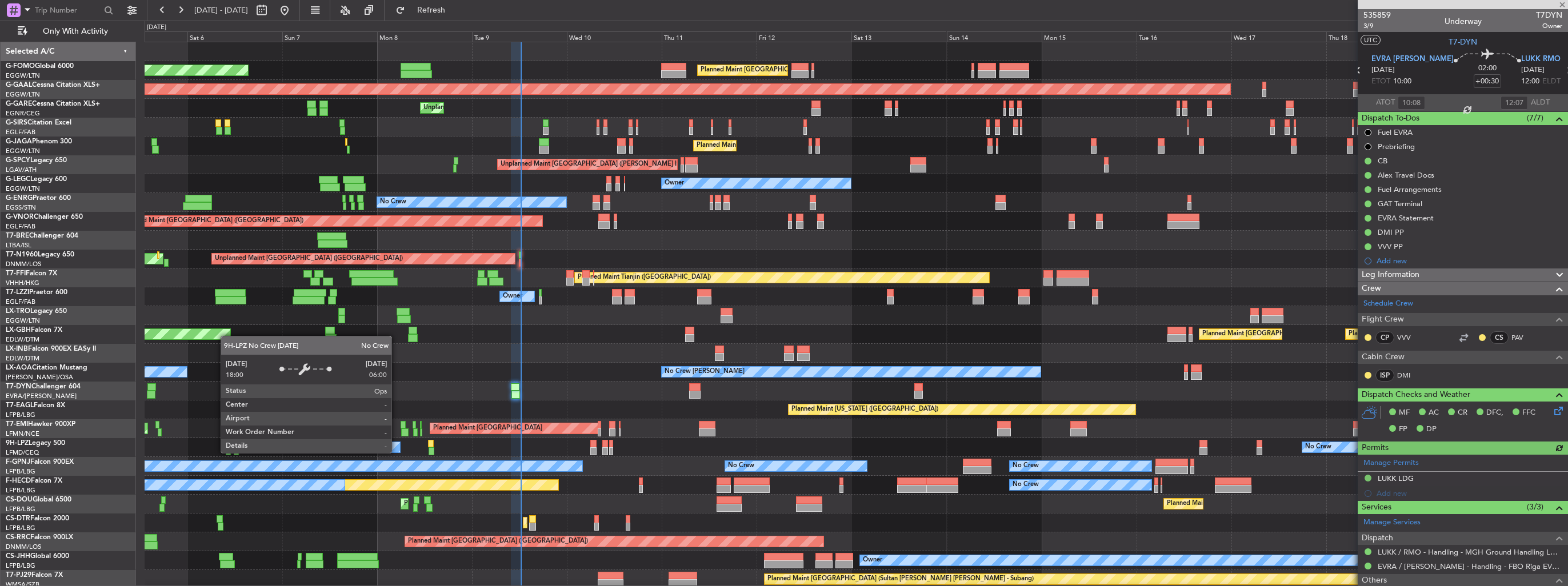
scroll to position [2, 0]
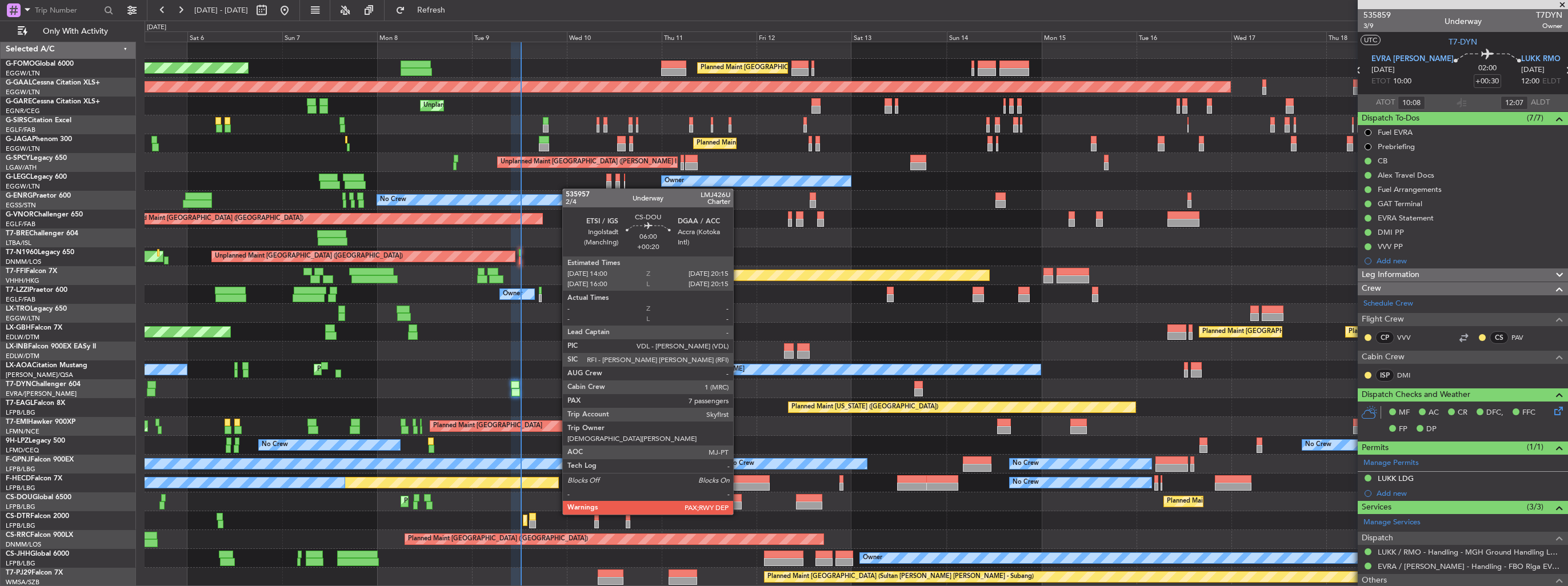
click at [738, 503] on div at bounding box center [729, 505] width 25 height 8
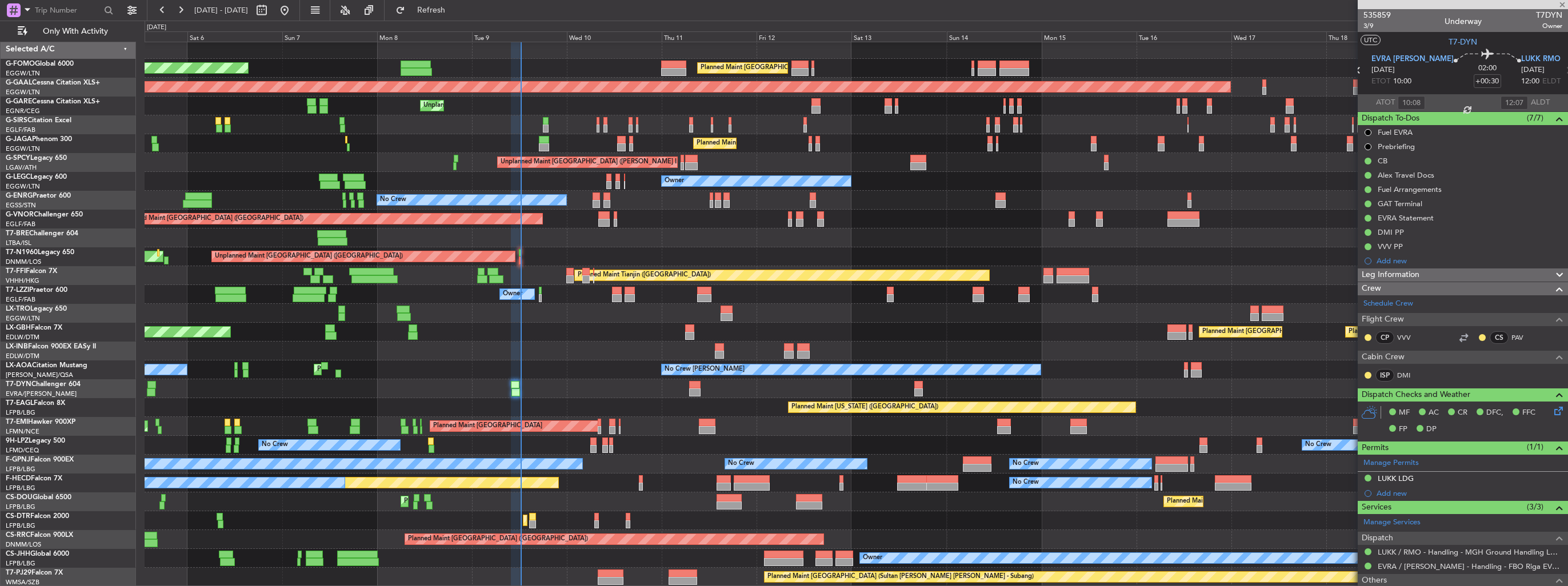
type input "+00:20"
type input "7"
